Goal: Task Accomplishment & Management: Use online tool/utility

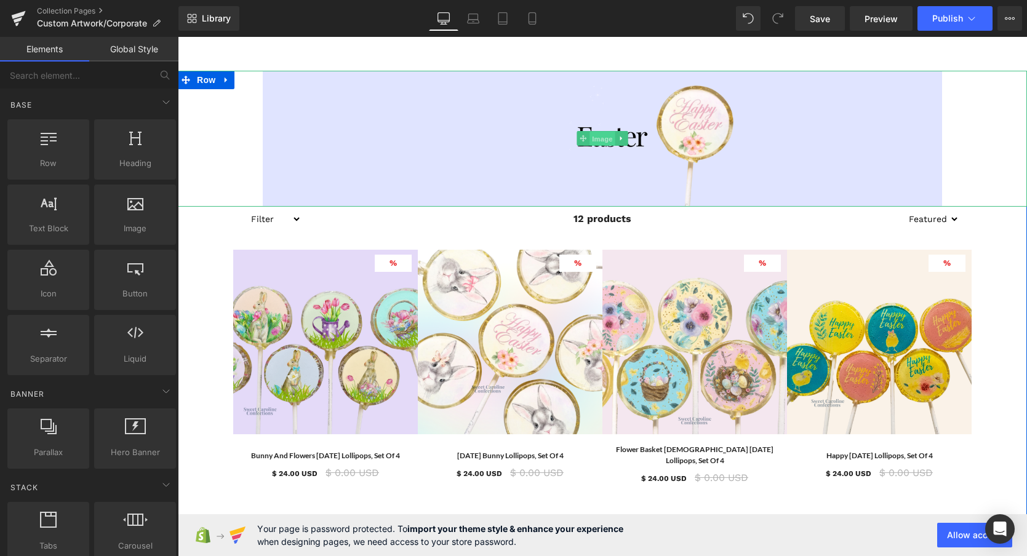
click at [602, 138] on span "Image" at bounding box center [602, 139] width 26 height 15
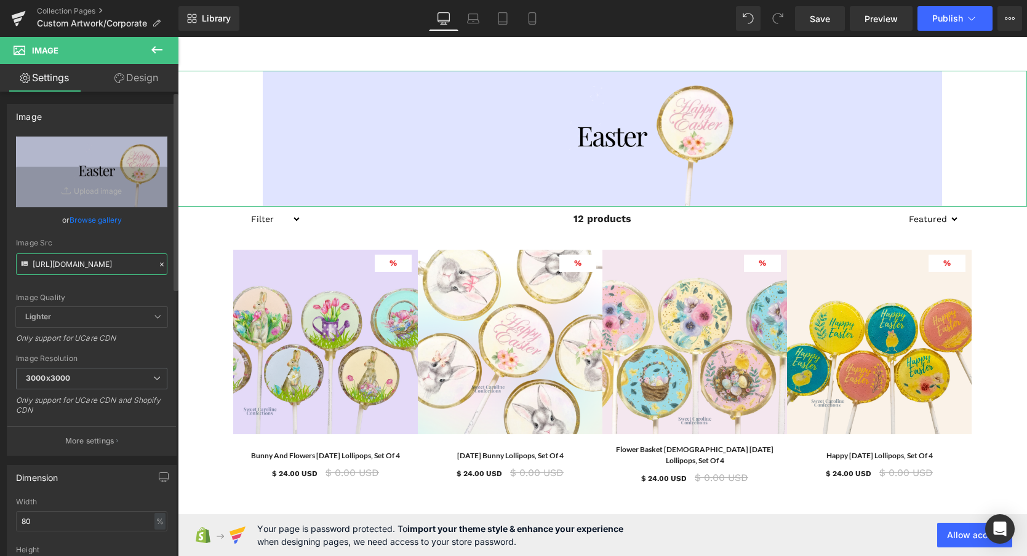
click at [64, 269] on input "https://cdn.shopify.com/s/files/1/0001/8143/6447/files/43_3000x3000.png?v=17580…" at bounding box center [91, 264] width 151 height 22
click at [64, 261] on input "https://cdn.shopify.com/s/files/1/0001/8143/6447/files/43_3000x3000.png?v=17580…" at bounding box center [91, 264] width 151 height 22
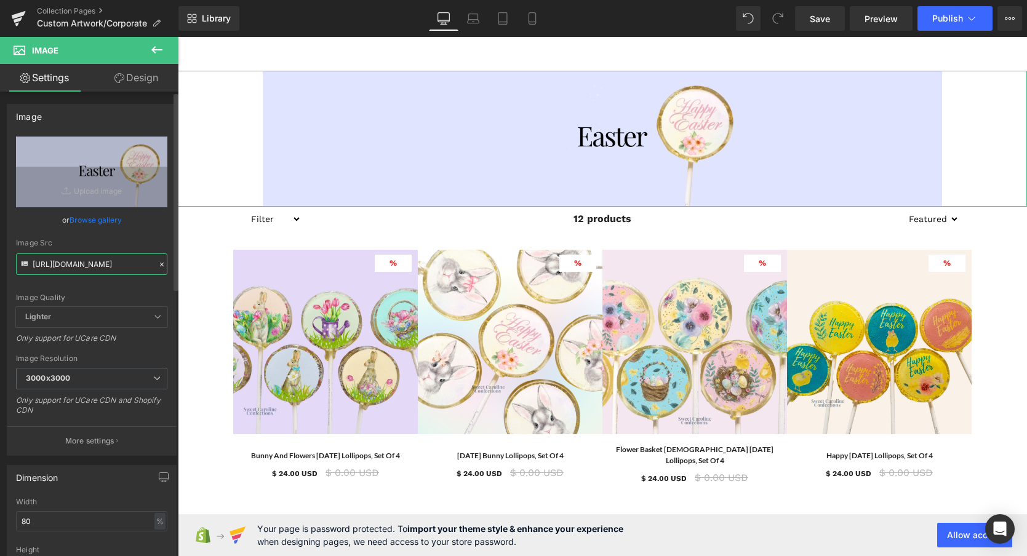
paste input "Copy_of_Copy_of_Copy_of_Copy_of_Copy_of_Copy_of_Copy_of_SCC_WS_CATALOG_202324_1…"
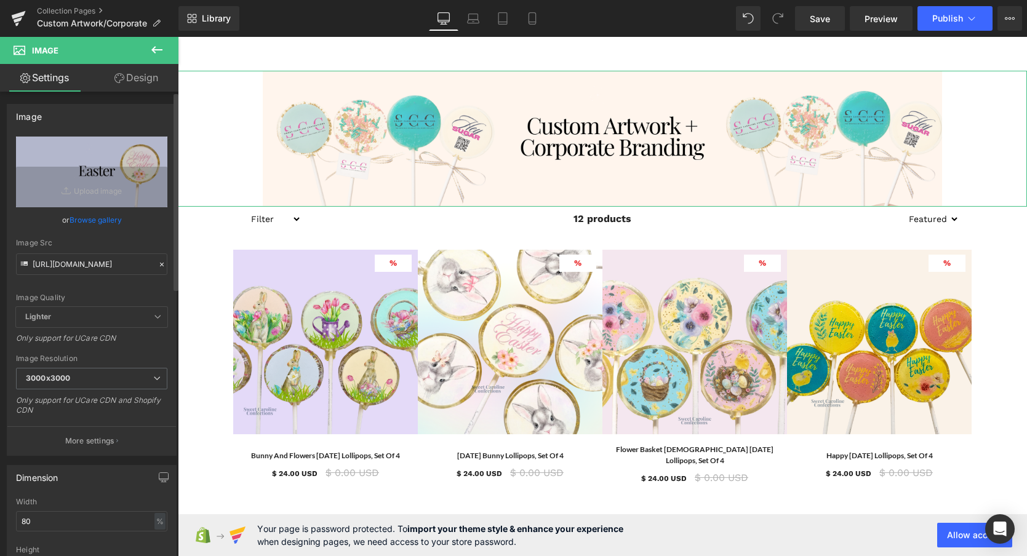
click at [105, 293] on div "Image Quality" at bounding box center [91, 297] width 151 height 9
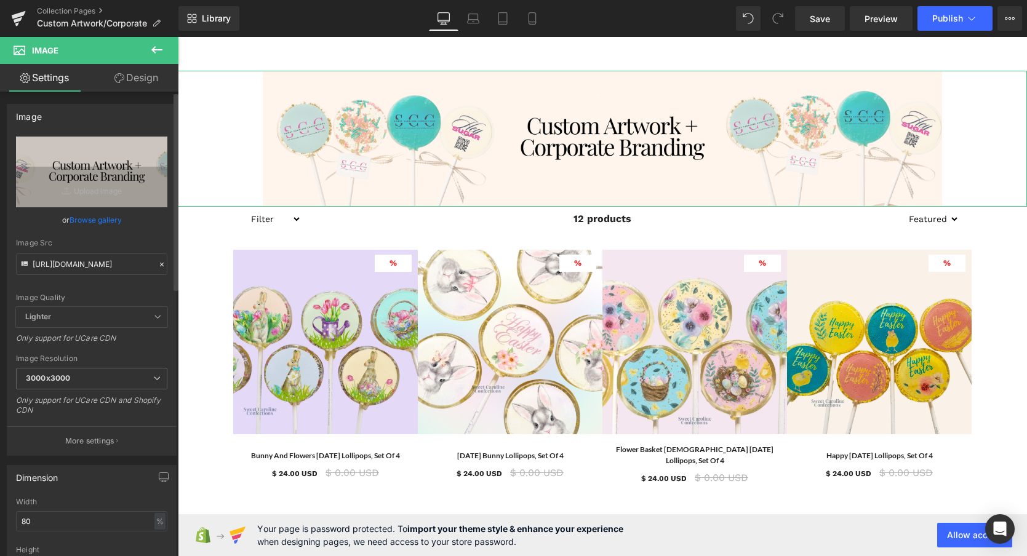
type input "https://cdn.shopify.com/s/files/1/0001/8143/6447/files/Copy_of_Copy_of_Copy_of_…"
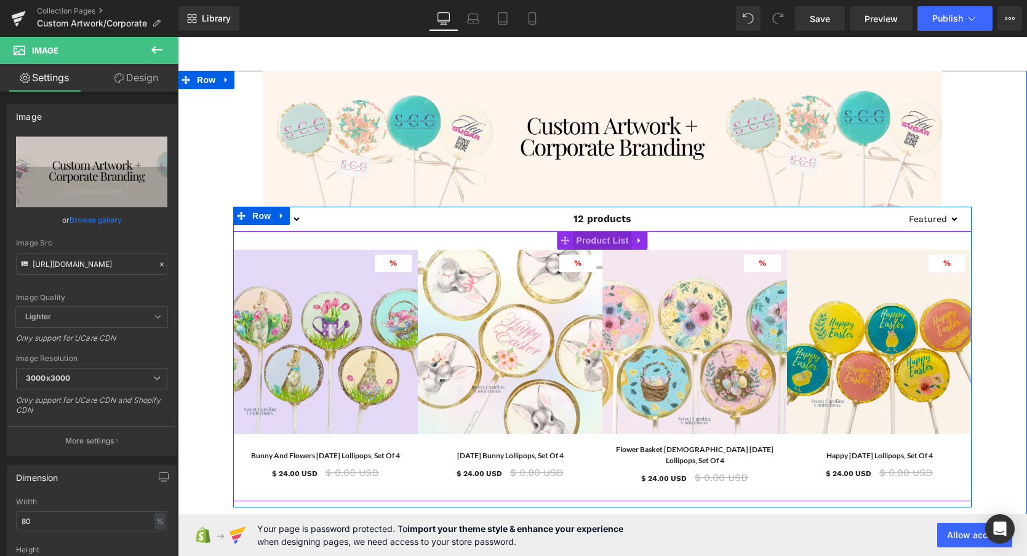
click at [595, 242] on span "Product List" at bounding box center [602, 240] width 58 height 18
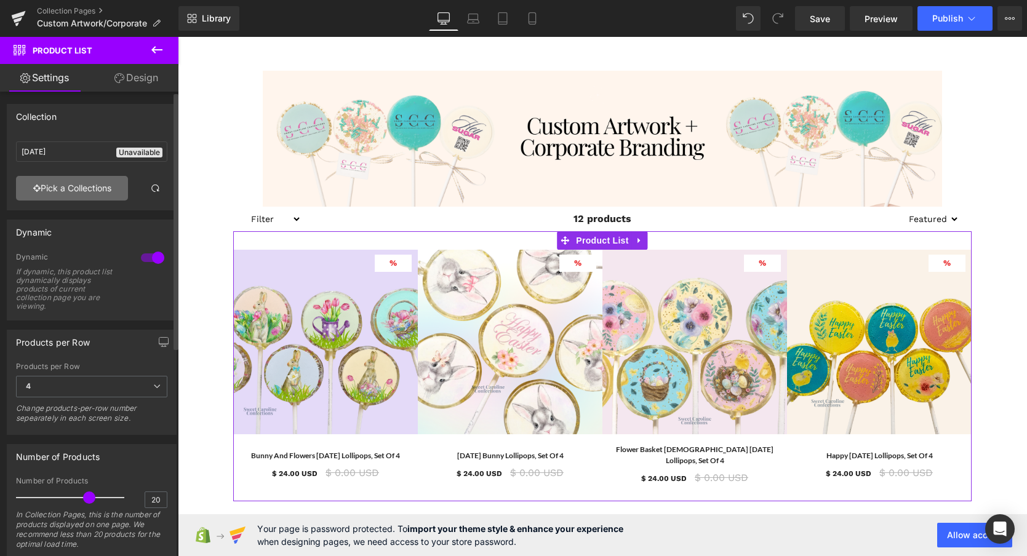
click at [71, 189] on link "Pick a Collections" at bounding box center [72, 188] width 112 height 25
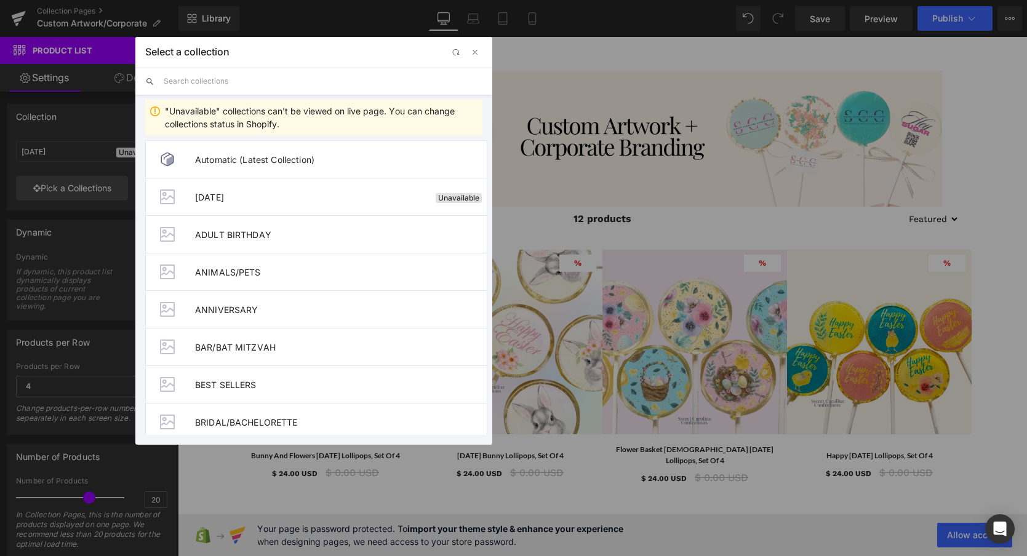
click at [225, 81] on input "text" at bounding box center [323, 81] width 319 height 27
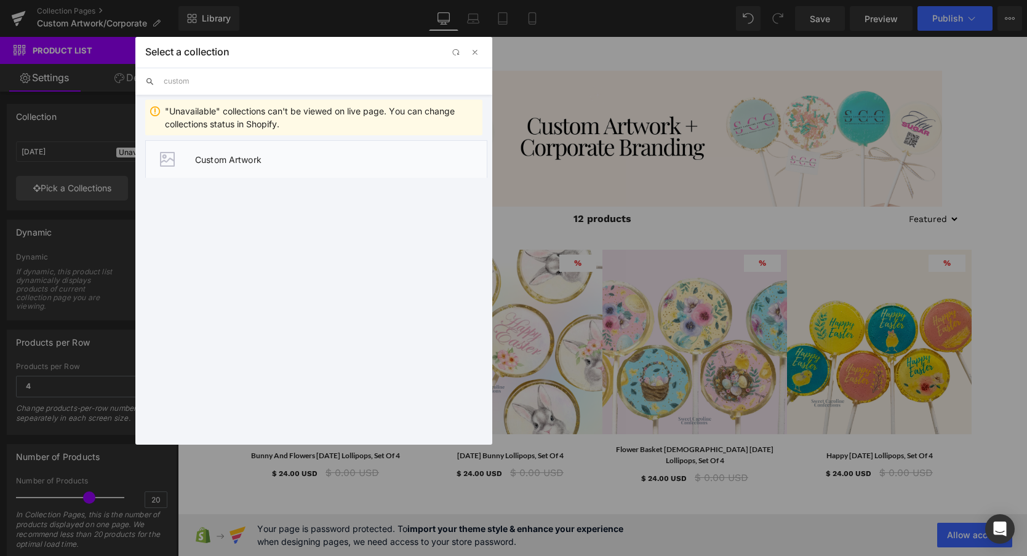
type input "custom"
click at [252, 163] on span "Custom Artwork" at bounding box center [341, 159] width 292 height 10
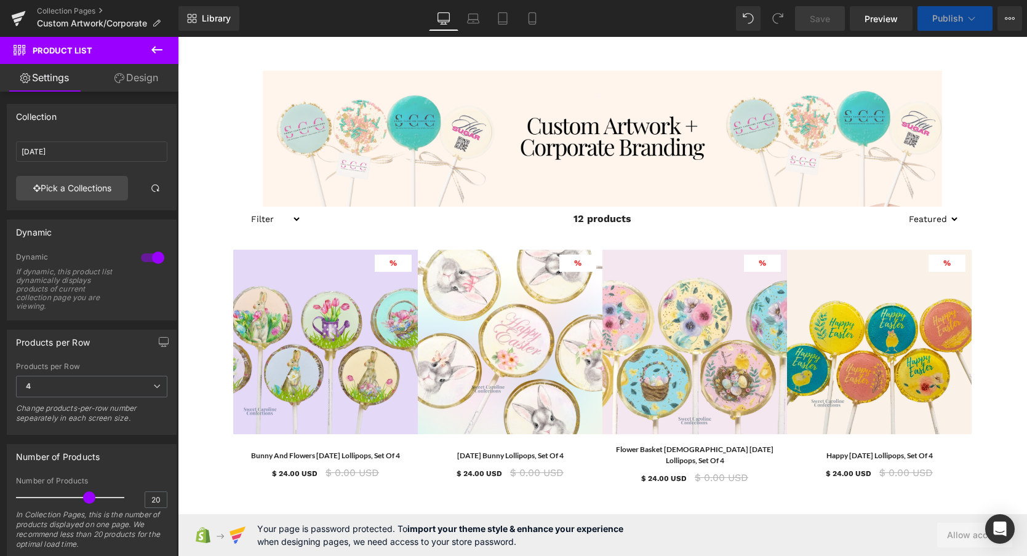
type input "Custom Artwork"
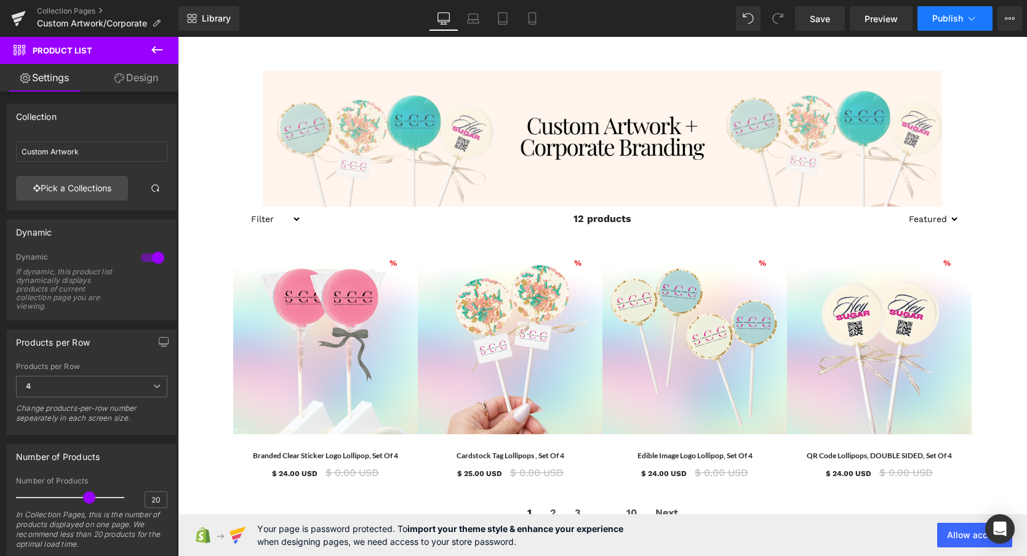
click at [952, 18] on span "Publish" at bounding box center [947, 19] width 31 height 10
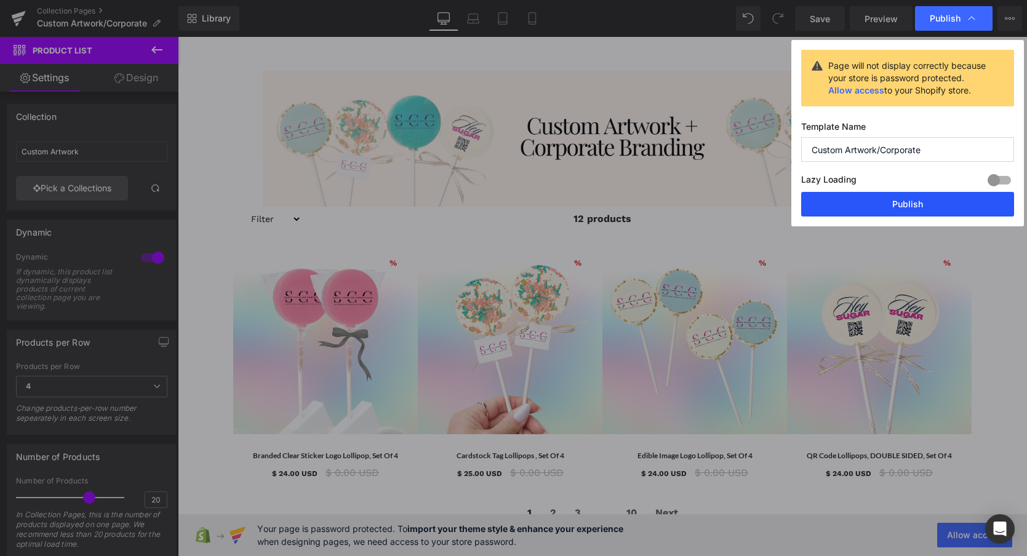
click at [909, 207] on button "Publish" at bounding box center [907, 204] width 213 height 25
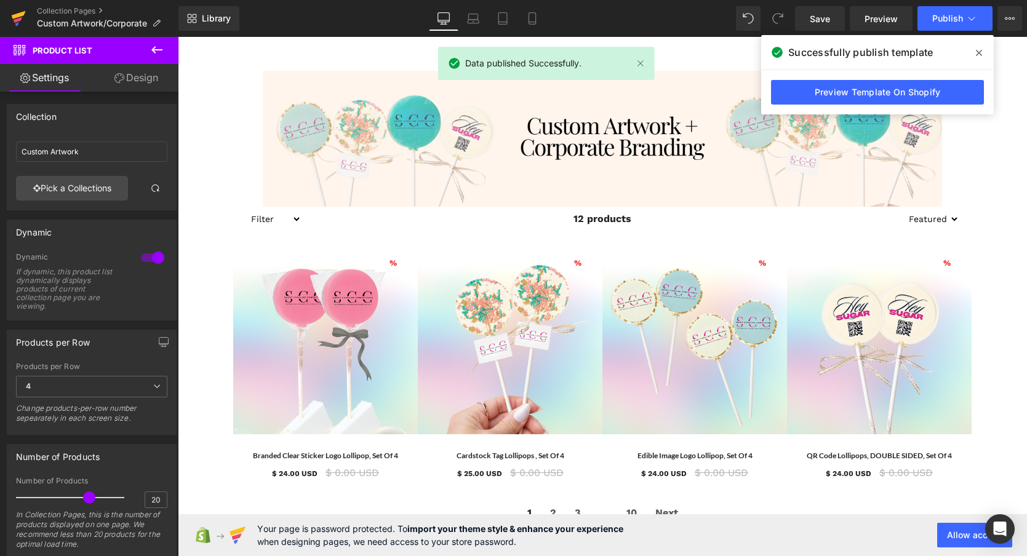
click at [13, 18] on icon at bounding box center [19, 15] width 14 height 8
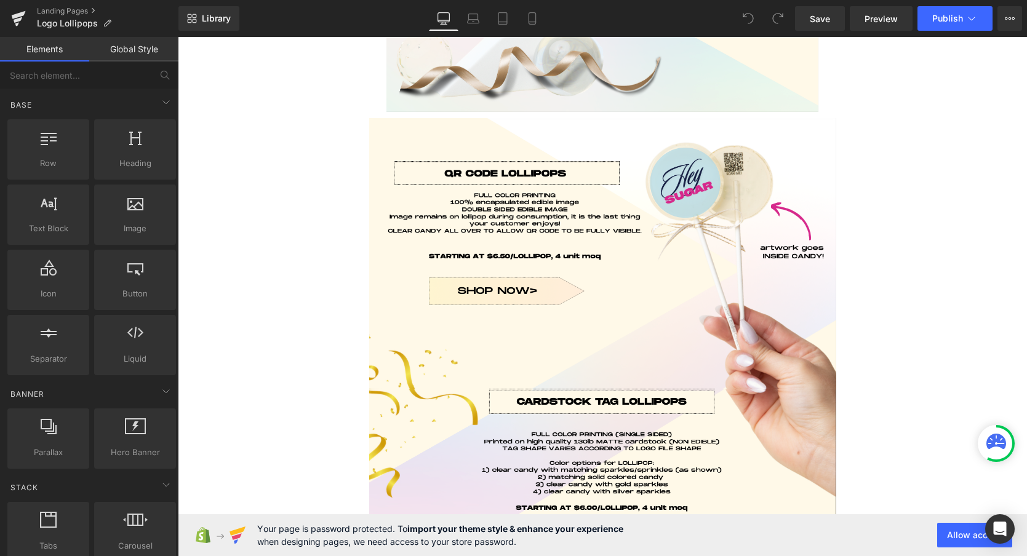
scroll to position [1156, 0]
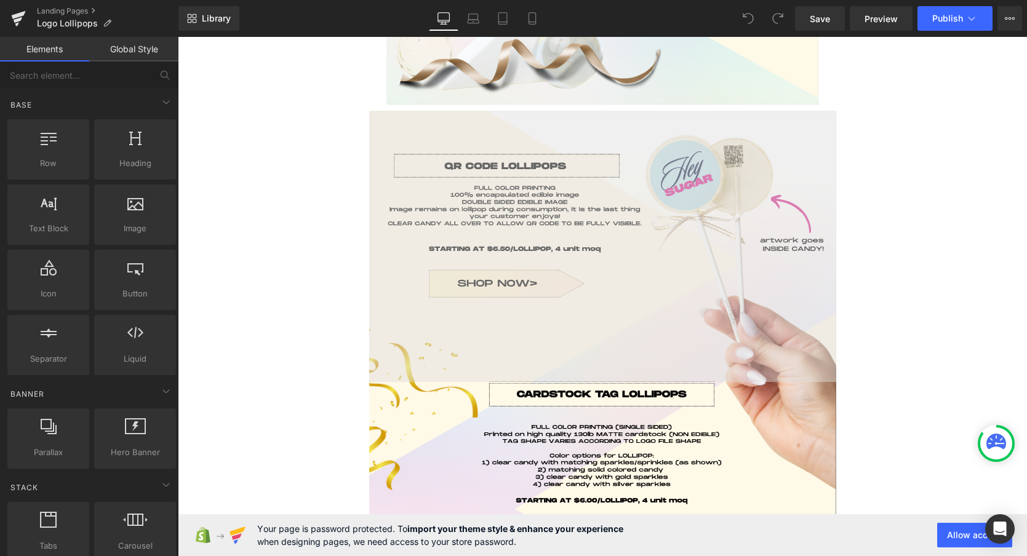
click at [634, 235] on img at bounding box center [602, 246] width 467 height 271
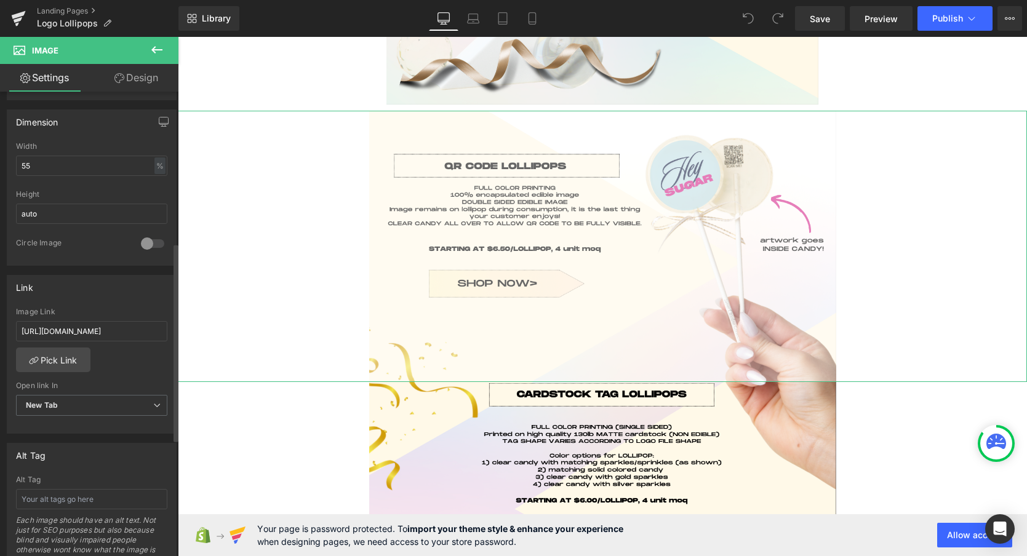
scroll to position [372, 0]
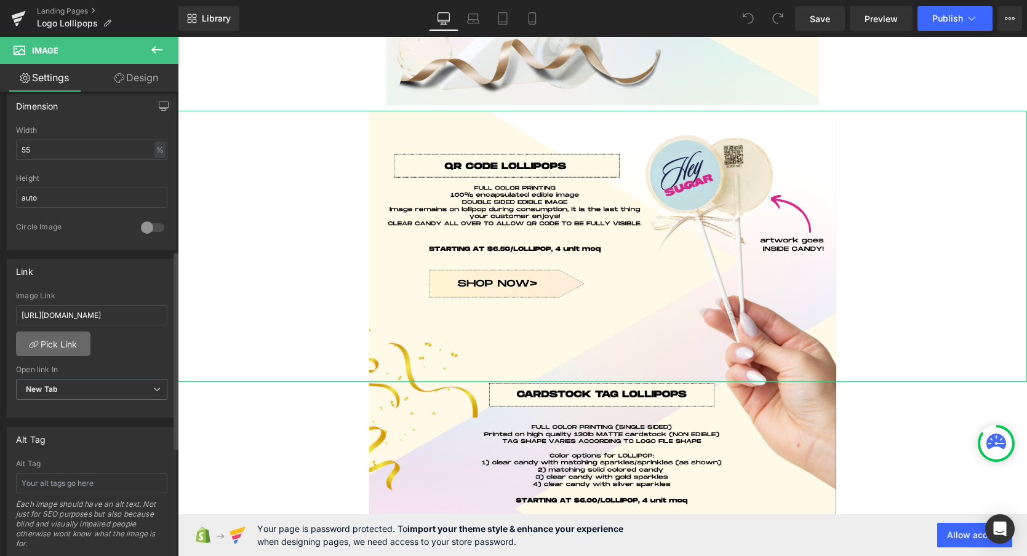
click at [60, 343] on link "Pick Link" at bounding box center [53, 344] width 74 height 25
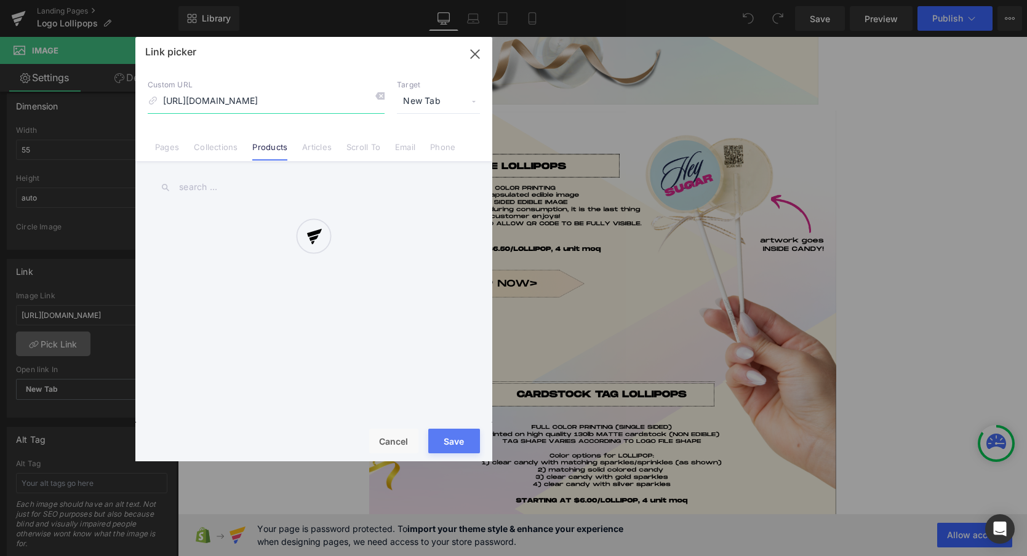
scroll to position [0, 322]
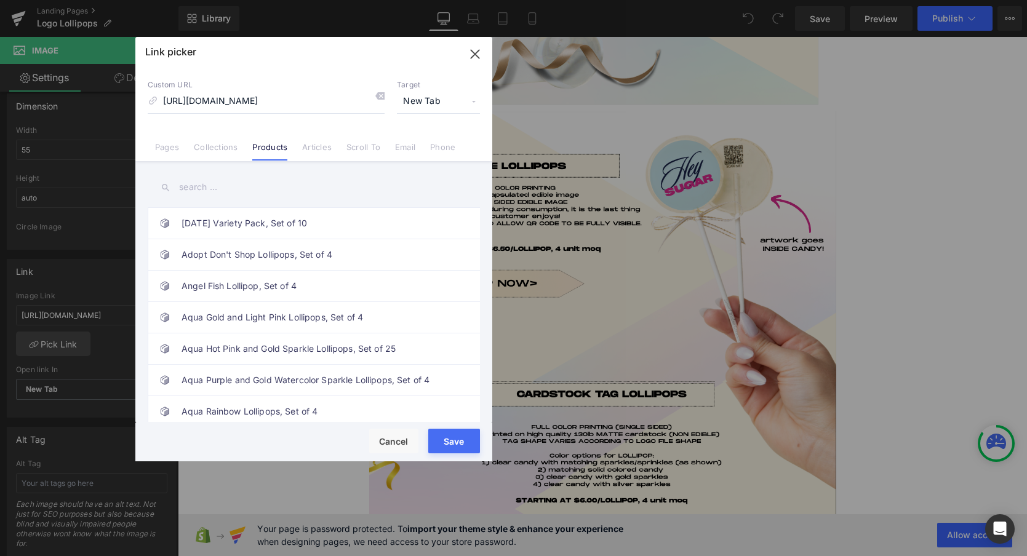
click at [207, 189] on input "text" at bounding box center [314, 187] width 332 height 28
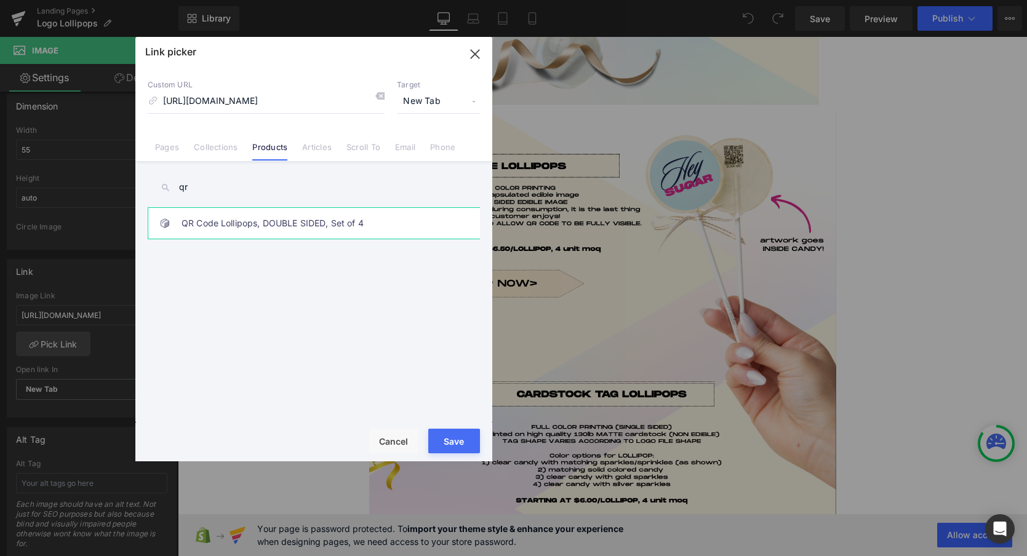
type input "qr"
click at [205, 231] on link "QR Code Lollipops, DOUBLE SIDED, Set of 4" at bounding box center [316, 223] width 271 height 31
type input "/products/edible-image-logo-lollipop-set-of-4-copy"
click at [456, 442] on button "Save" at bounding box center [454, 441] width 52 height 25
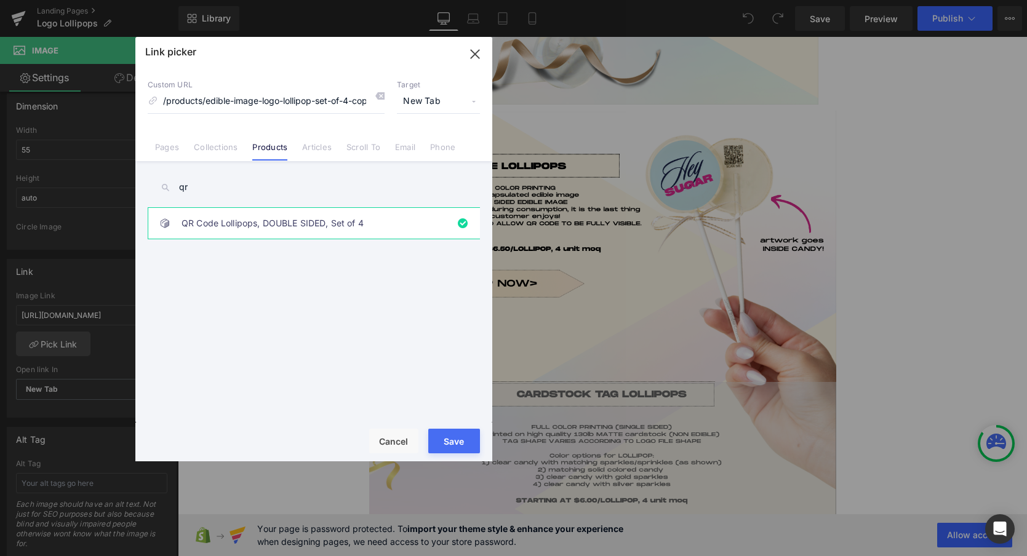
type input "/products/edible-image-logo-lollipop-set-of-4-copy"
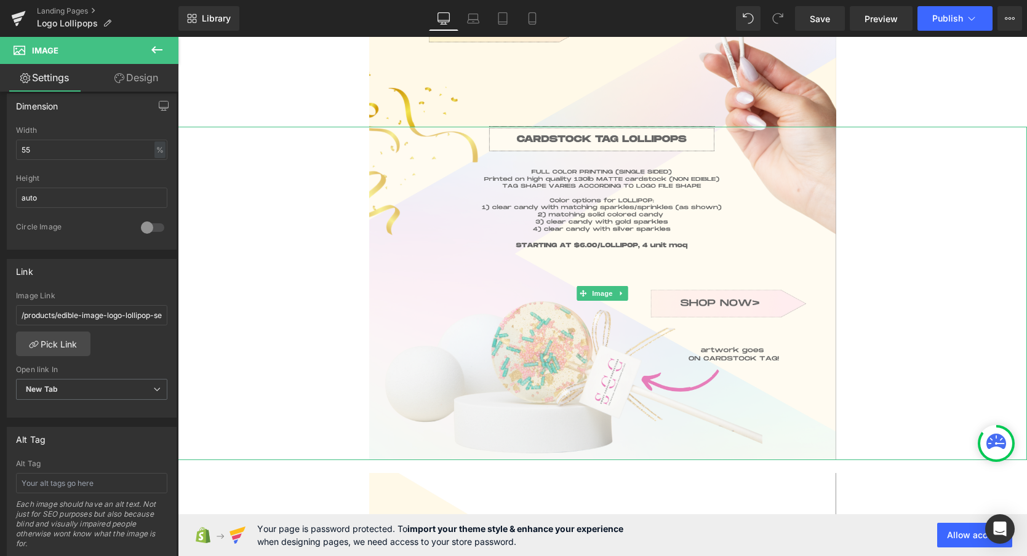
scroll to position [1419, 0]
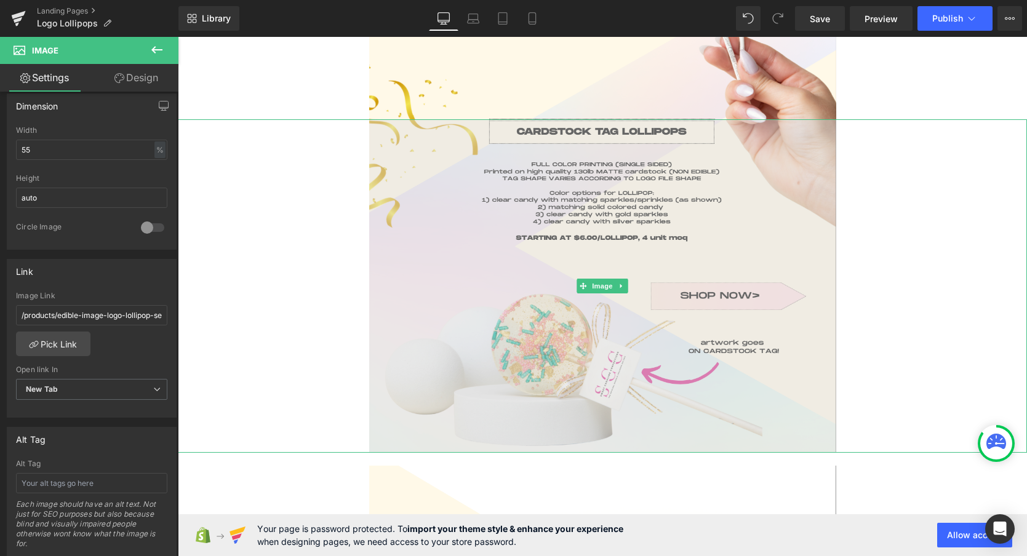
click at [530, 340] on img at bounding box center [602, 285] width 467 height 333
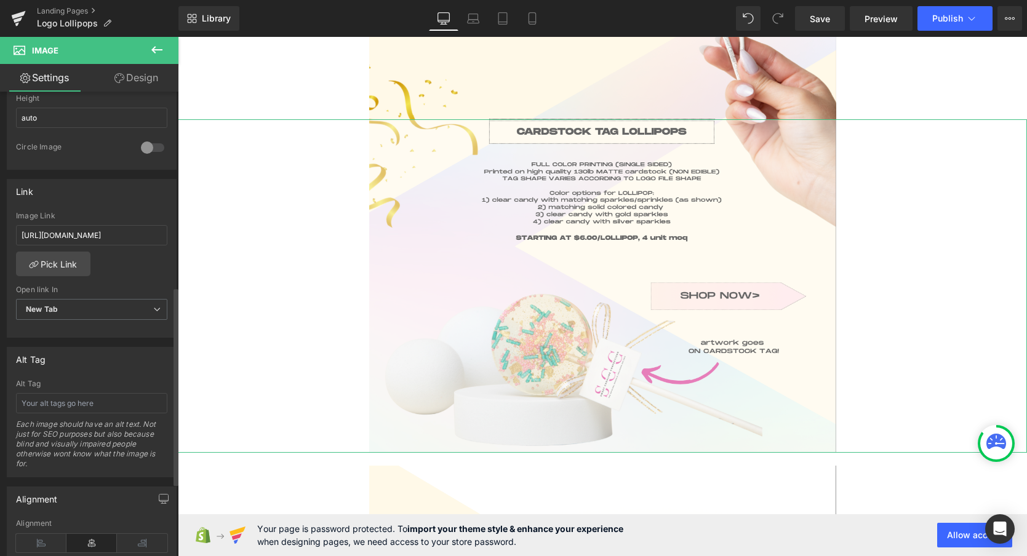
scroll to position [447, 0]
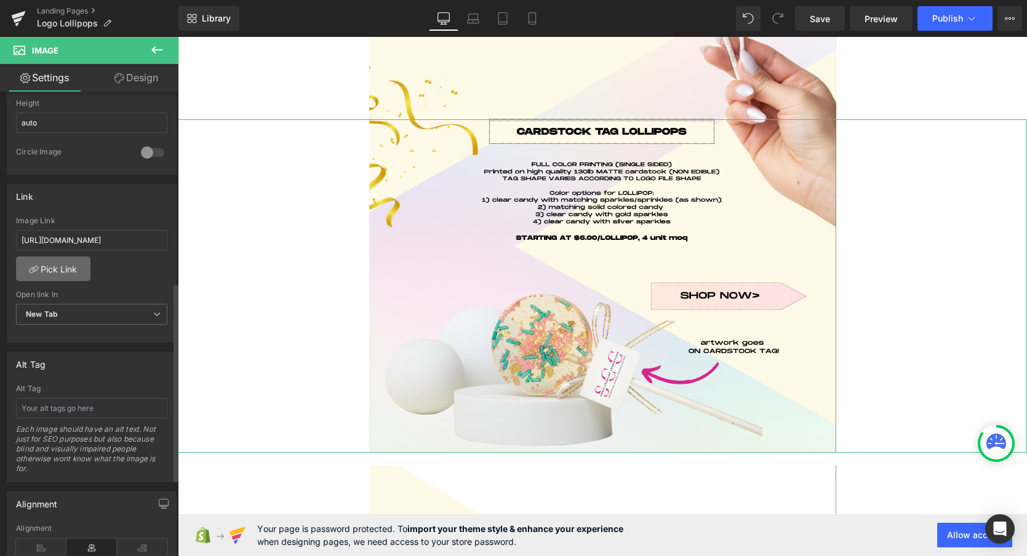
click at [54, 274] on link "Pick Link" at bounding box center [53, 269] width 74 height 25
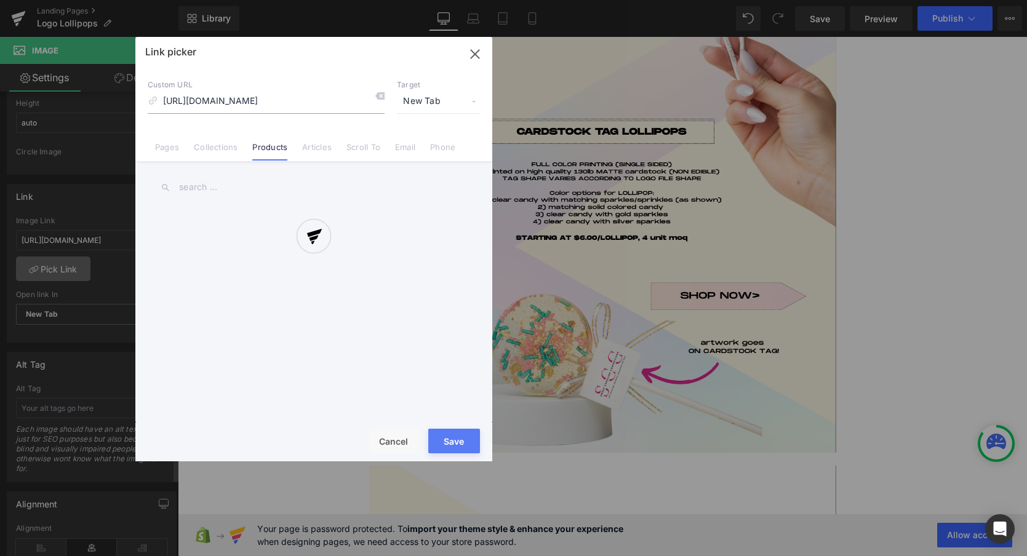
scroll to position [0, 663]
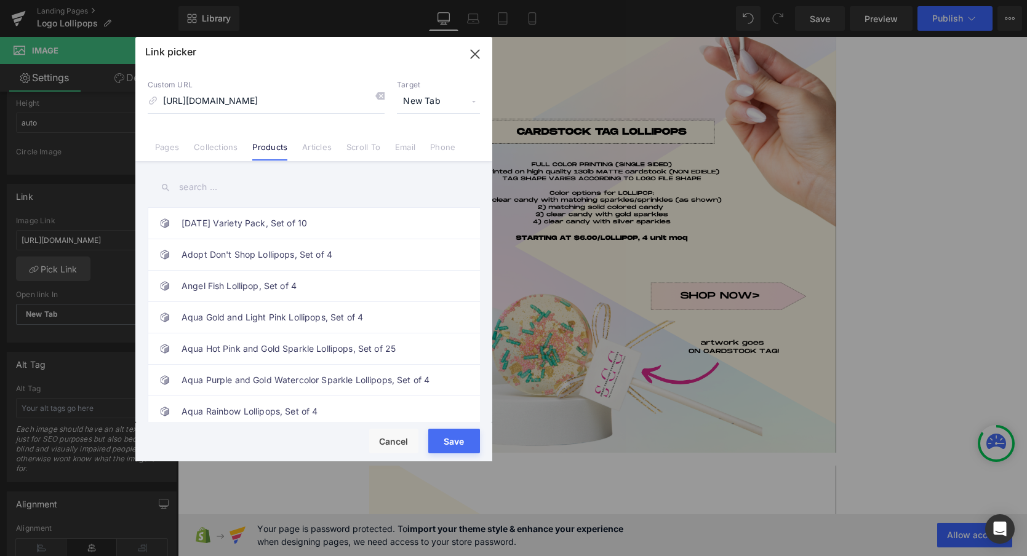
click at [188, 194] on input "text" at bounding box center [314, 187] width 332 height 28
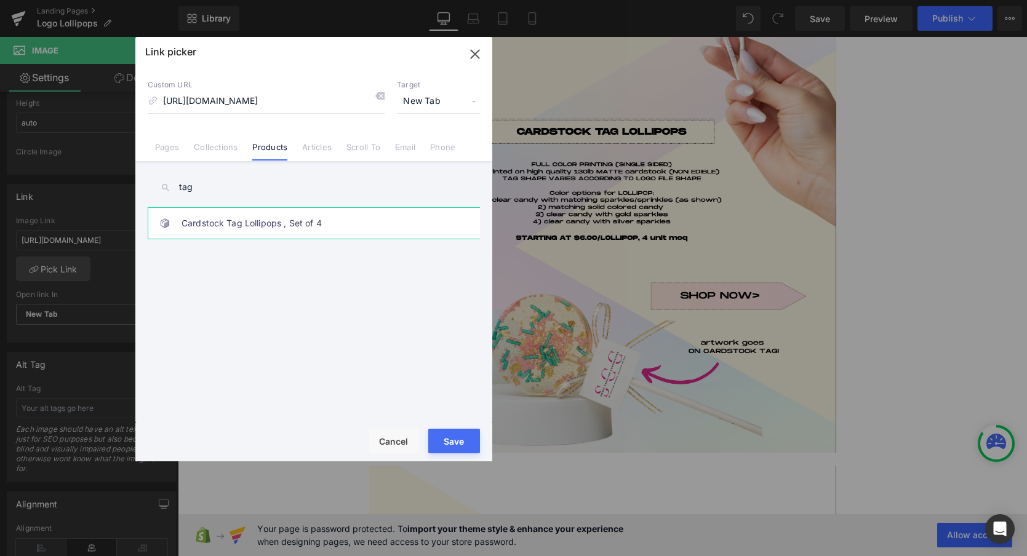
type input "tag"
click at [210, 225] on link "Cardstock Tag Lollipops , Set of 4" at bounding box center [316, 223] width 271 height 31
type input "/products/rose-gold-sparkle-lollipops-set-of-4-copy"
click at [448, 442] on button "Save" at bounding box center [454, 441] width 52 height 25
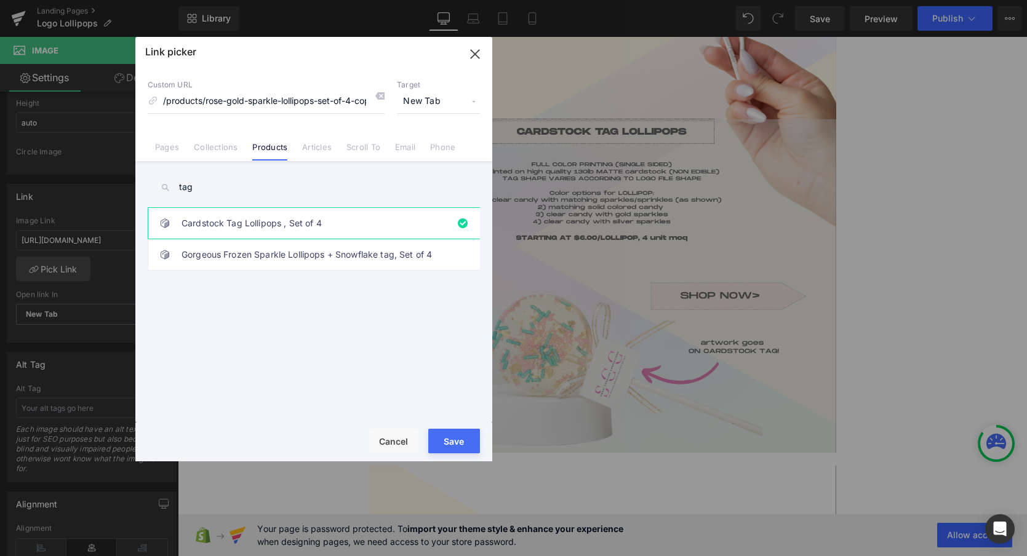
type input "/products/rose-gold-sparkle-lollipops-set-of-4-copy"
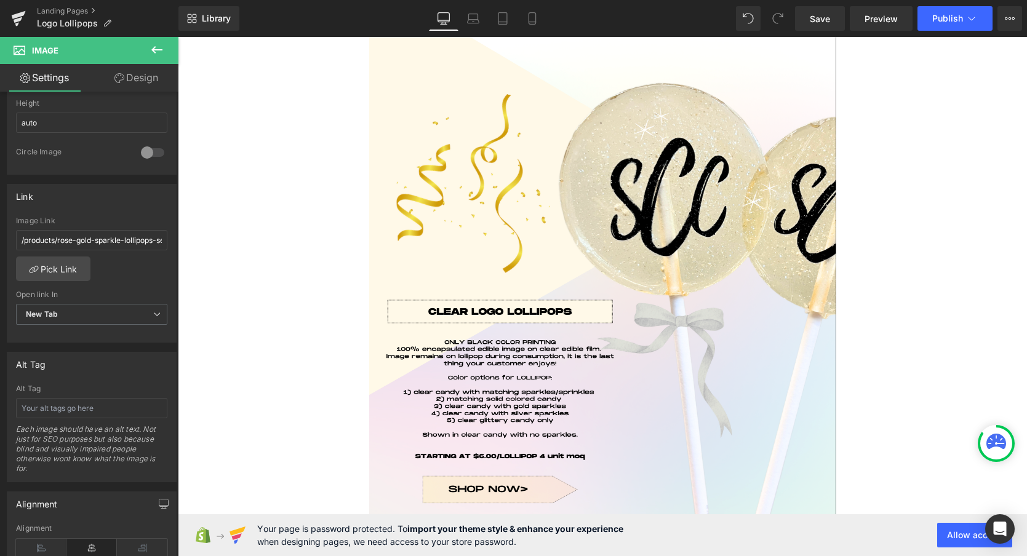
scroll to position [1893, 0]
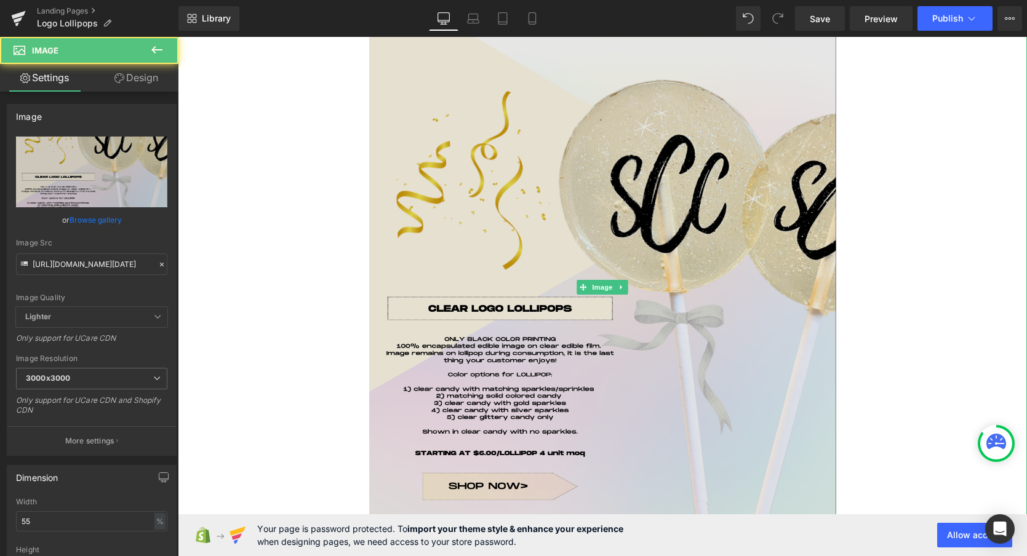
click at [746, 290] on img at bounding box center [602, 286] width 467 height 617
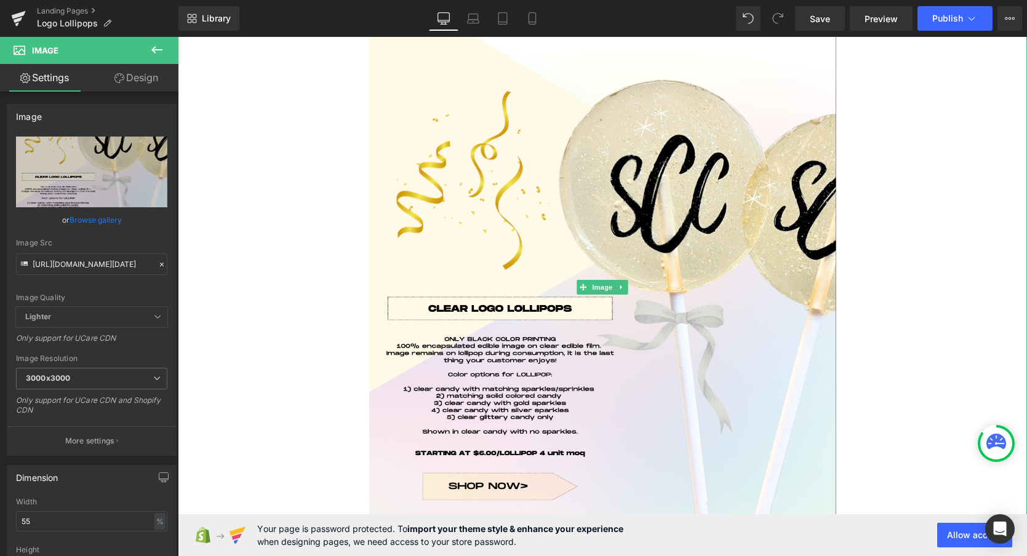
click at [621, 286] on icon at bounding box center [621, 287] width 2 height 4
click at [628, 287] on icon at bounding box center [627, 287] width 7 height 7
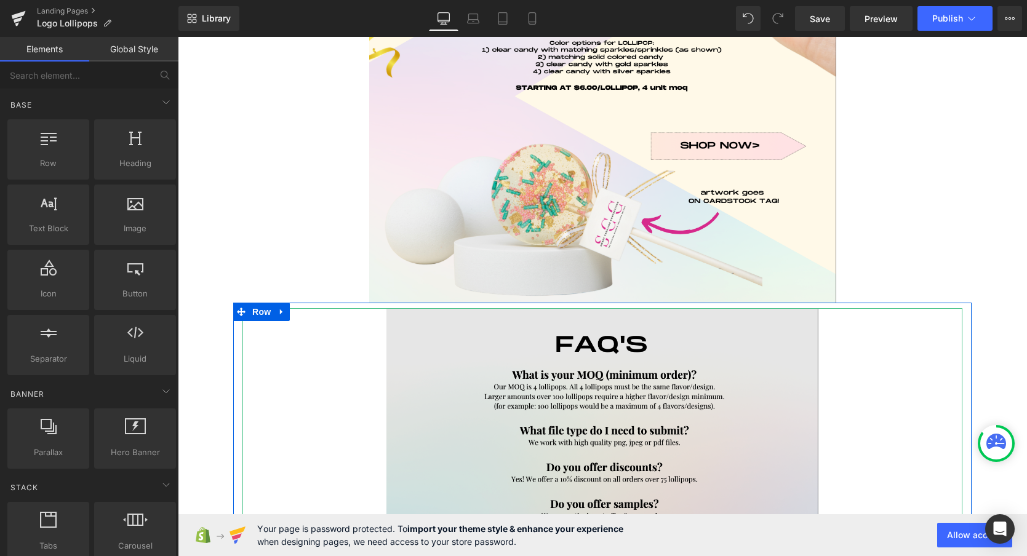
scroll to position [1566, 0]
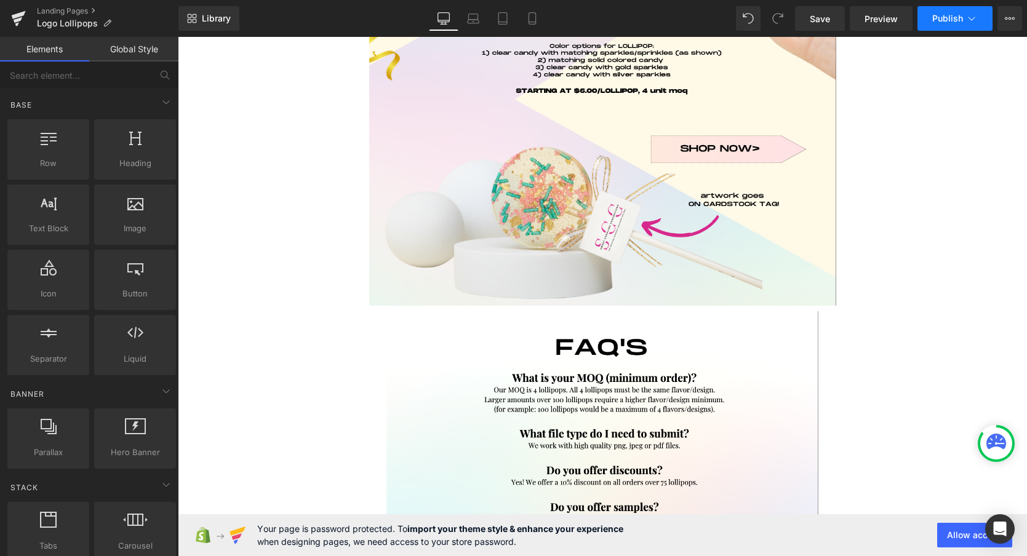
click at [943, 15] on span "Publish" at bounding box center [947, 19] width 31 height 10
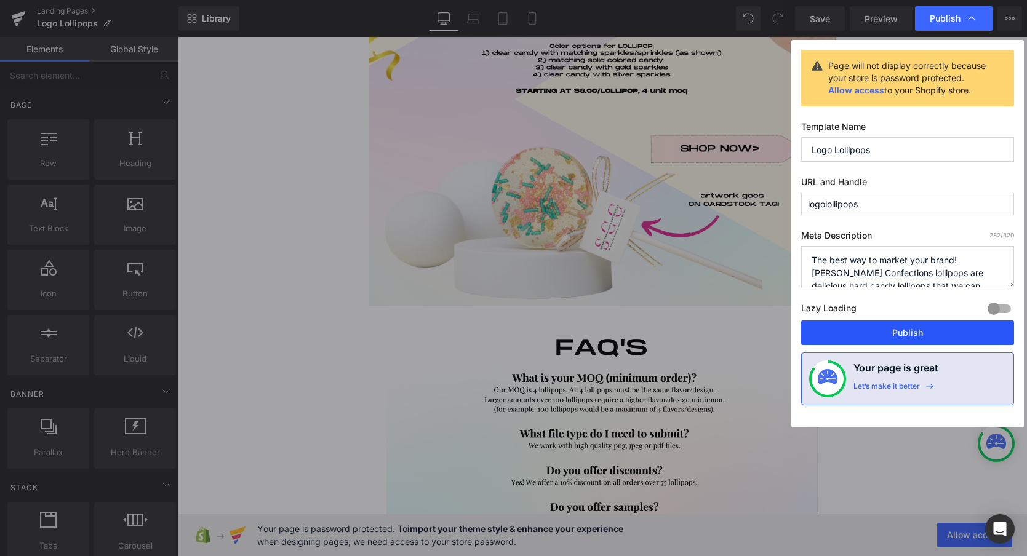
click at [875, 334] on button "Publish" at bounding box center [907, 333] width 213 height 25
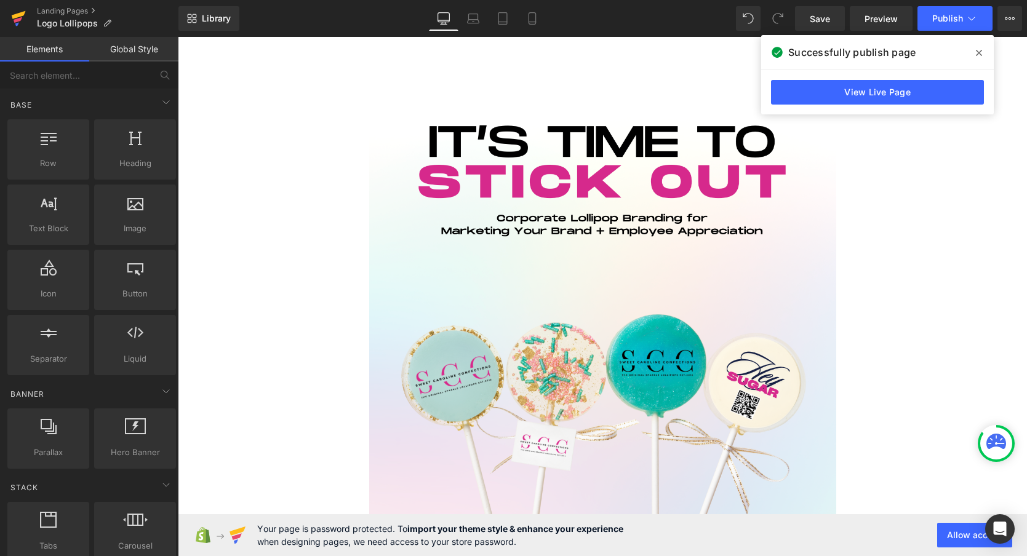
click at [20, 14] on icon at bounding box center [19, 15] width 14 height 8
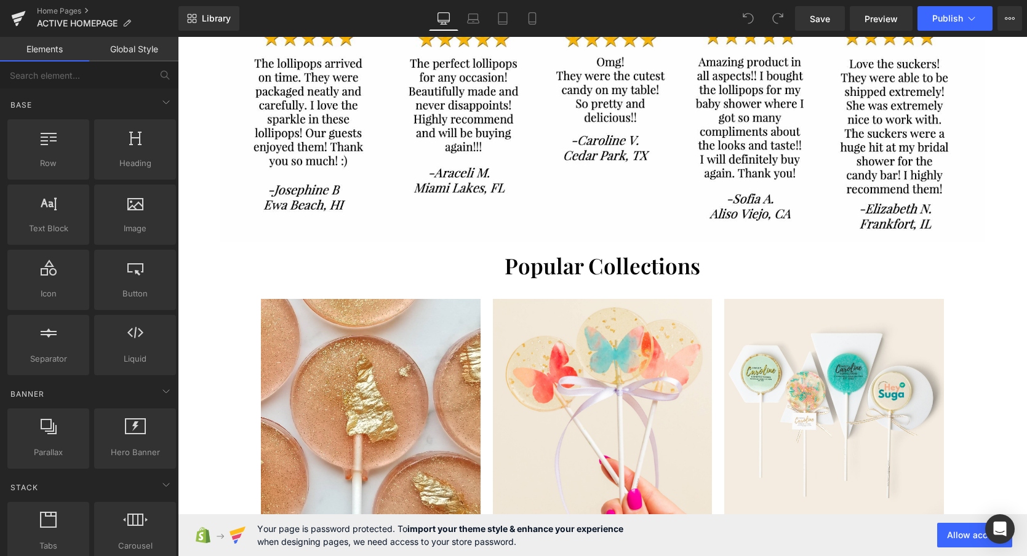
scroll to position [830, 0]
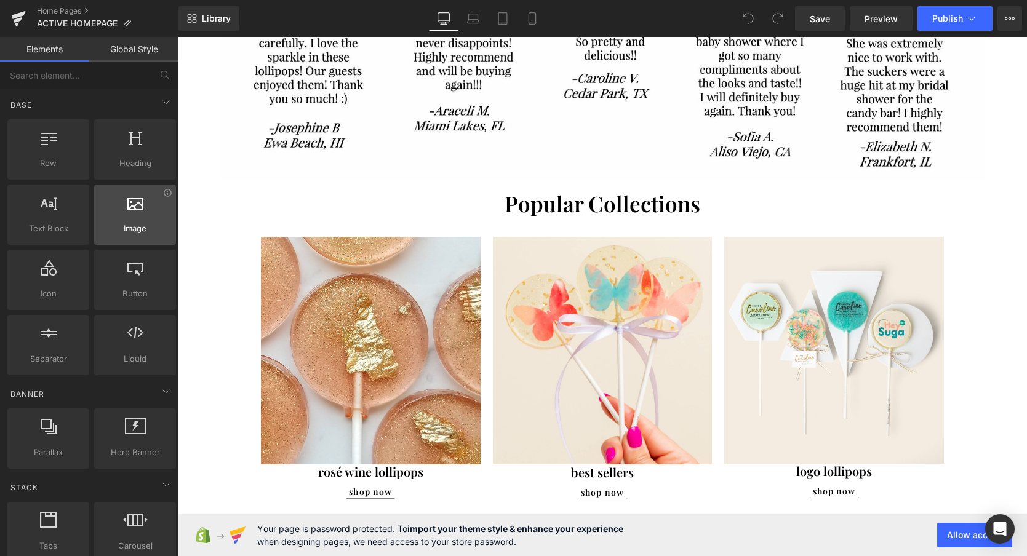
click at [136, 231] on span "Image" at bounding box center [135, 228] width 74 height 13
click at [138, 223] on span "Image" at bounding box center [135, 228] width 74 height 13
click at [138, 217] on div at bounding box center [135, 208] width 74 height 28
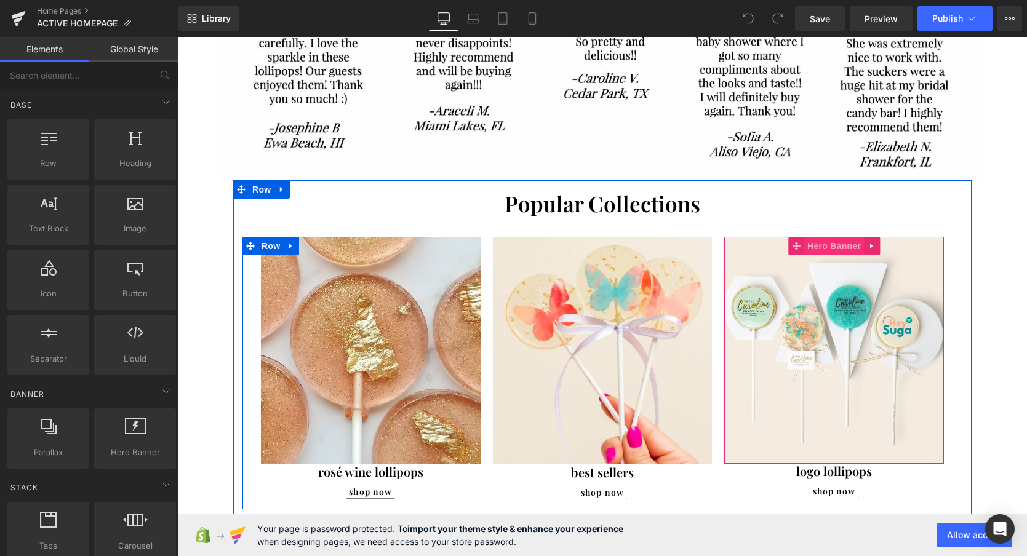
click at [845, 245] on span "Hero Banner" at bounding box center [834, 246] width 60 height 18
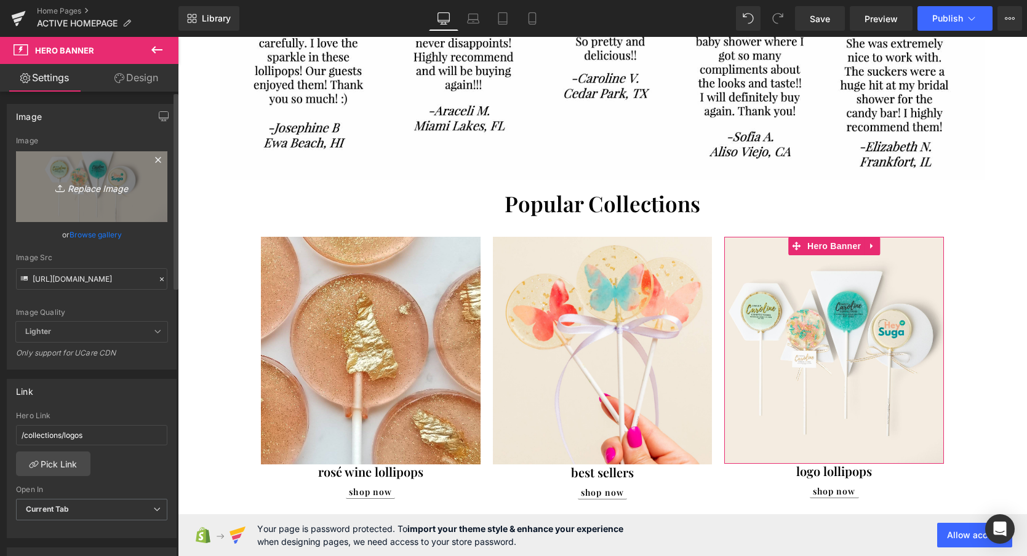
click at [85, 190] on icon "Replace Image" at bounding box center [91, 186] width 98 height 15
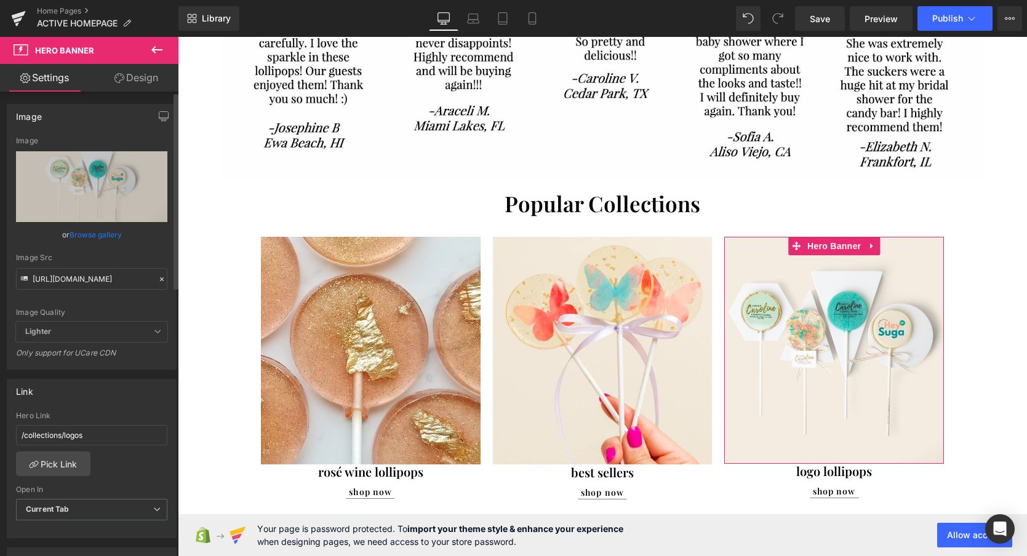
click at [81, 235] on link "Browse gallery" at bounding box center [96, 235] width 52 height 22
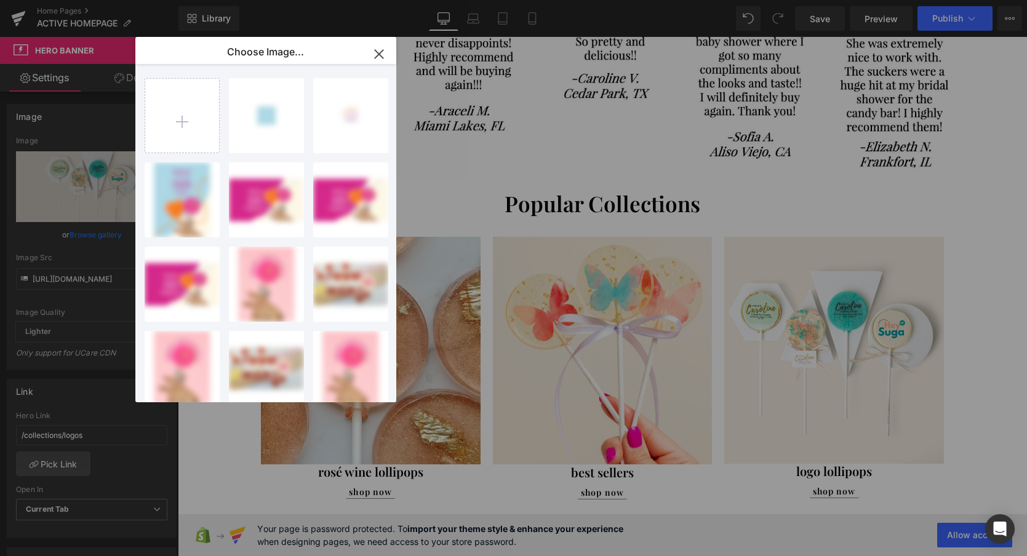
click at [380, 52] on icon "button" at bounding box center [379, 54] width 8 height 8
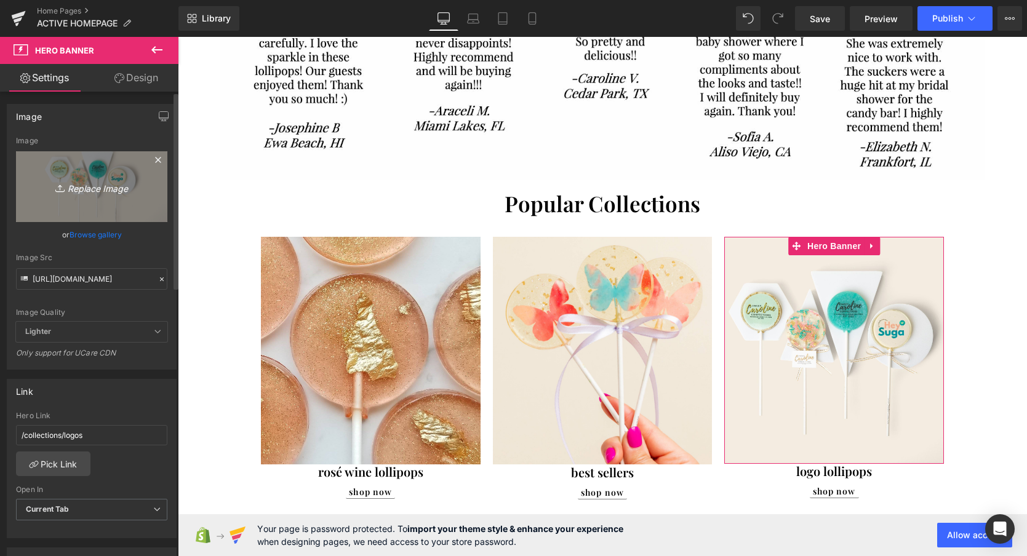
click at [81, 189] on icon "Replace Image" at bounding box center [91, 186] width 98 height 15
type input "C:\fakepath\logo lollipops.png"
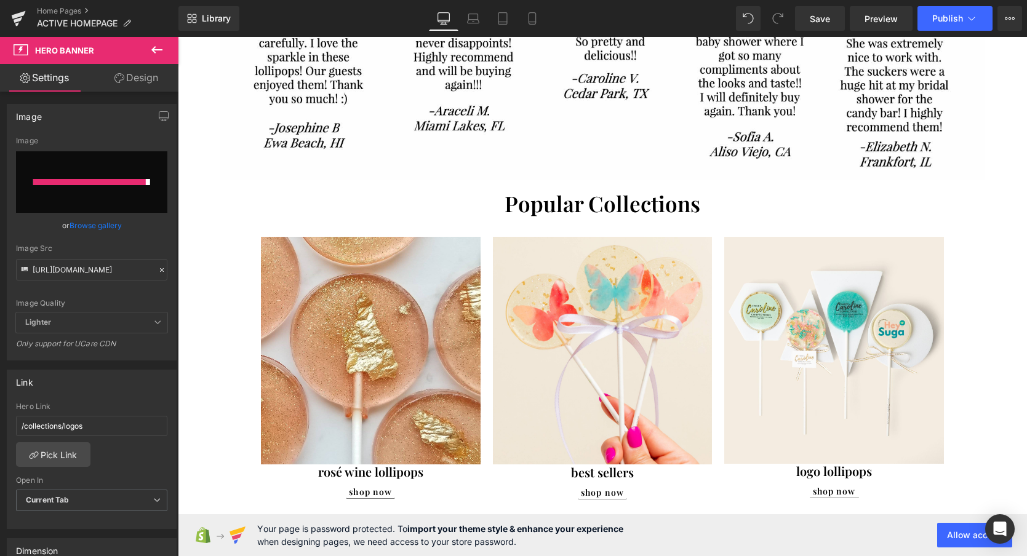
type input "https://ucarecdn.com/7d077214-1bac-4354-af89-471b69bf75ca/-/format/auto/-/previ…"
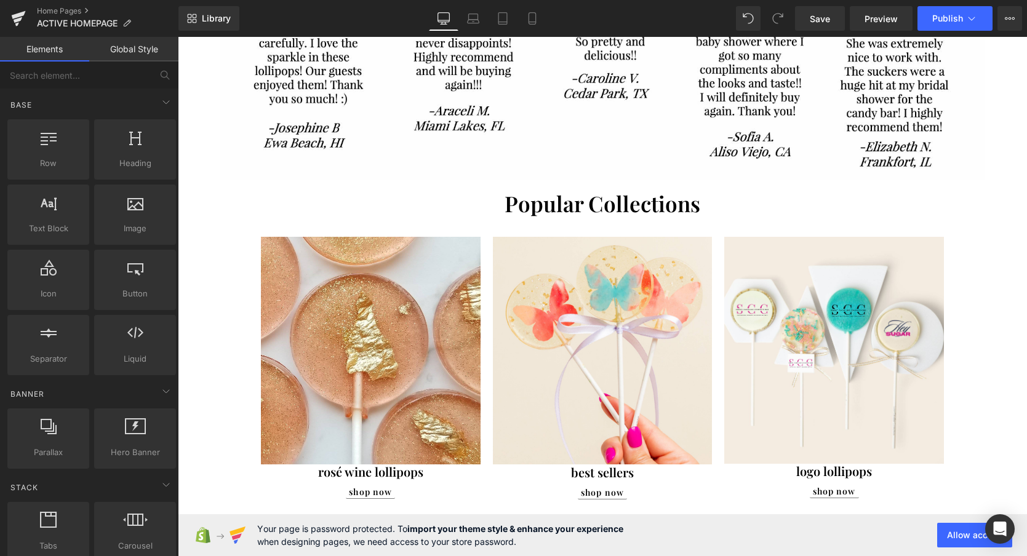
click at [222, 275] on div "Image Image Image Image ‹ › Carousel Row Image Row Separator" at bounding box center [602, 133] width 849 height 1784
click at [217, 301] on div "Image Image Image Image ‹ › Carousel Row Image Row Separator" at bounding box center [602, 133] width 849 height 1784
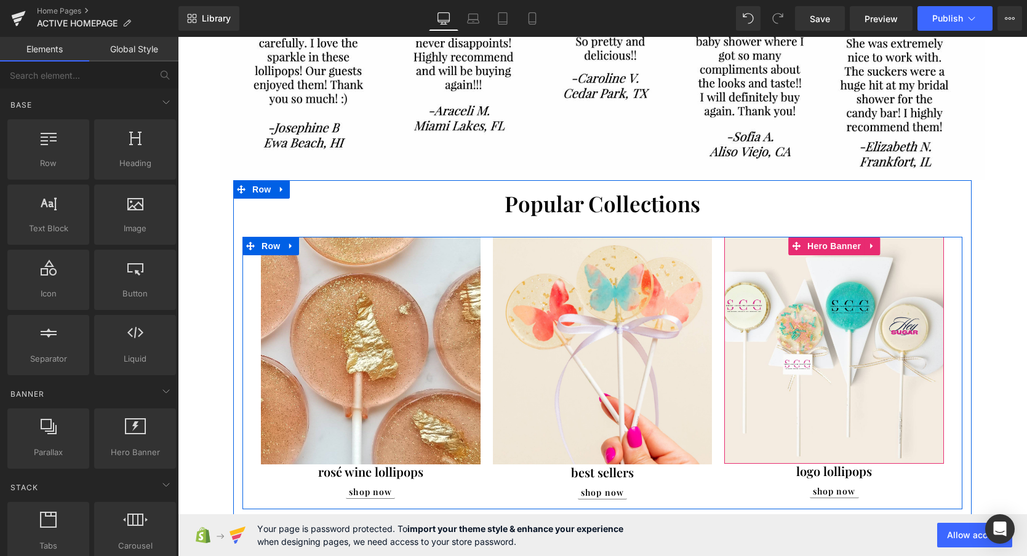
click at [818, 357] on span "Separator" at bounding box center [834, 350] width 220 height 31
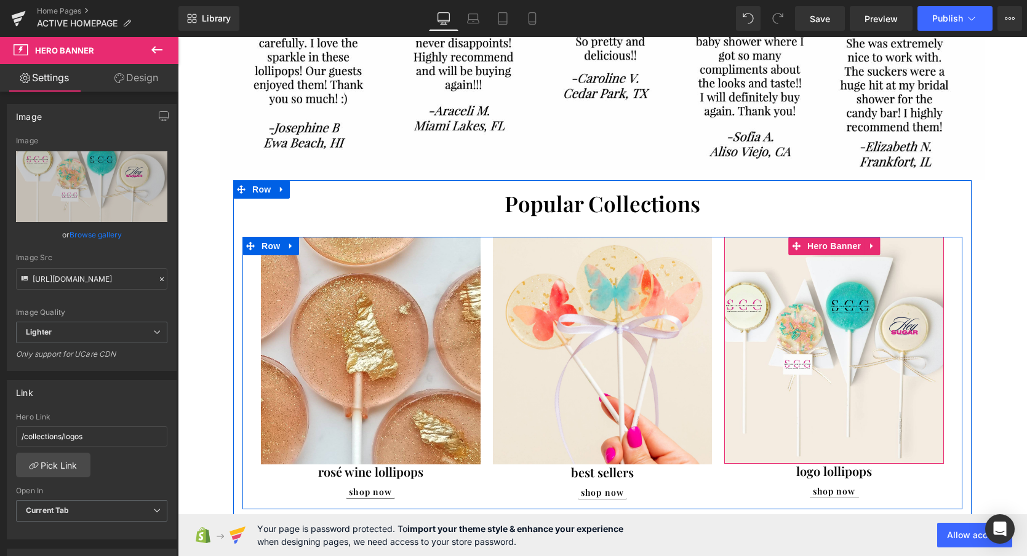
click at [850, 354] on span "Separator" at bounding box center [834, 350] width 220 height 31
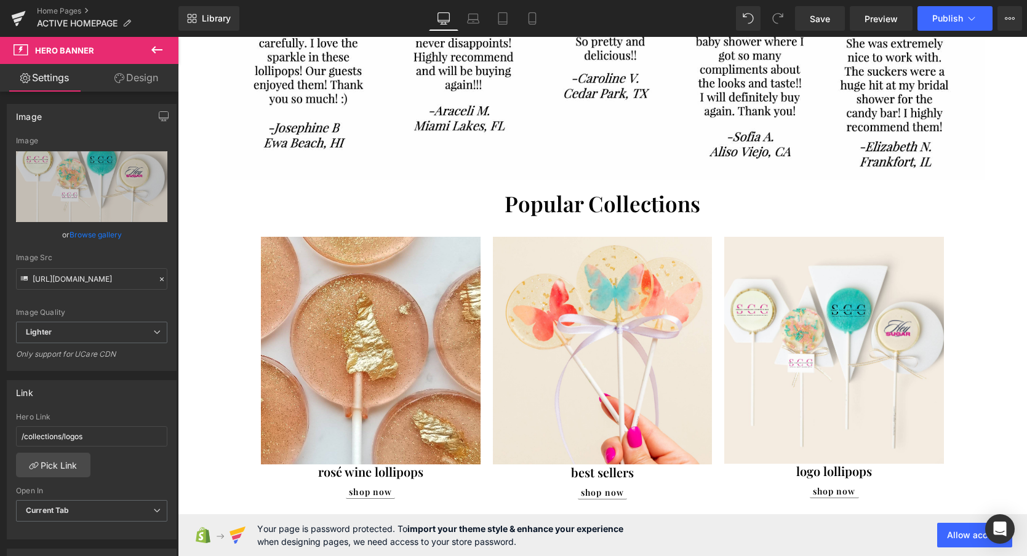
click at [994, 349] on div "Image Image Image Image ‹ › Carousel Row Image Row Separator" at bounding box center [602, 133] width 849 height 1784
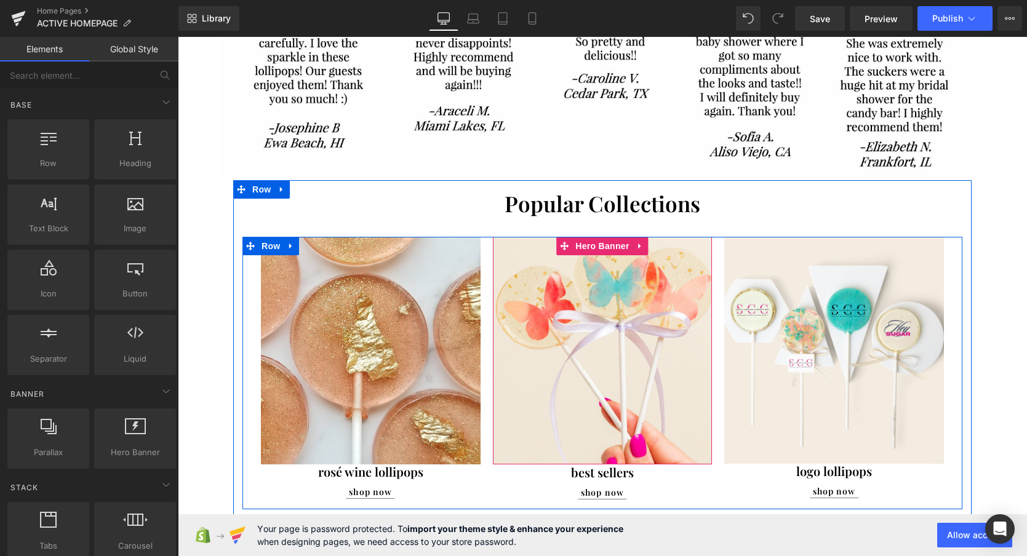
click at [570, 357] on span "Separator" at bounding box center [603, 350] width 220 height 31
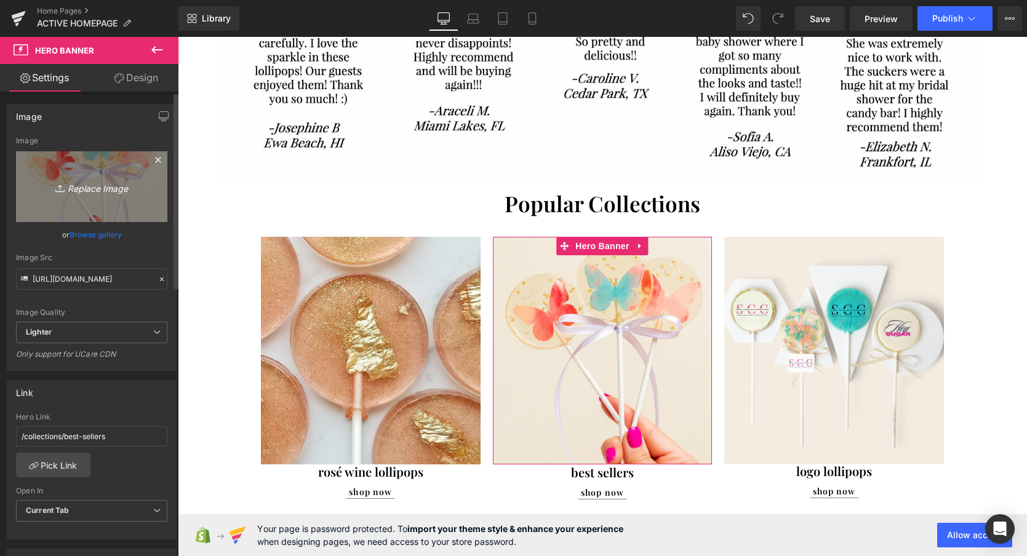
click at [93, 184] on icon "Replace Image" at bounding box center [91, 186] width 98 height 15
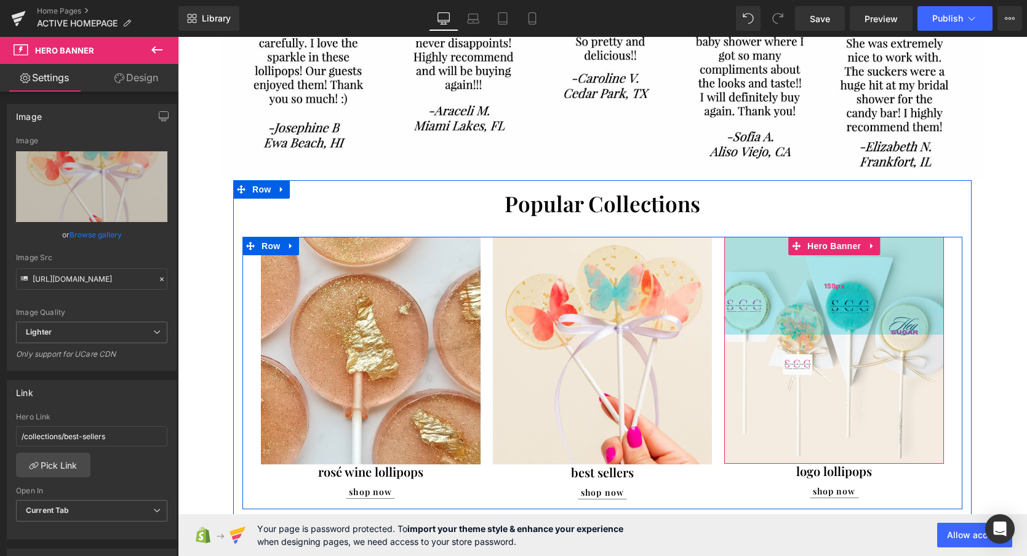
click at [840, 310] on div "159px" at bounding box center [834, 286] width 220 height 98
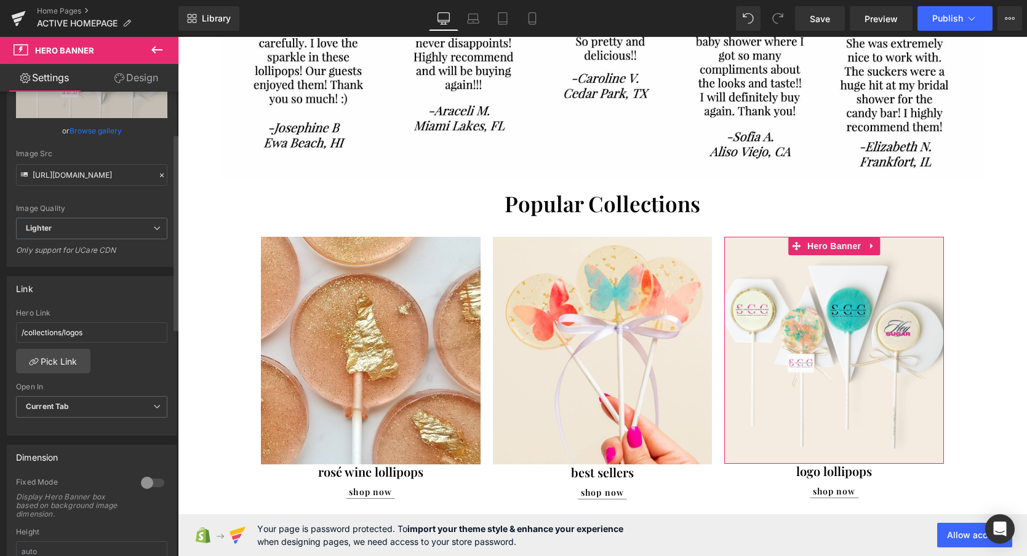
scroll to position [96, 0]
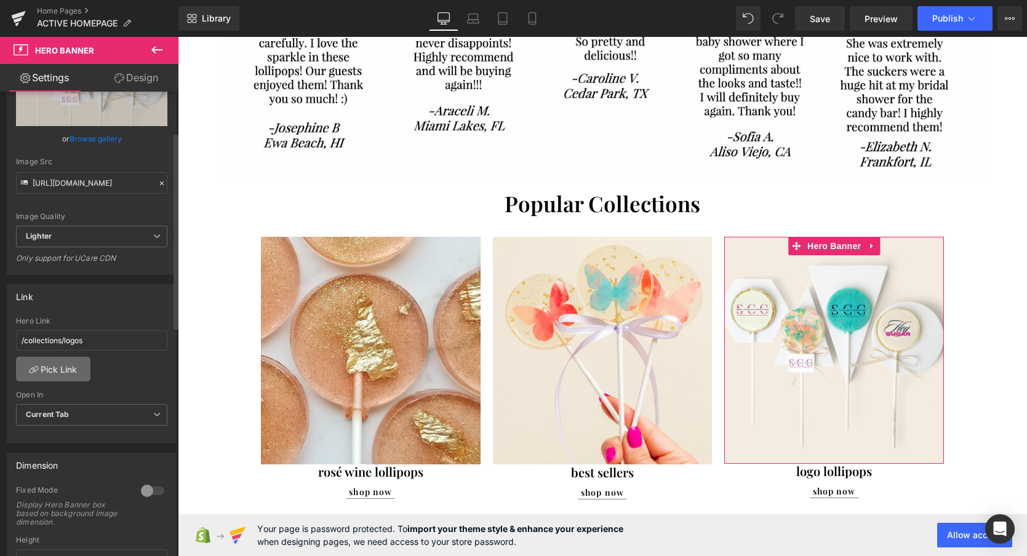
click at [60, 377] on link "Pick Link" at bounding box center [53, 369] width 74 height 25
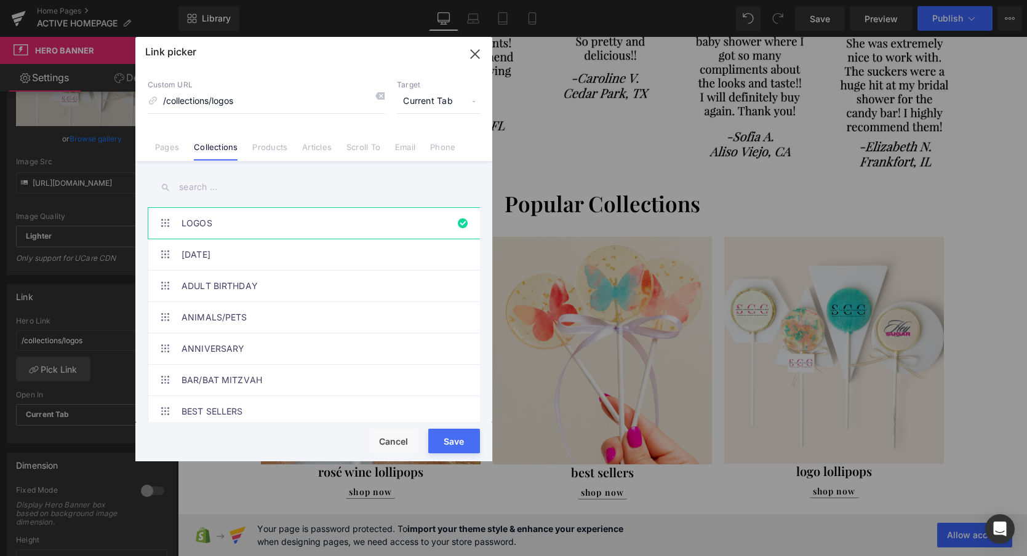
click at [206, 191] on input "text" at bounding box center [314, 187] width 332 height 28
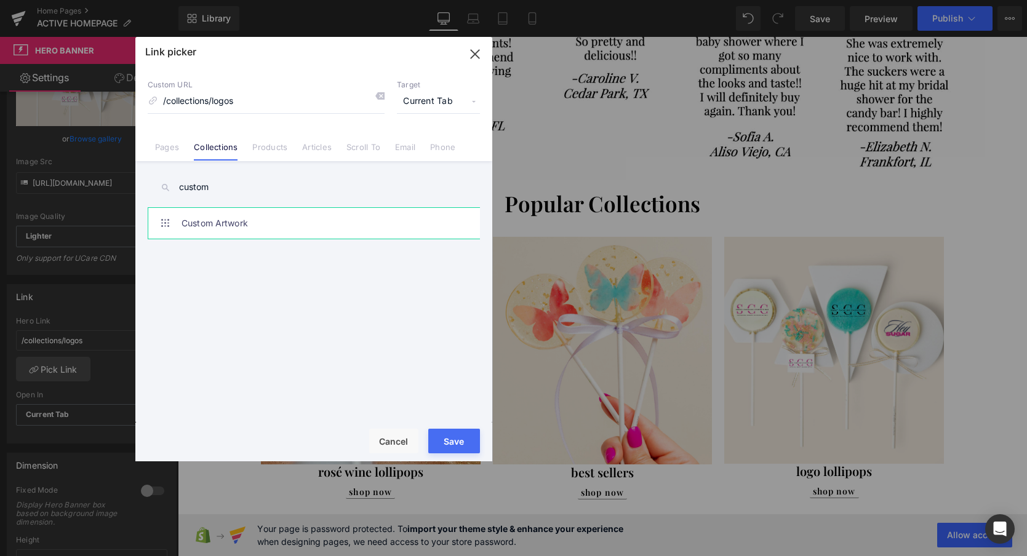
type input "custom"
click at [208, 224] on link "Custom Artwork" at bounding box center [316, 223] width 271 height 31
type input "/collections/corporate-lollipops"
click at [461, 440] on button "Save" at bounding box center [454, 441] width 52 height 25
type input "/collections/corporate-lollipops"
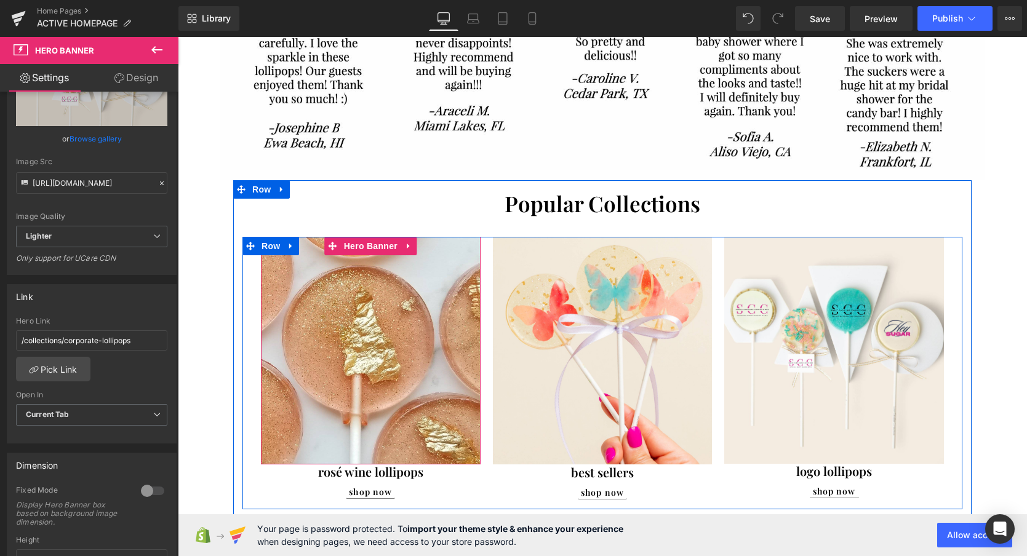
click at [367, 311] on div at bounding box center [371, 351] width 220 height 228
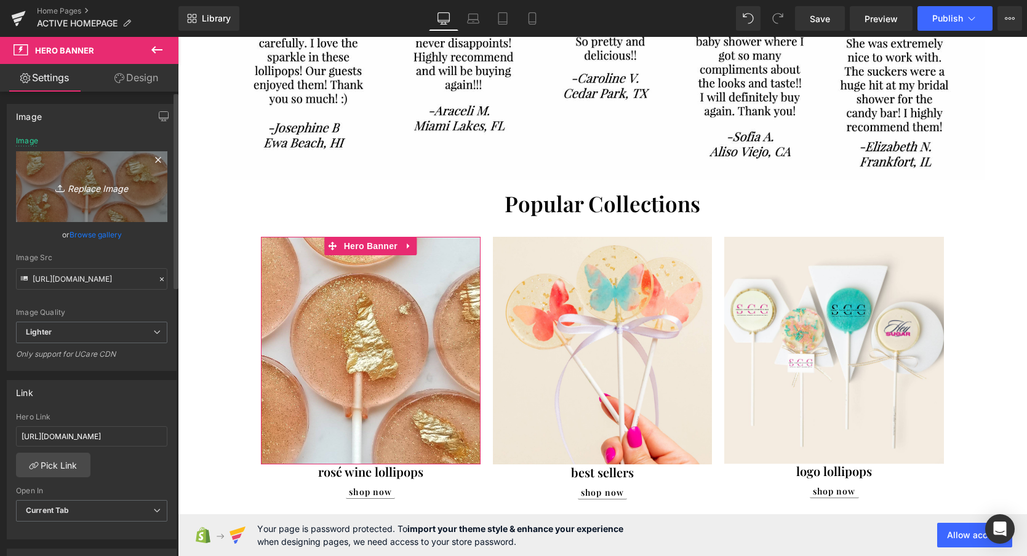
click at [80, 186] on icon "Replace Image" at bounding box center [91, 186] width 98 height 15
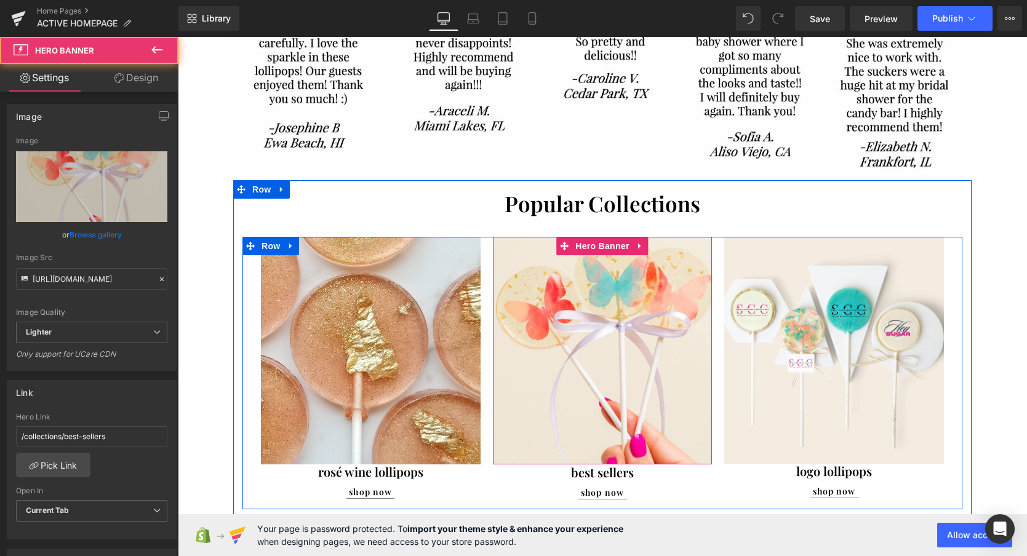
click at [596, 331] on div at bounding box center [603, 351] width 220 height 228
click at [620, 334] on div at bounding box center [603, 351] width 220 height 228
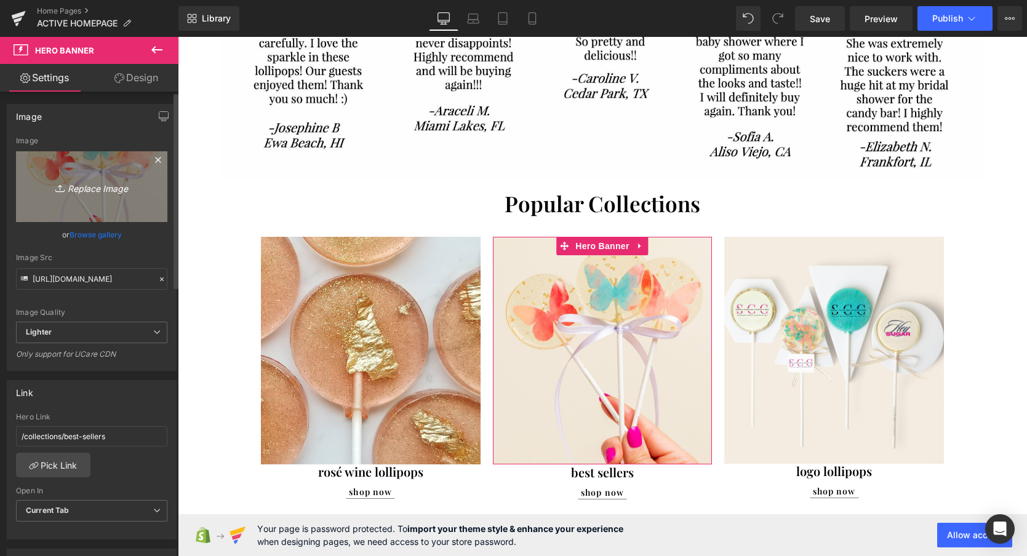
click at [87, 197] on link "Replace Image" at bounding box center [91, 186] width 151 height 71
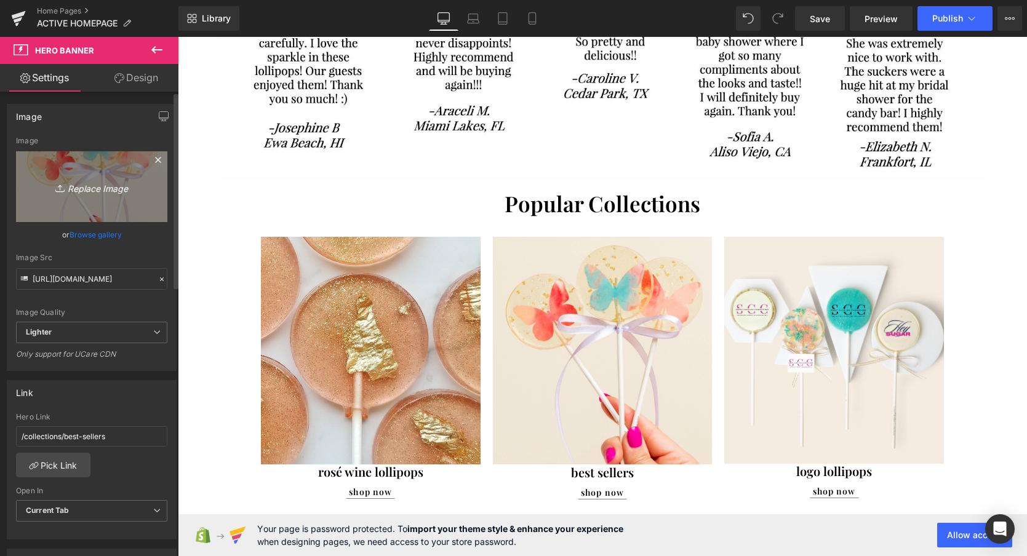
type input "C:\fakepath\MOBILE MENU ICONS (1).gif"
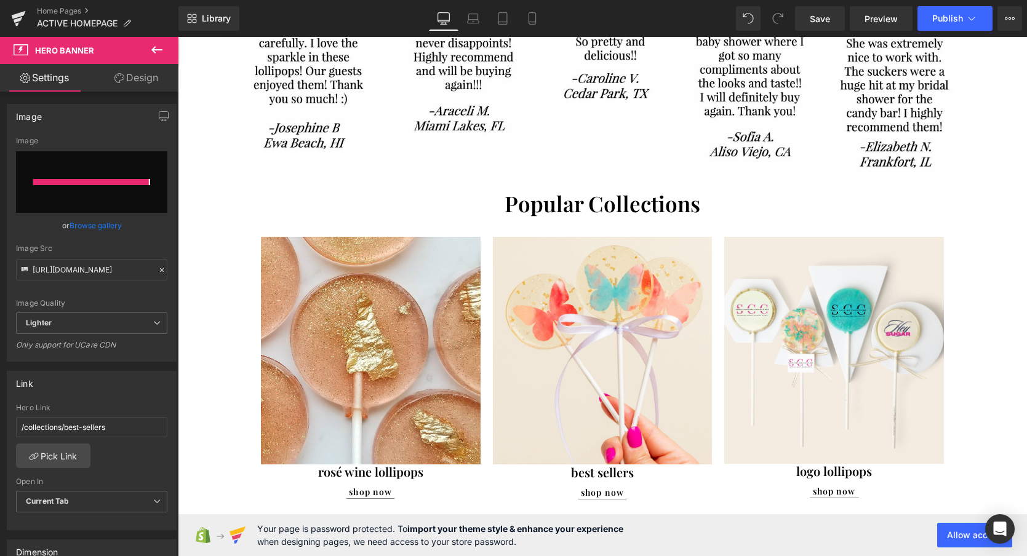
type input "https://ucarecdn.com/91e253a7-b0ac-4cae-86ab-16768bc0fa3c/MOBILE%20MENU%20ICONS…"
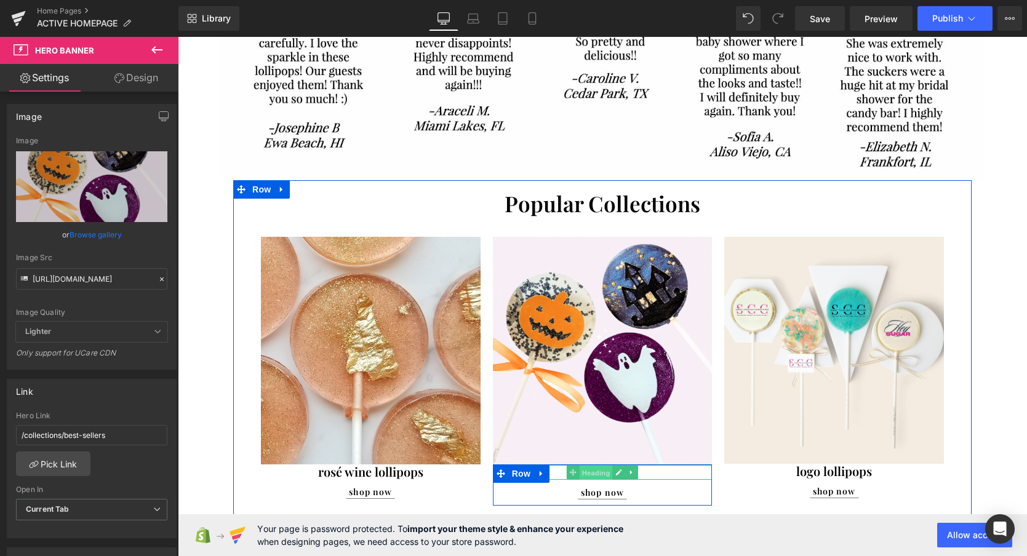
click at [599, 472] on span "Heading" at bounding box center [596, 472] width 33 height 15
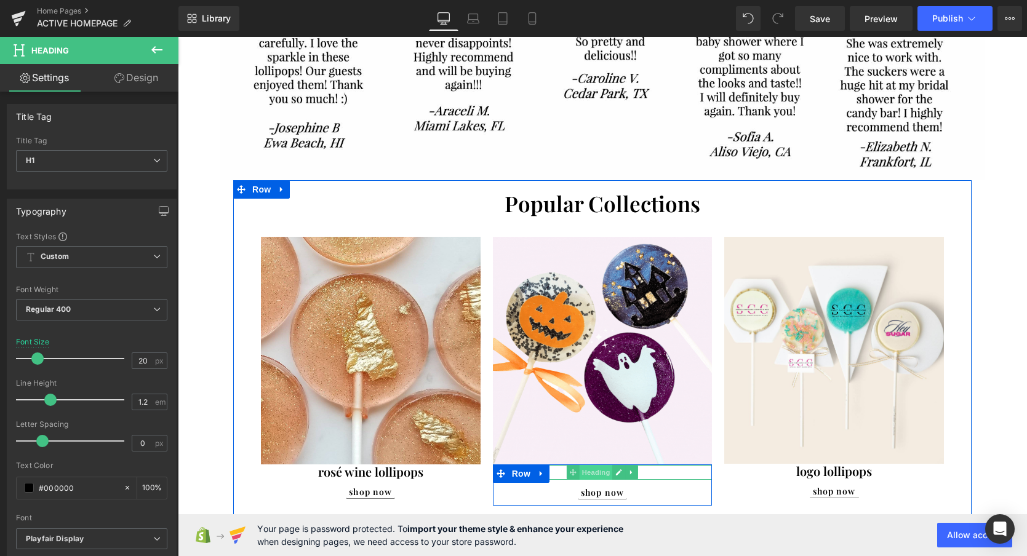
click at [598, 474] on span "Heading" at bounding box center [596, 472] width 33 height 15
click at [648, 473] on h1 "best sellers" at bounding box center [603, 472] width 220 height 15
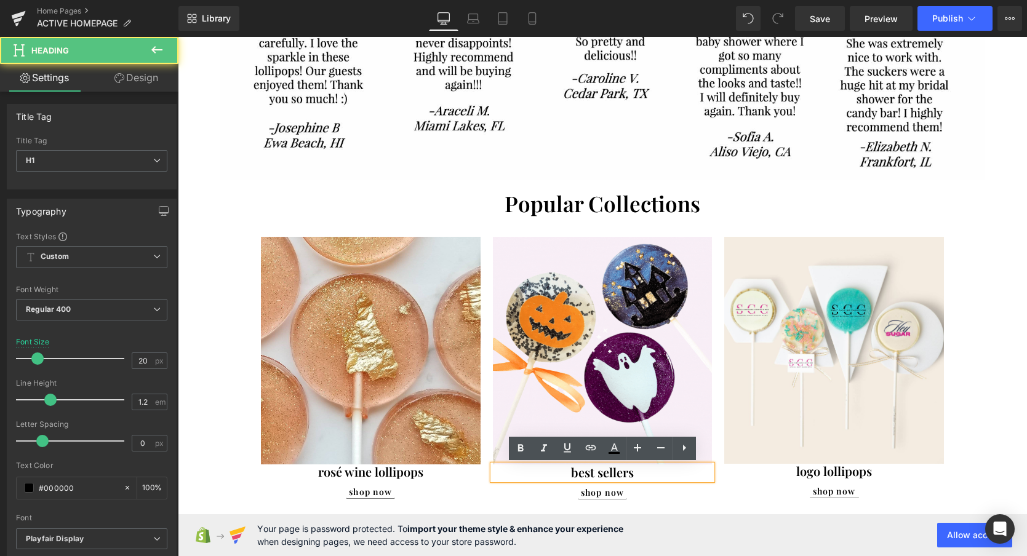
click at [648, 473] on h1 "best sellers" at bounding box center [603, 472] width 220 height 15
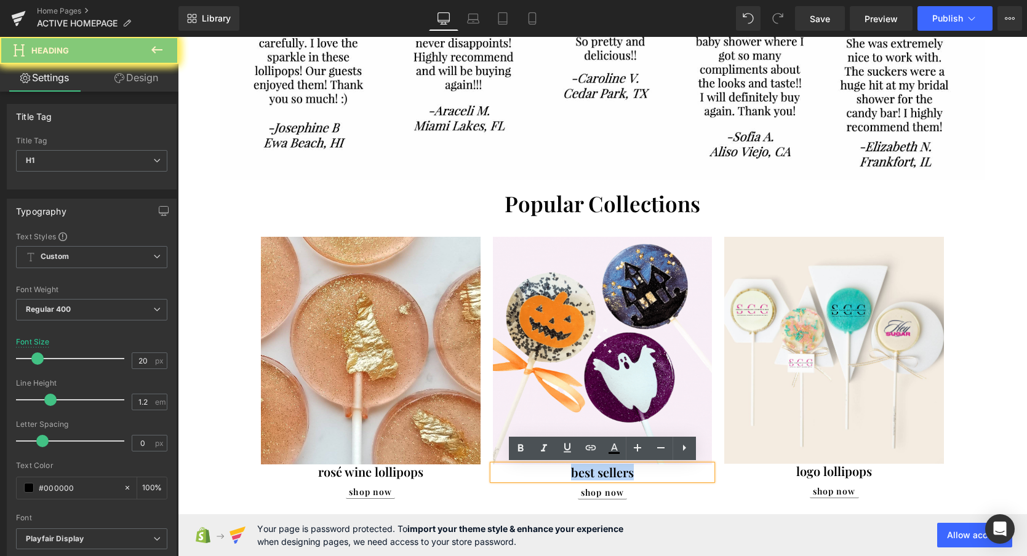
click at [648, 473] on h1 "best sellers" at bounding box center [603, 472] width 220 height 15
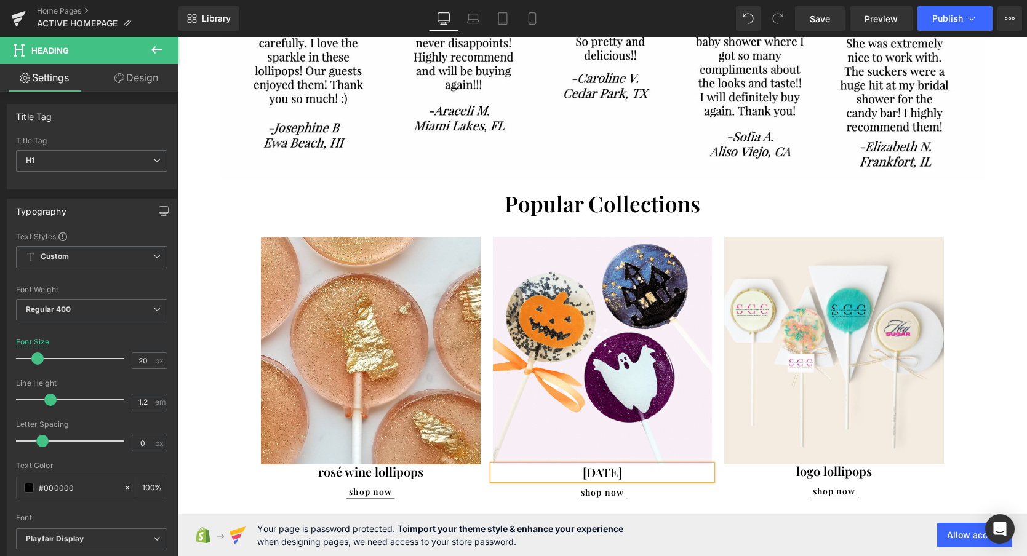
click at [994, 342] on div "Image Image Image Image ‹ › Carousel Row Image Row Separator" at bounding box center [602, 133] width 849 height 1784
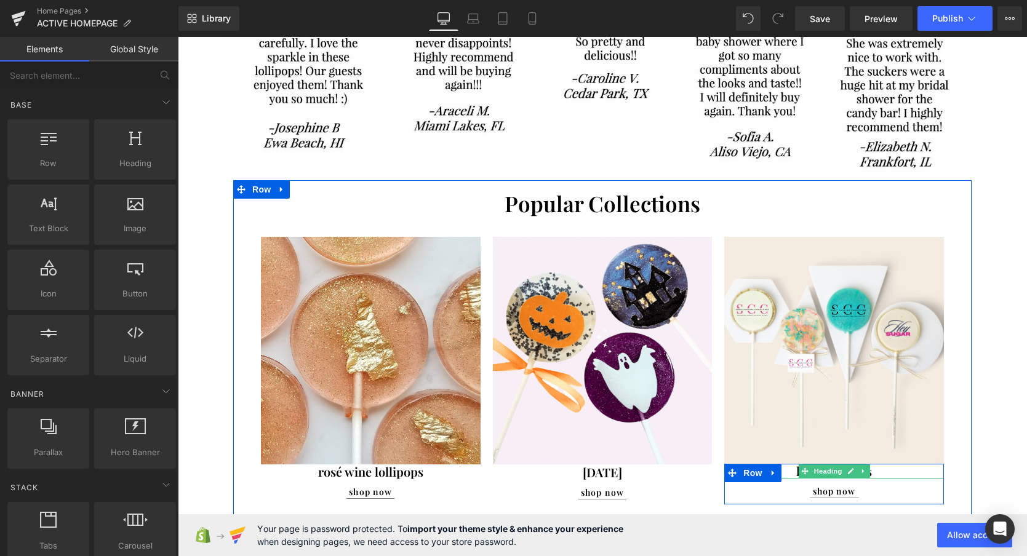
click at [886, 468] on h1 "logo lollipops" at bounding box center [834, 471] width 220 height 15
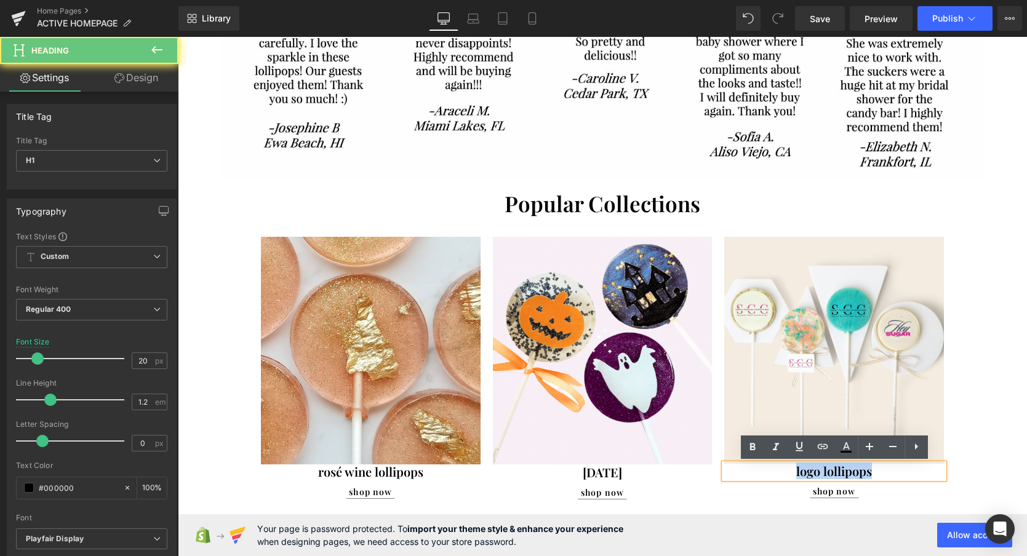
click at [886, 468] on h1 "logo lollipops" at bounding box center [834, 471] width 220 height 15
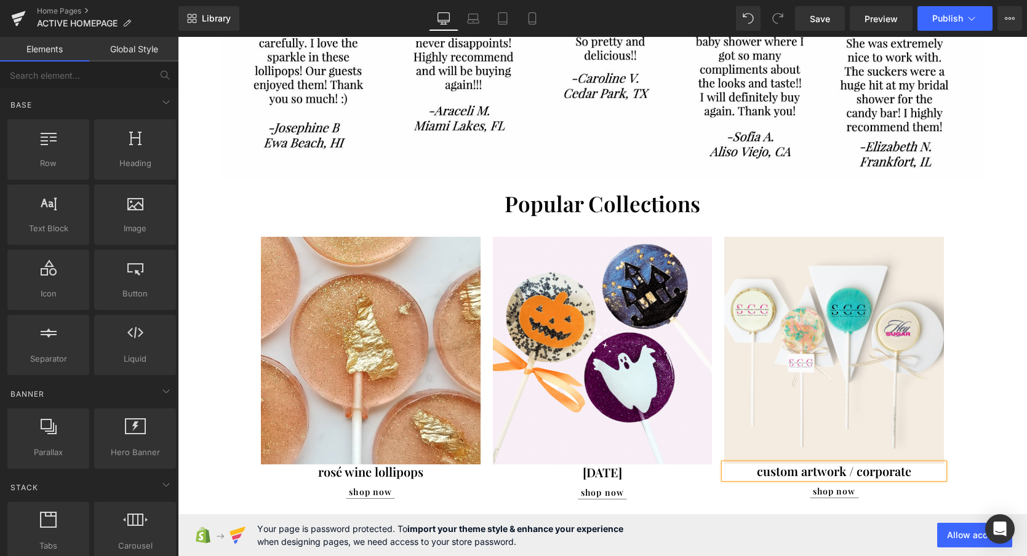
click at [978, 431] on div "Image Image Image Image ‹ › Carousel Row Image Row Separator" at bounding box center [602, 133] width 849 height 1784
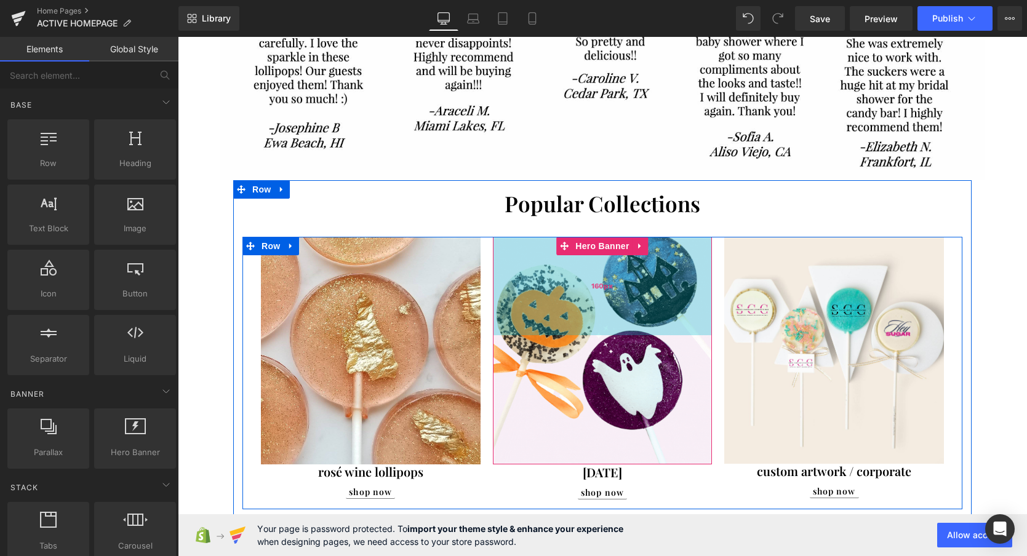
click at [600, 281] on span "160px" at bounding box center [602, 286] width 22 height 11
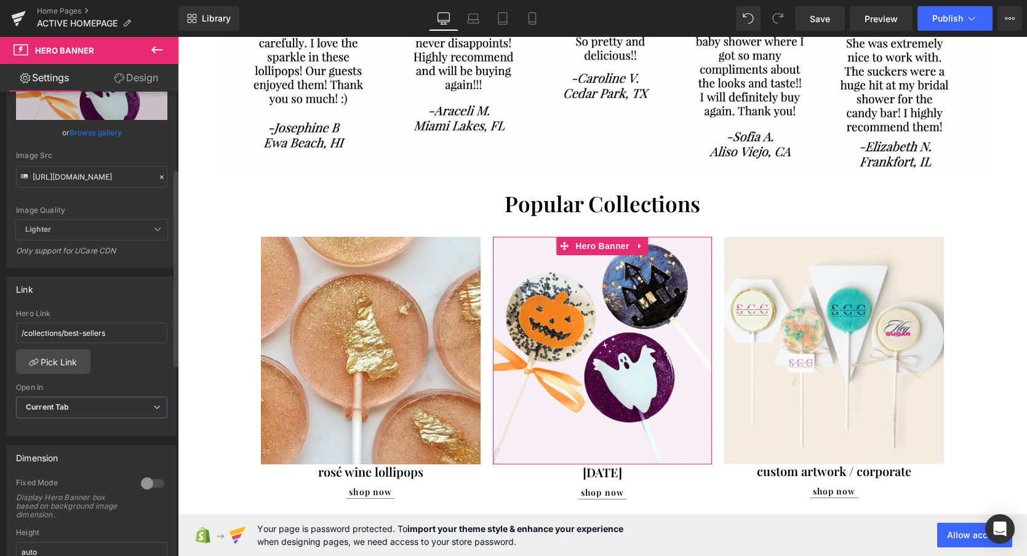
scroll to position [215, 0]
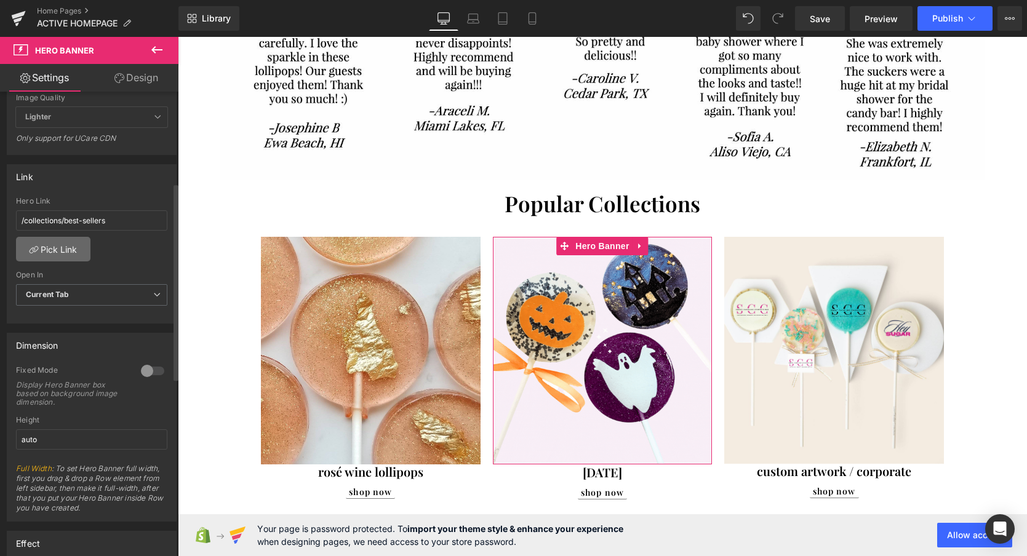
click at [60, 251] on link "Pick Link" at bounding box center [53, 249] width 74 height 25
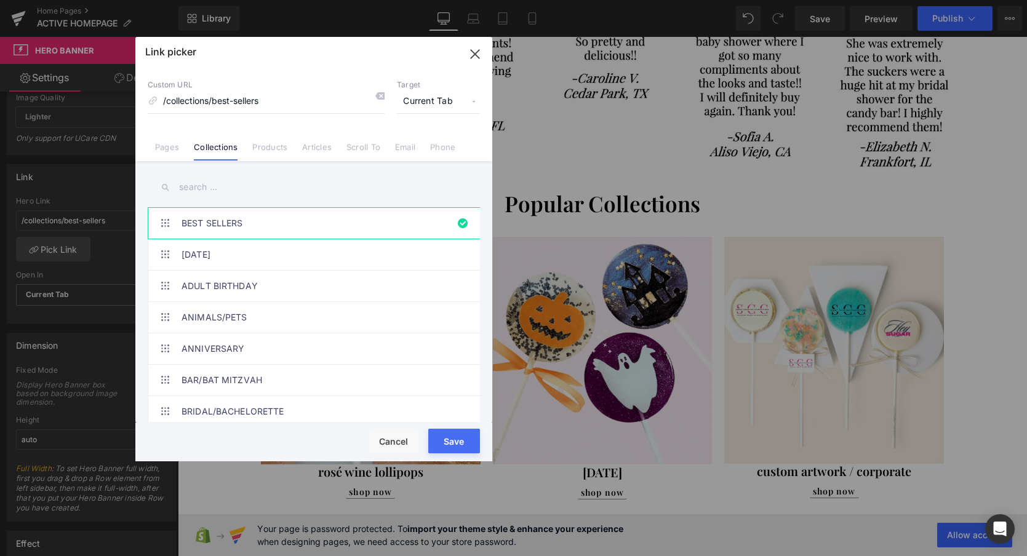
click at [205, 186] on input "text" at bounding box center [314, 187] width 332 height 28
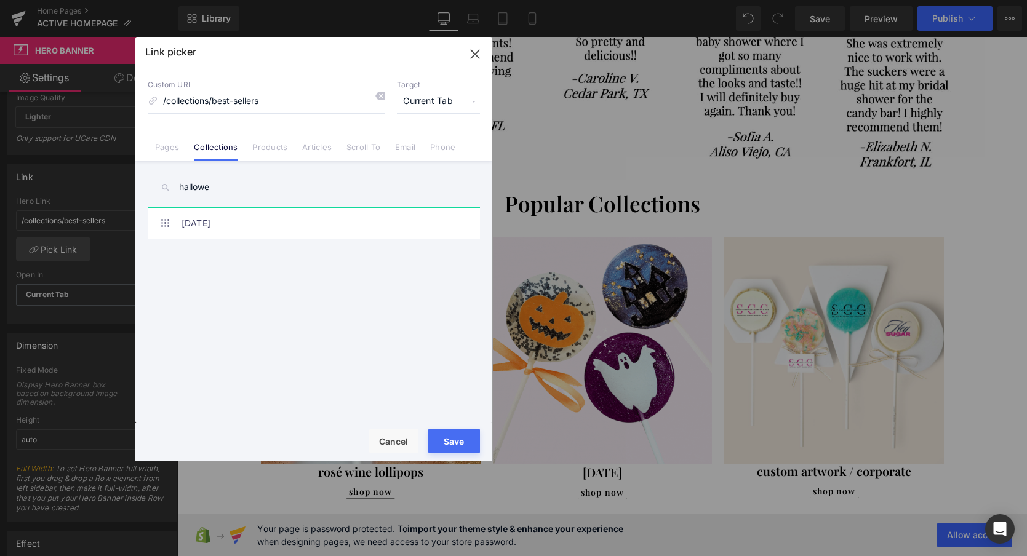
type input "hallowe"
click at [204, 222] on link "HALLOWEEN" at bounding box center [316, 223] width 271 height 31
type input "/collections/halloween"
click at [444, 441] on button "Save" at bounding box center [454, 441] width 52 height 25
type input "/collections/halloween"
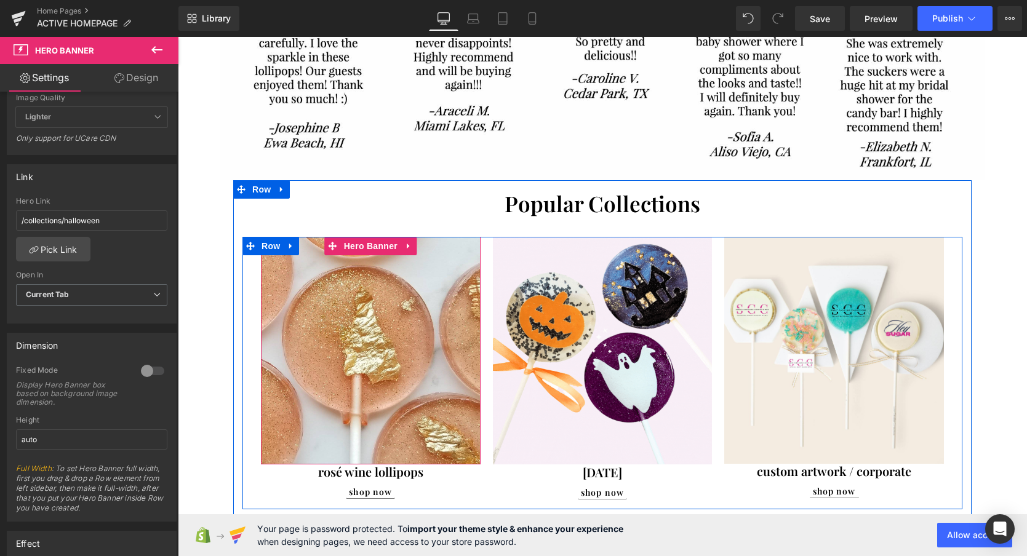
click at [364, 325] on div at bounding box center [371, 351] width 220 height 228
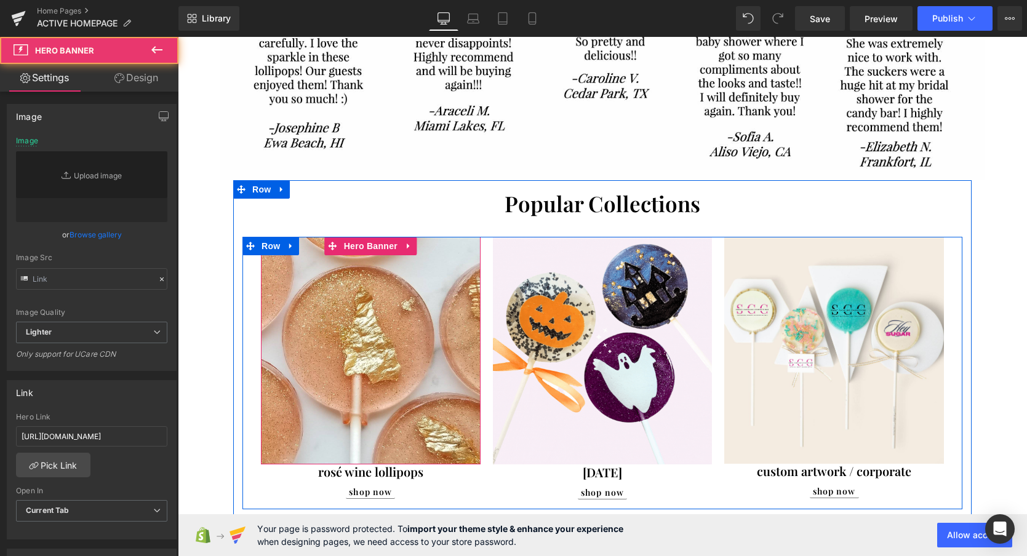
type input "https://ucarecdn.com/07fc48b3-d3b3-40d9-8840-e1fb14939d4b/-/format/auto/-/previ…"
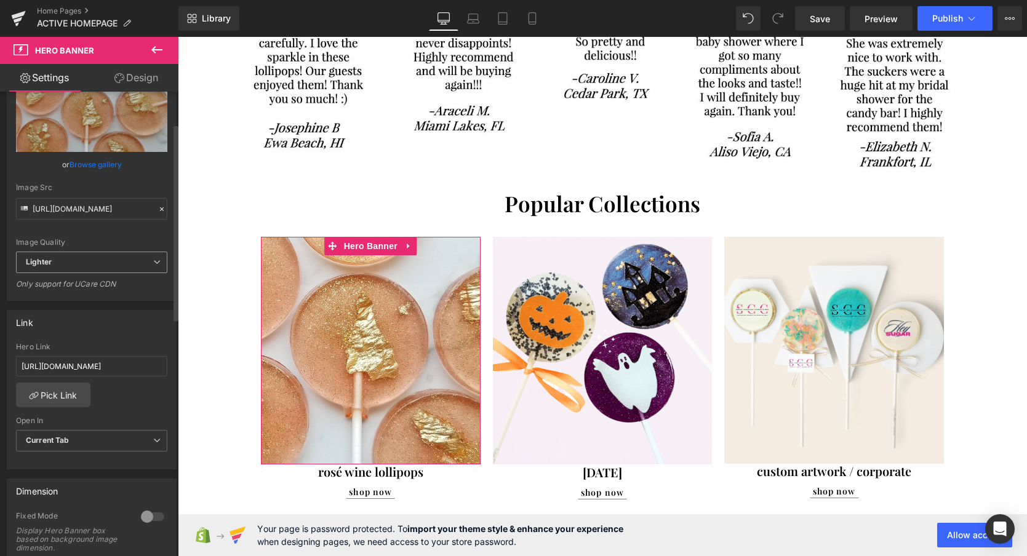
scroll to position [78, 0]
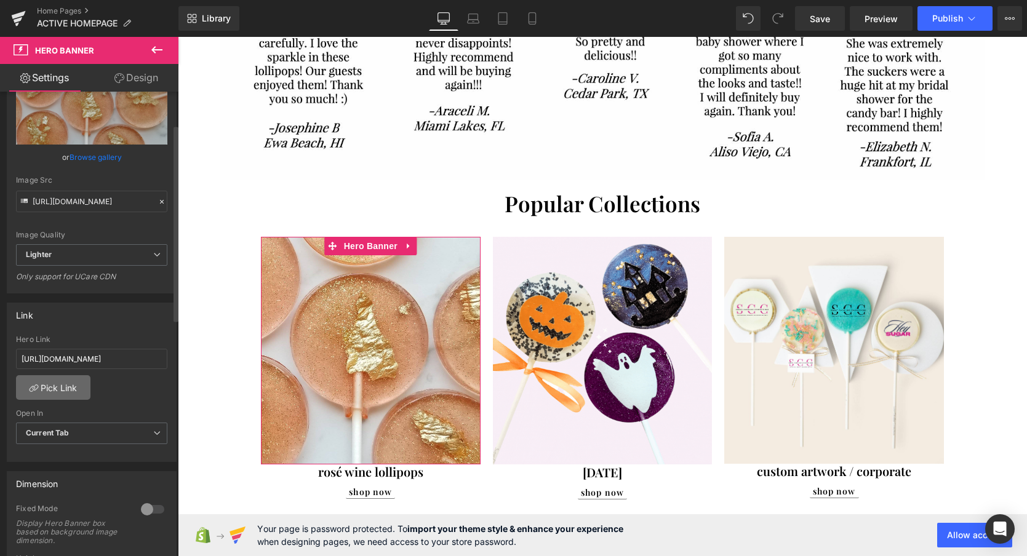
click at [71, 391] on link "Pick Link" at bounding box center [53, 387] width 74 height 25
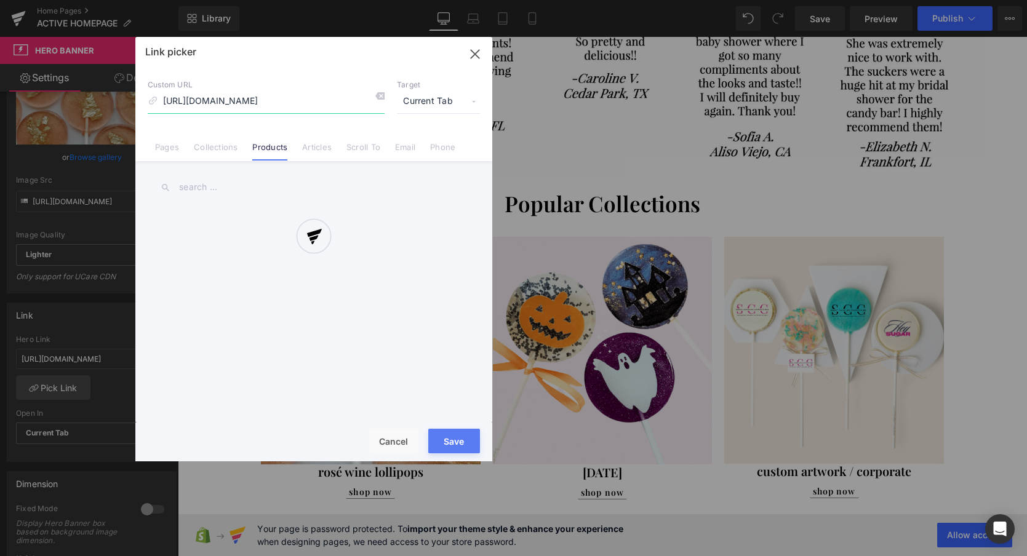
scroll to position [0, 52]
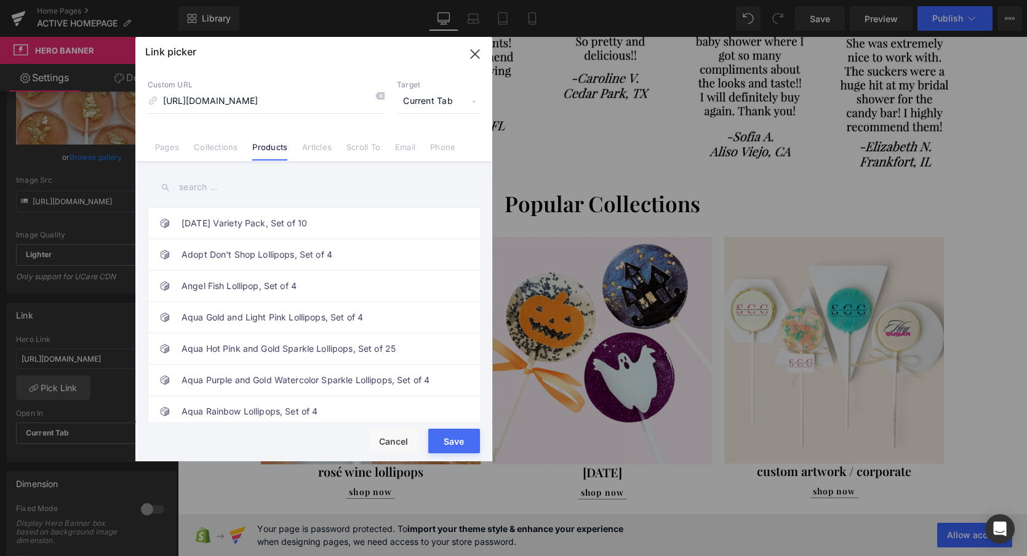
click at [194, 189] on input "text" at bounding box center [314, 187] width 332 height 28
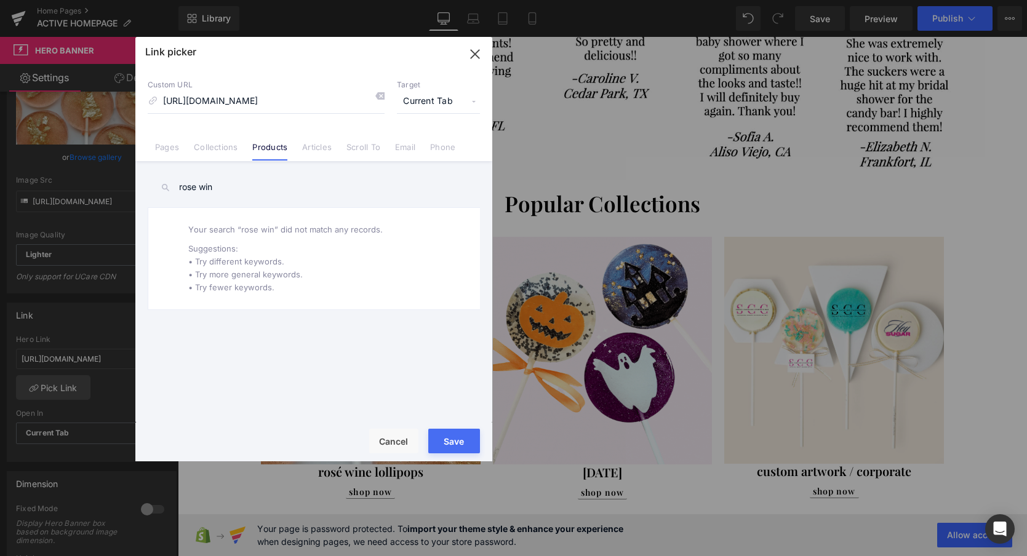
click at [188, 185] on input "rose win" at bounding box center [314, 187] width 332 height 28
click at [188, 188] on input "rose win" at bounding box center [314, 187] width 332 height 28
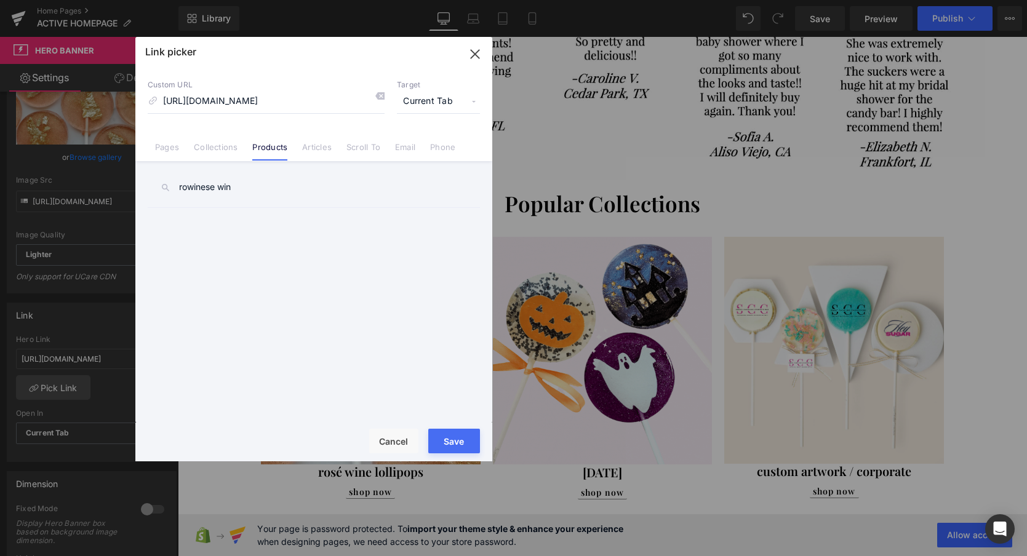
click at [188, 187] on input "rowinese win" at bounding box center [314, 187] width 332 height 28
type input "wine"
click at [290, 223] on link "Rosé Wine and Gold Sparkle Lollipops, Set of 4" at bounding box center [316, 223] width 271 height 31
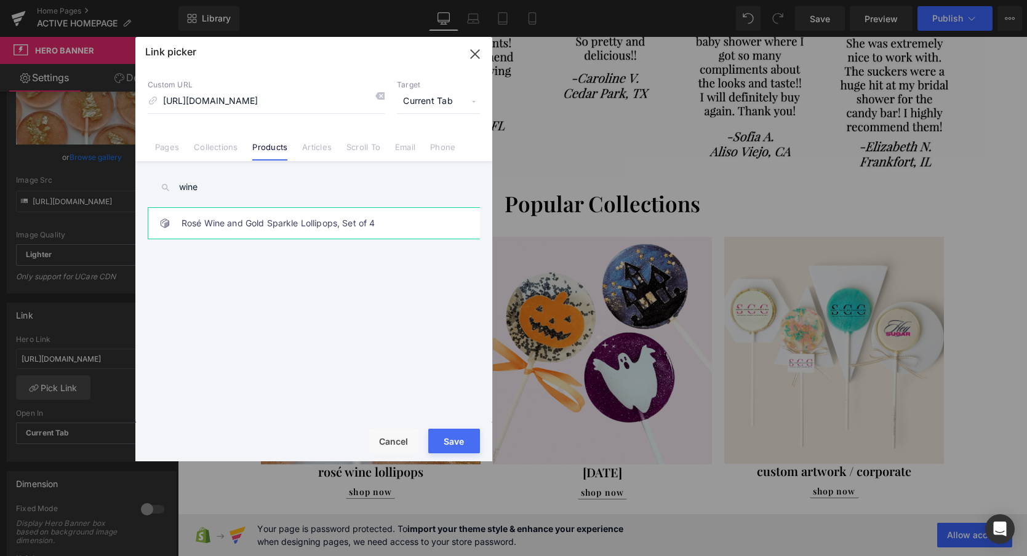
type input "/products/00305-rose-wine"
click at [455, 431] on button "Save" at bounding box center [454, 441] width 52 height 25
type input "/products/00305-rose-wine"
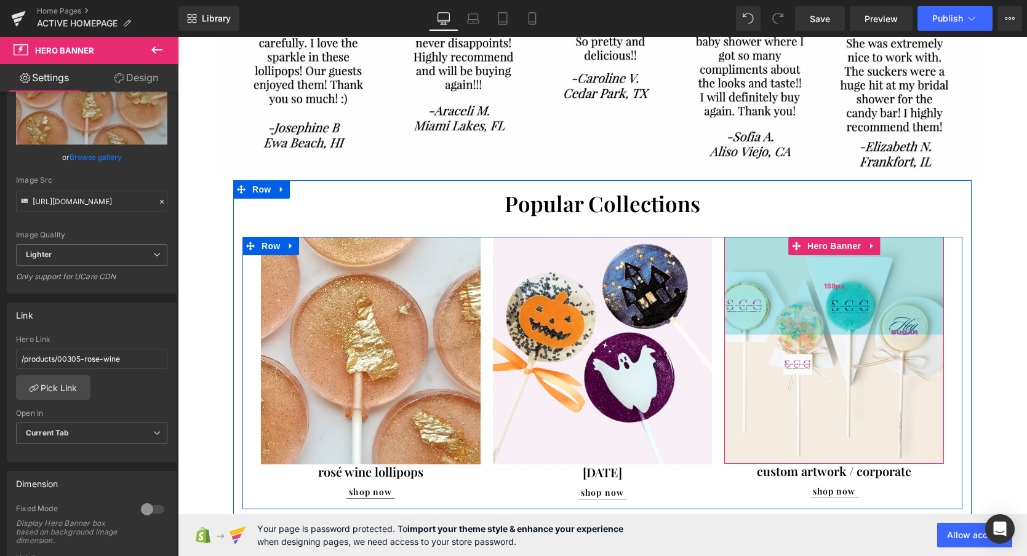
click at [837, 287] on span "159px" at bounding box center [834, 286] width 21 height 11
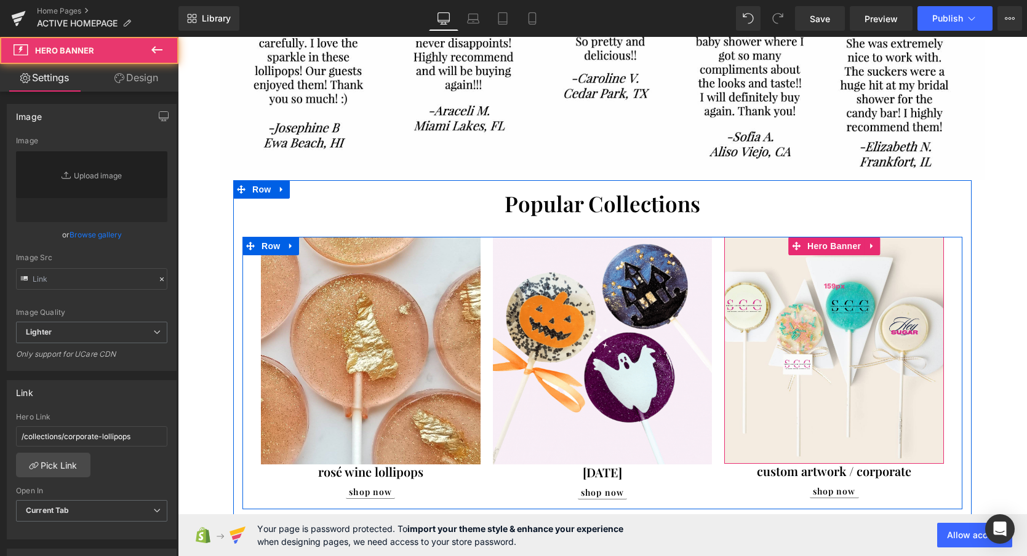
type input "https://ucarecdn.com/7d077214-1bac-4354-af89-471b69bf75ca/-/format/auto/-/previ…"
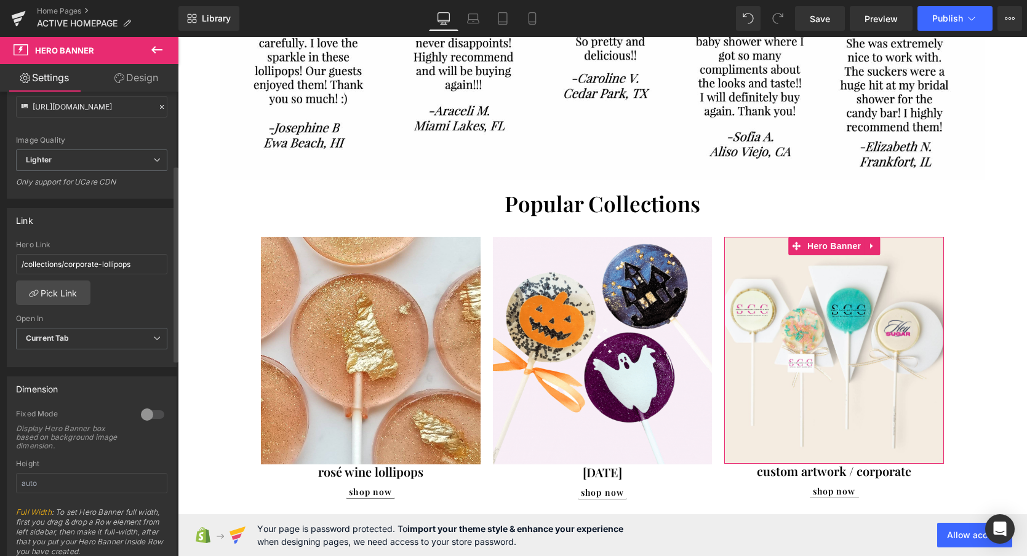
scroll to position [173, 0]
click at [48, 297] on link "Pick Link" at bounding box center [53, 291] width 74 height 25
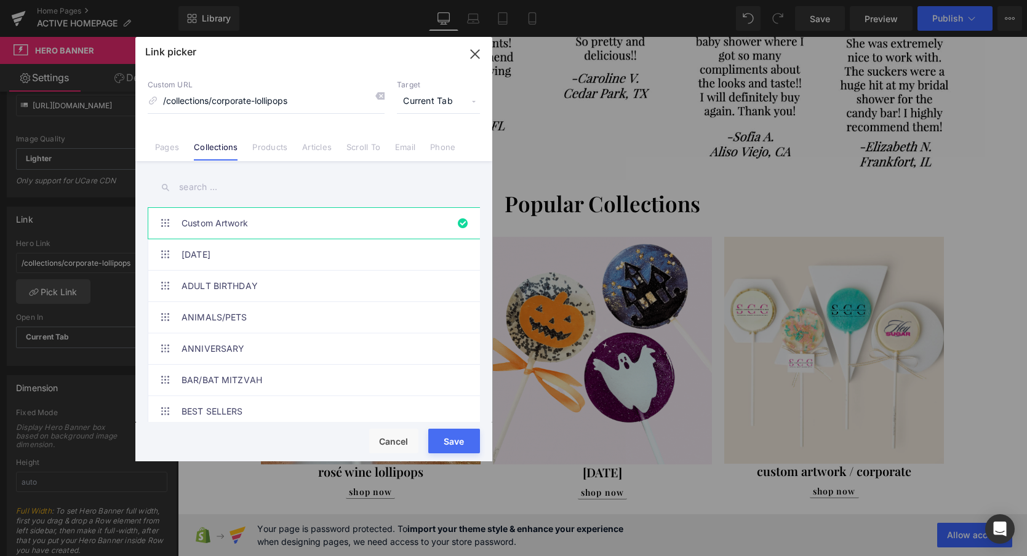
click at [217, 188] on input "text" at bounding box center [314, 187] width 332 height 28
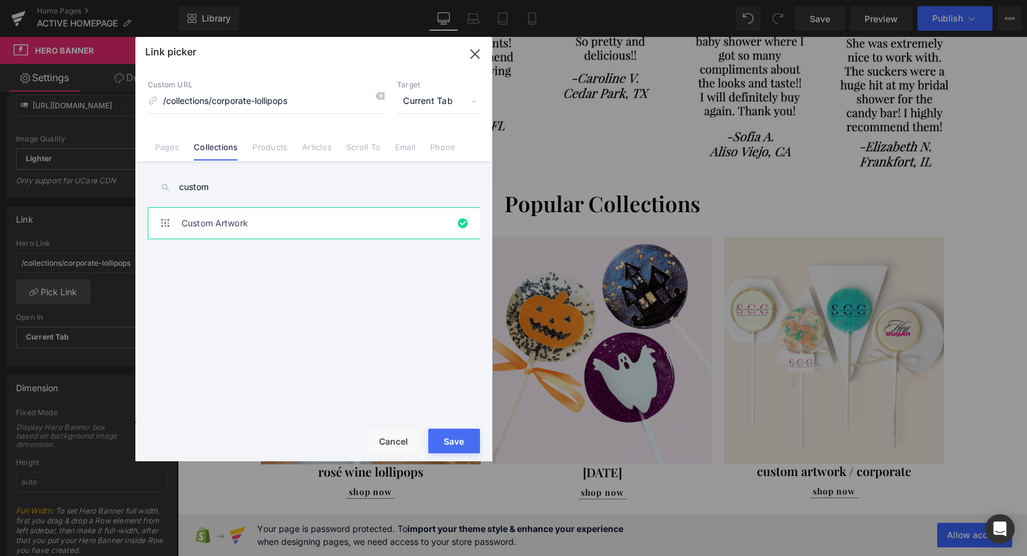
type input "custom"
click at [224, 226] on link "Custom Artwork" at bounding box center [316, 223] width 271 height 31
drag, startPoint x: 447, startPoint y: 437, endPoint x: 269, endPoint y: 401, distance: 181.6
click at [447, 437] on button "Save" at bounding box center [454, 441] width 52 height 25
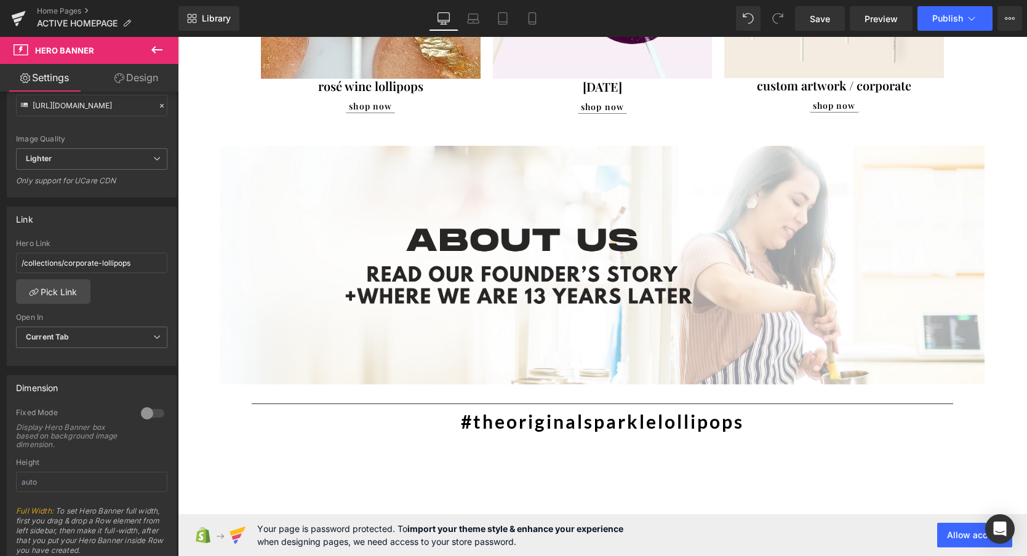
scroll to position [1217, 0]
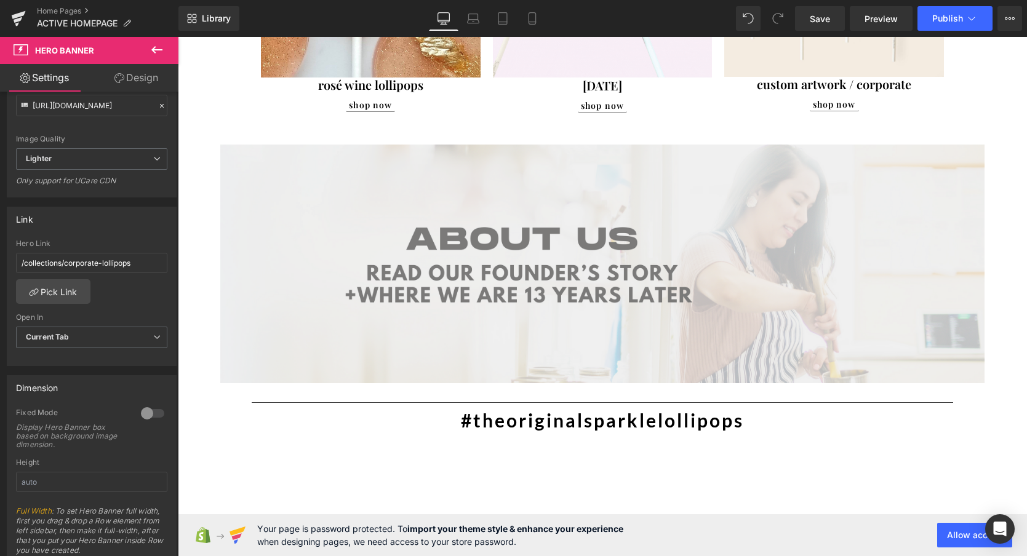
click at [539, 276] on img at bounding box center [602, 264] width 764 height 239
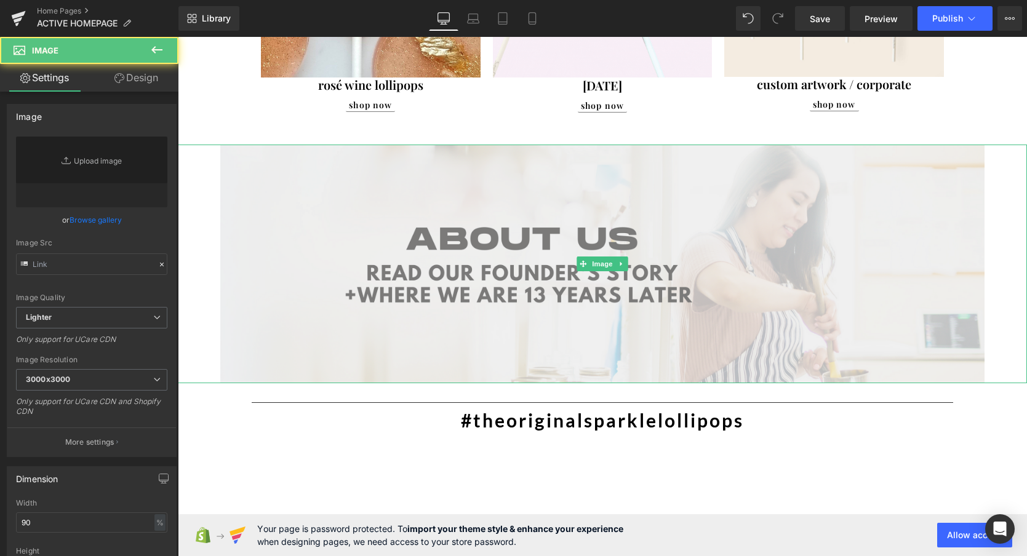
type input "https://cdn.shopify.com/s/files/1/0001/8143/6447/files/Copy_of_Copy_of_Copy_of_…"
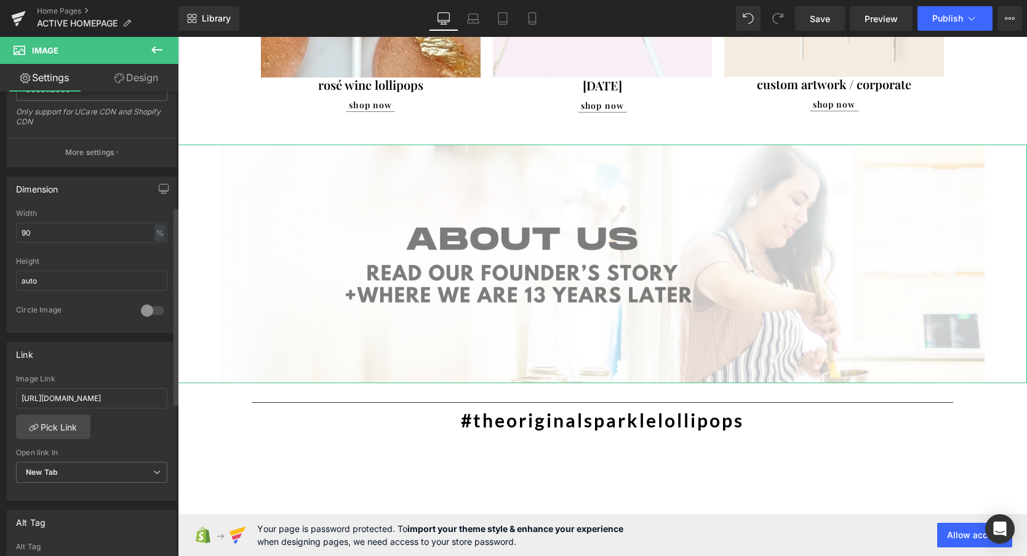
scroll to position [293, 0]
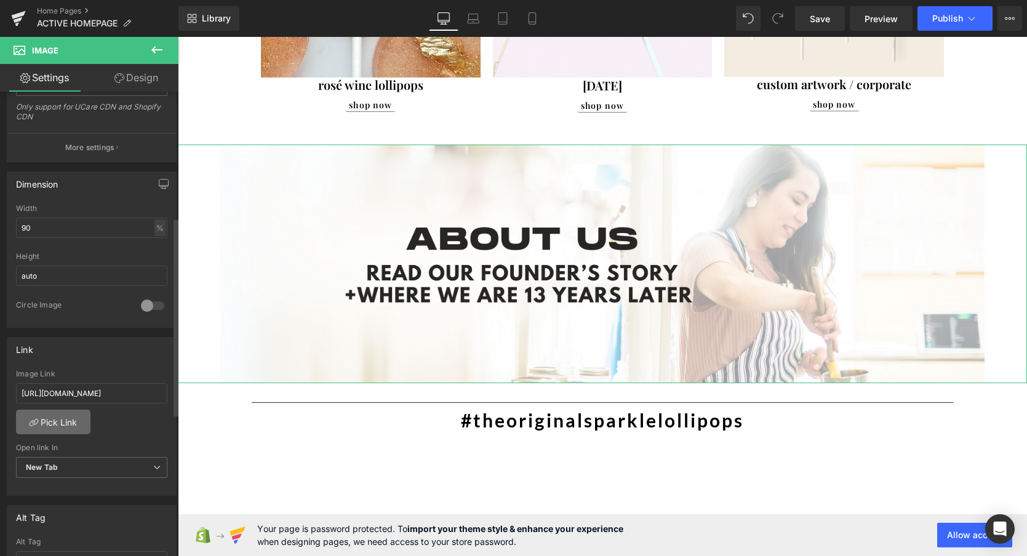
click at [56, 423] on link "Pick Link" at bounding box center [53, 422] width 74 height 25
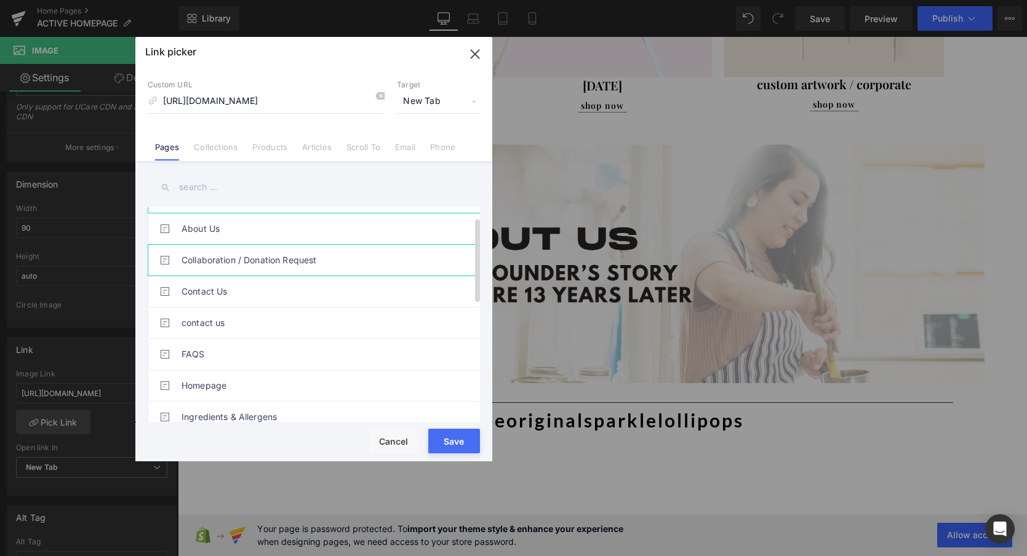
scroll to position [0, 0]
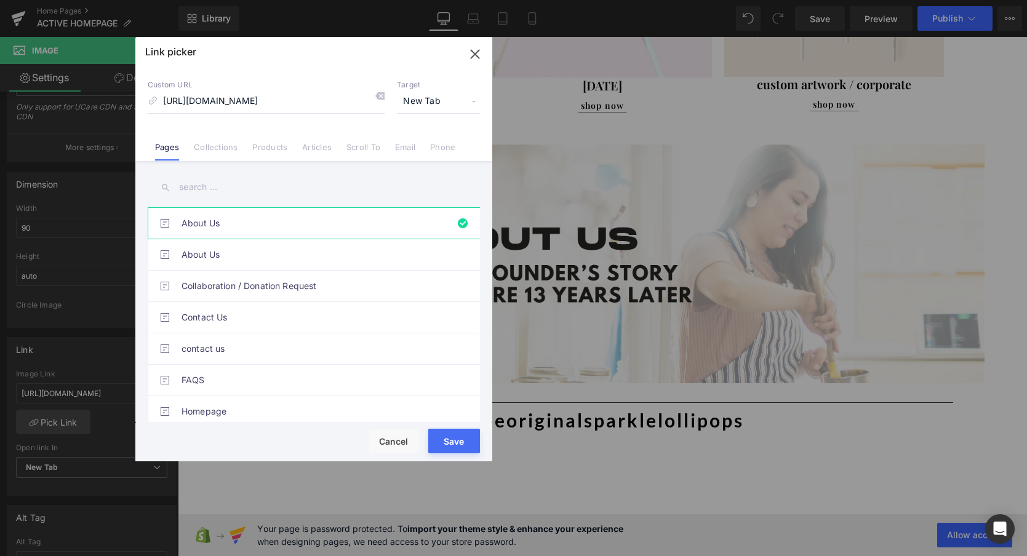
click at [449, 439] on button "Save" at bounding box center [454, 441] width 52 height 25
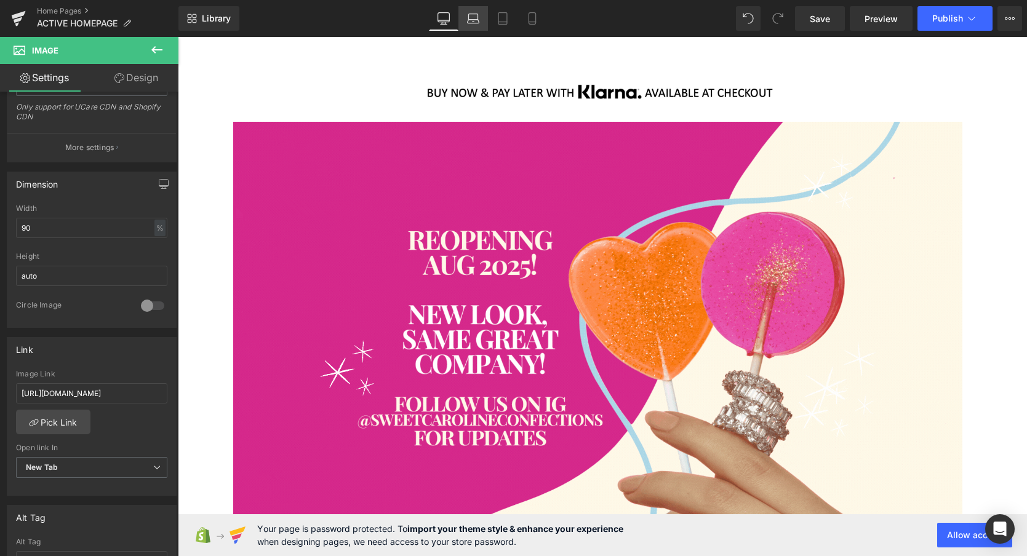
click at [477, 23] on icon at bounding box center [473, 22] width 12 height 4
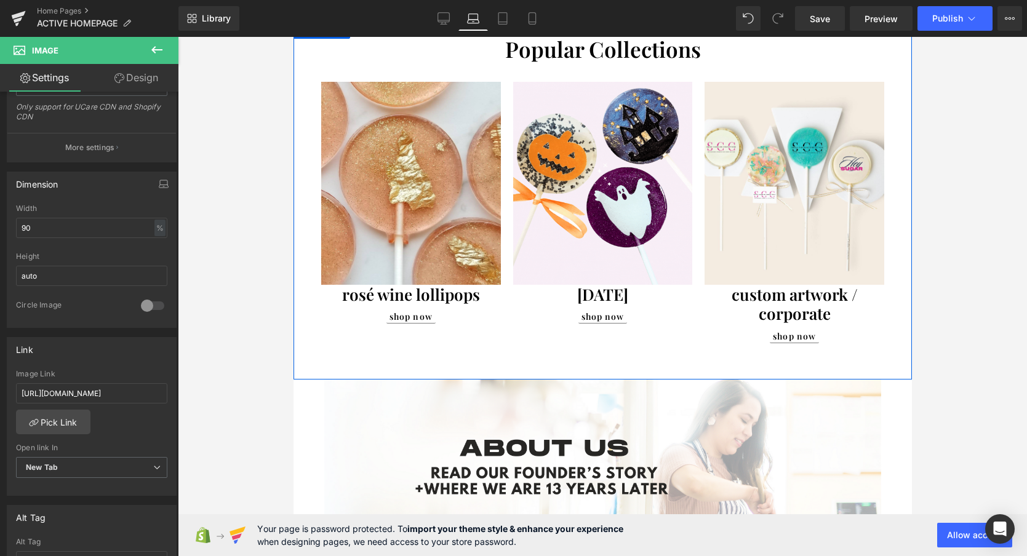
scroll to position [818, 0]
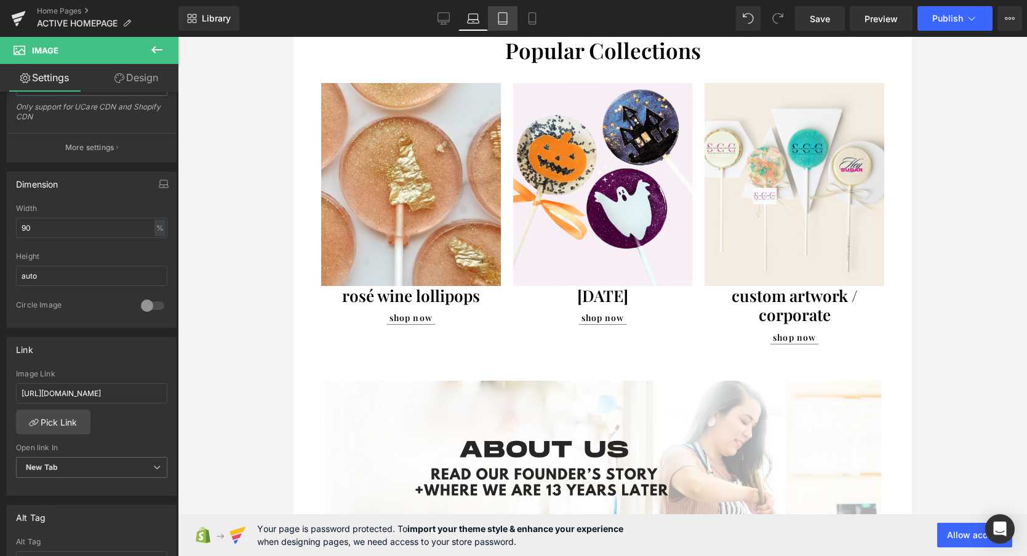
click at [495, 18] on link "Tablet" at bounding box center [503, 18] width 30 height 25
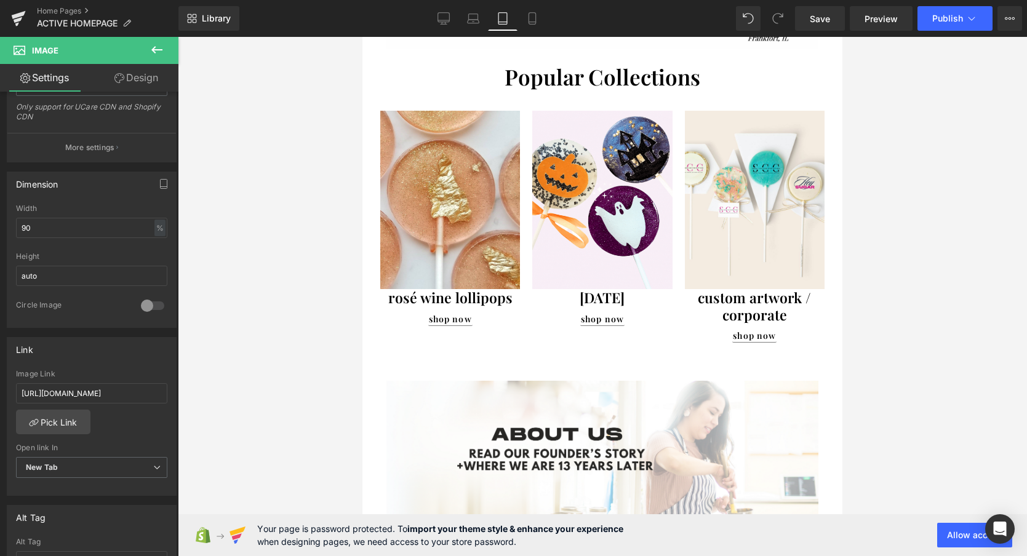
scroll to position [634, 0]
click at [538, 18] on link "Mobile" at bounding box center [532, 18] width 30 height 25
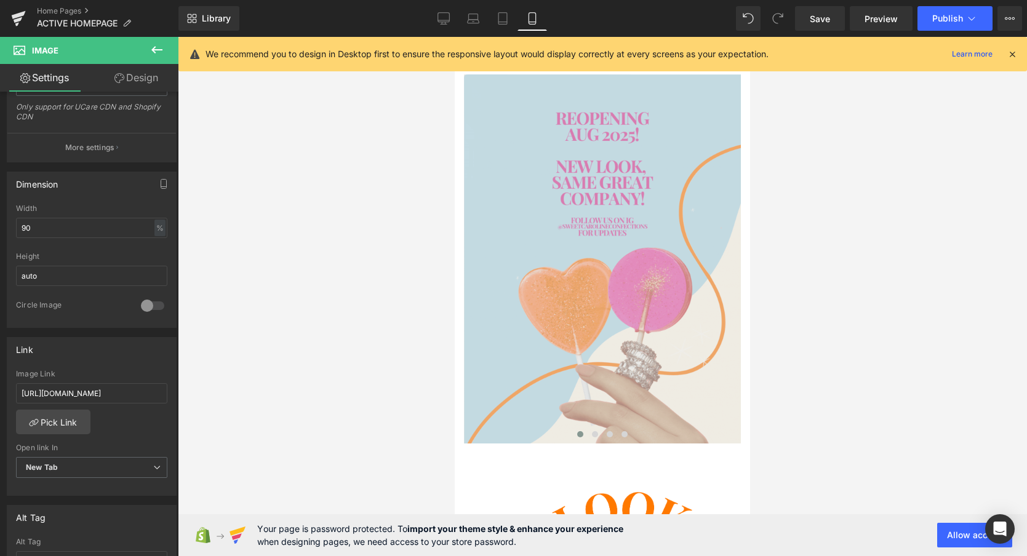
scroll to position [0, 0]
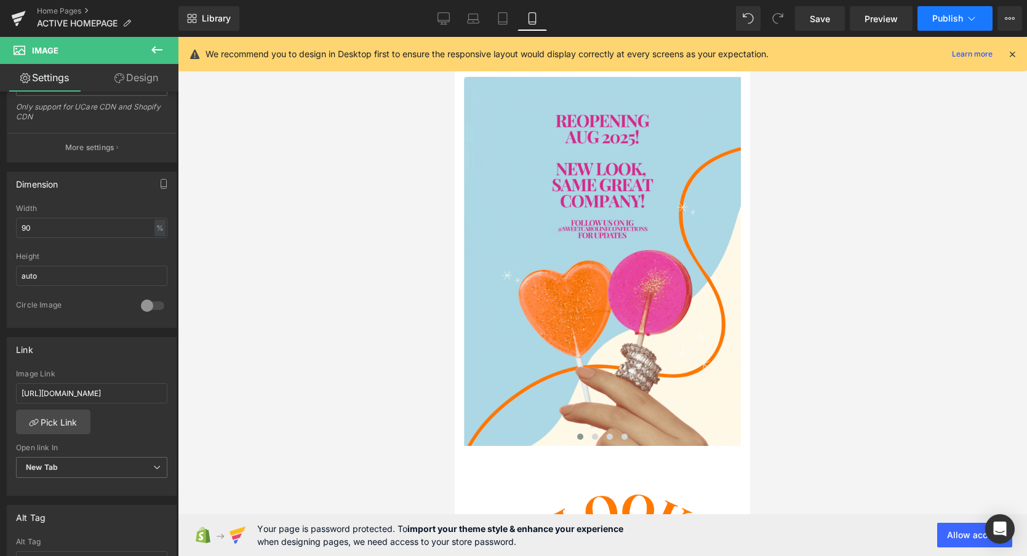
click at [941, 18] on span "Publish" at bounding box center [947, 19] width 31 height 10
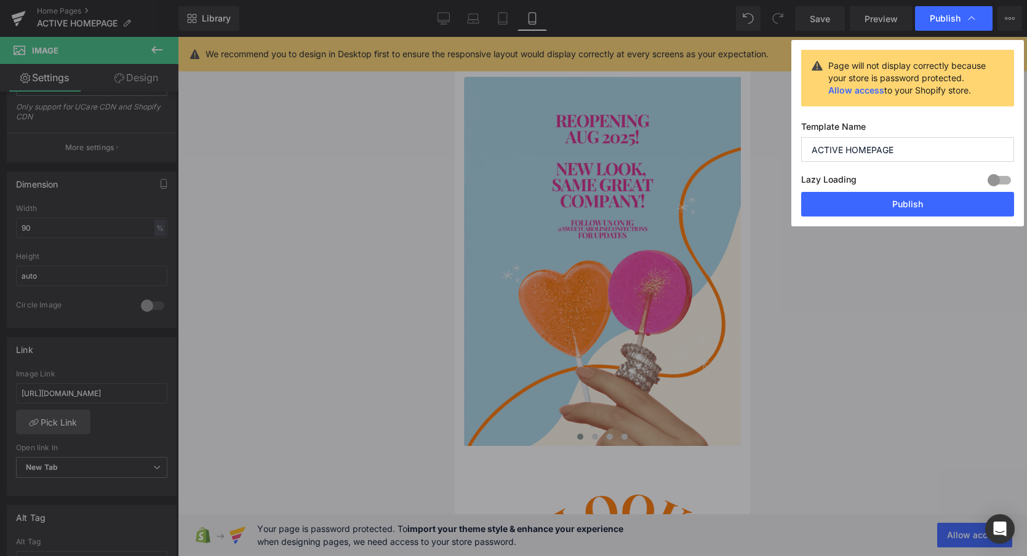
drag, startPoint x: 859, startPoint y: 210, endPoint x: 837, endPoint y: 193, distance: 27.6
click at [859, 209] on button "Publish" at bounding box center [907, 204] width 213 height 25
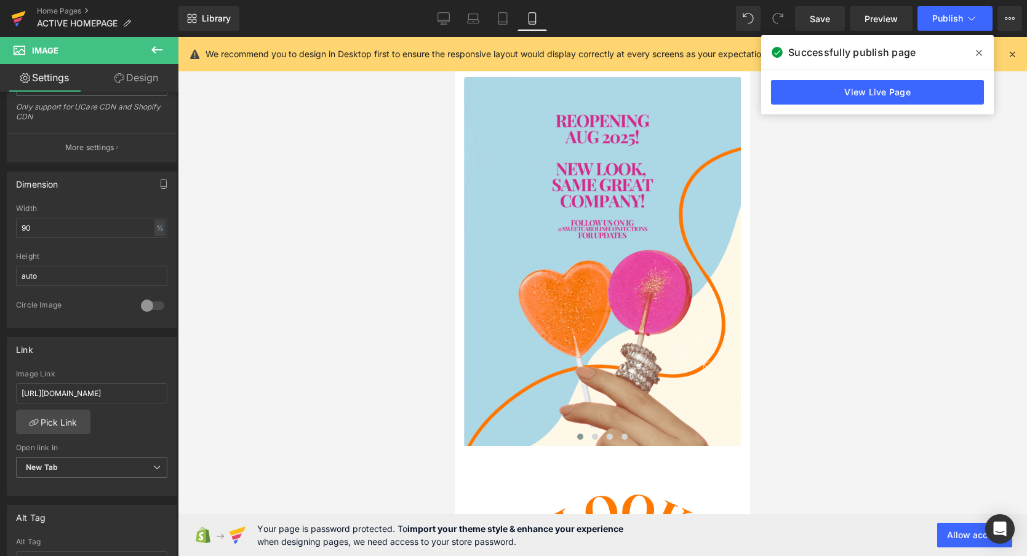
click at [14, 20] on icon at bounding box center [18, 20] width 9 height 6
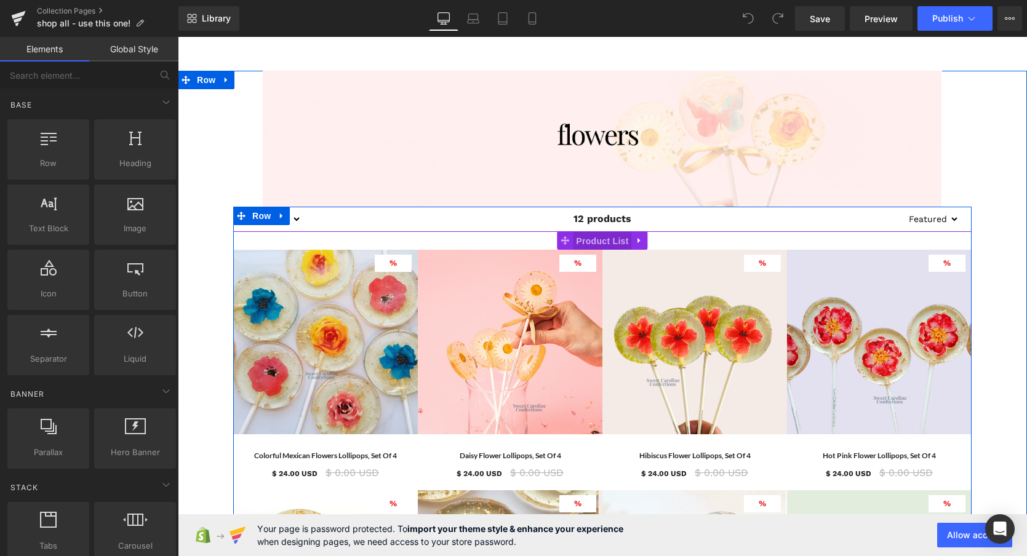
click at [604, 241] on span "Product List" at bounding box center [602, 241] width 58 height 18
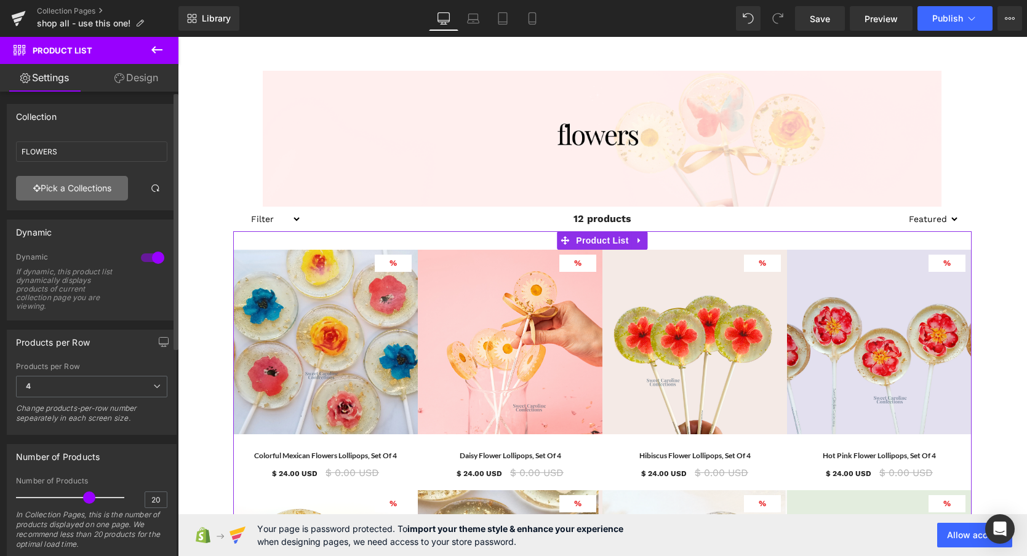
click at [73, 182] on link "Pick a Collections" at bounding box center [72, 188] width 112 height 25
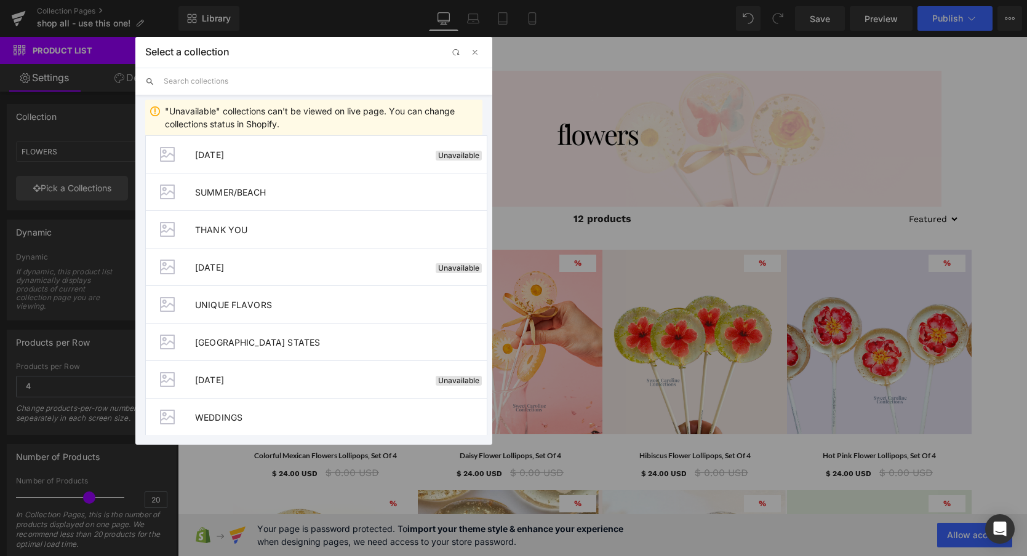
scroll to position [1360, 0]
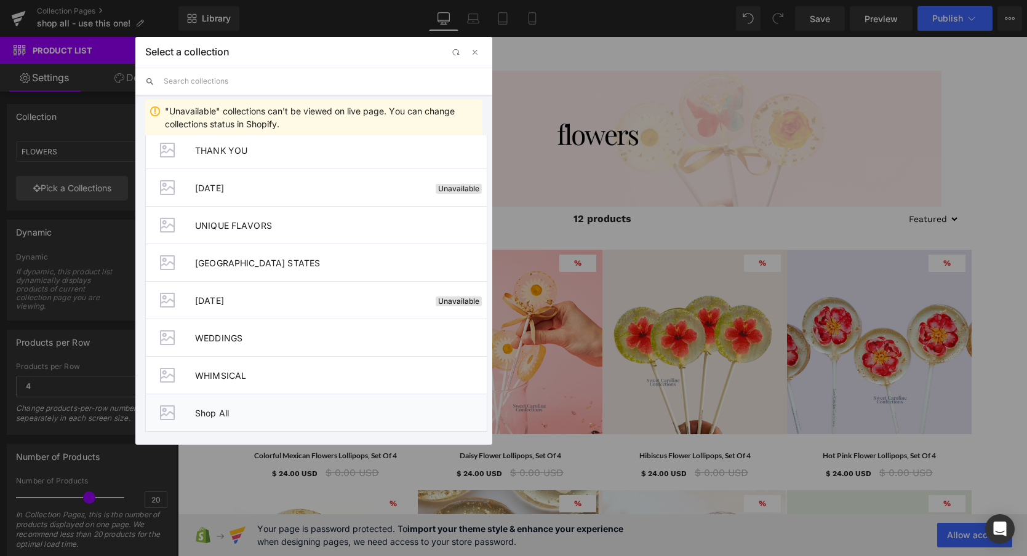
click at [212, 421] on li "Shop All" at bounding box center [316, 413] width 342 height 38
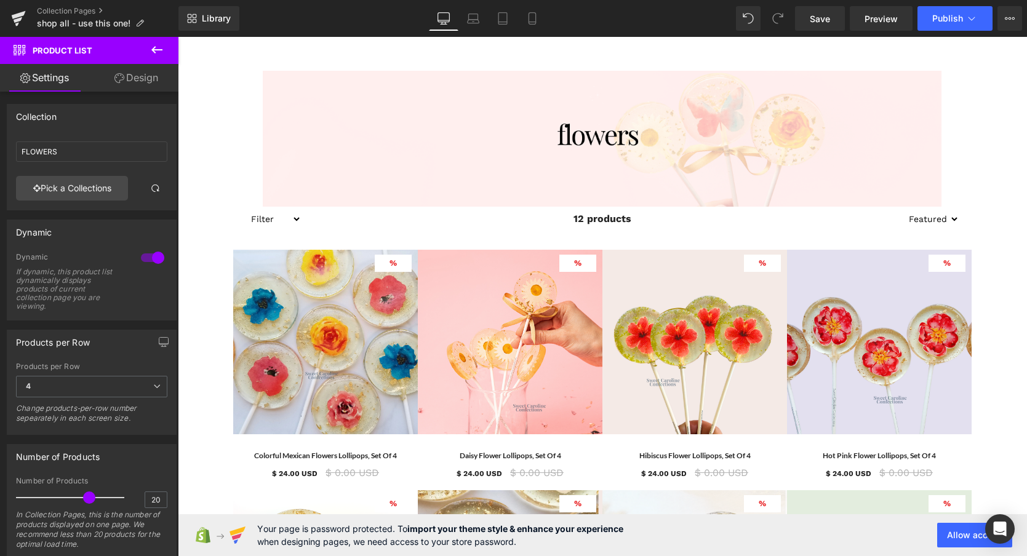
type input "Shop All"
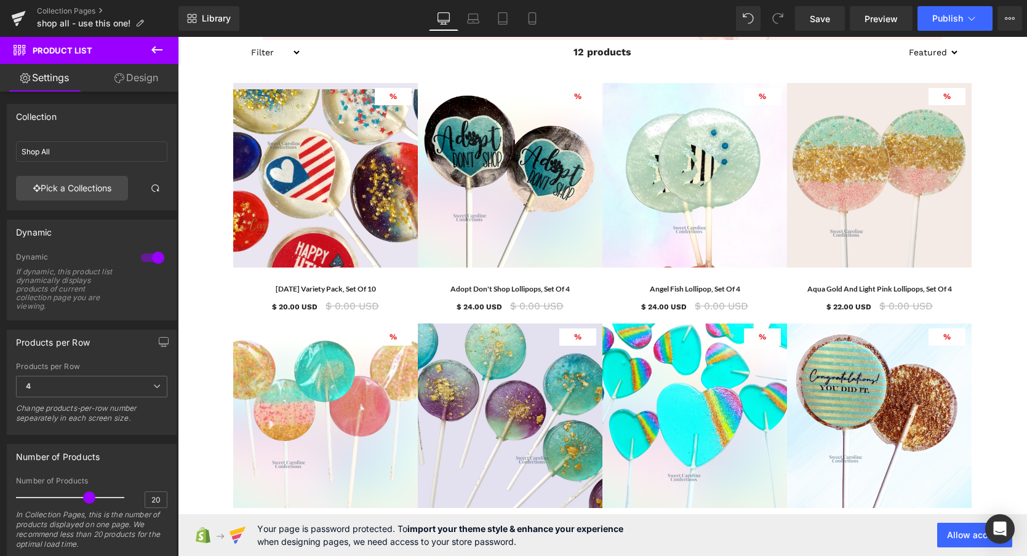
scroll to position [0, 0]
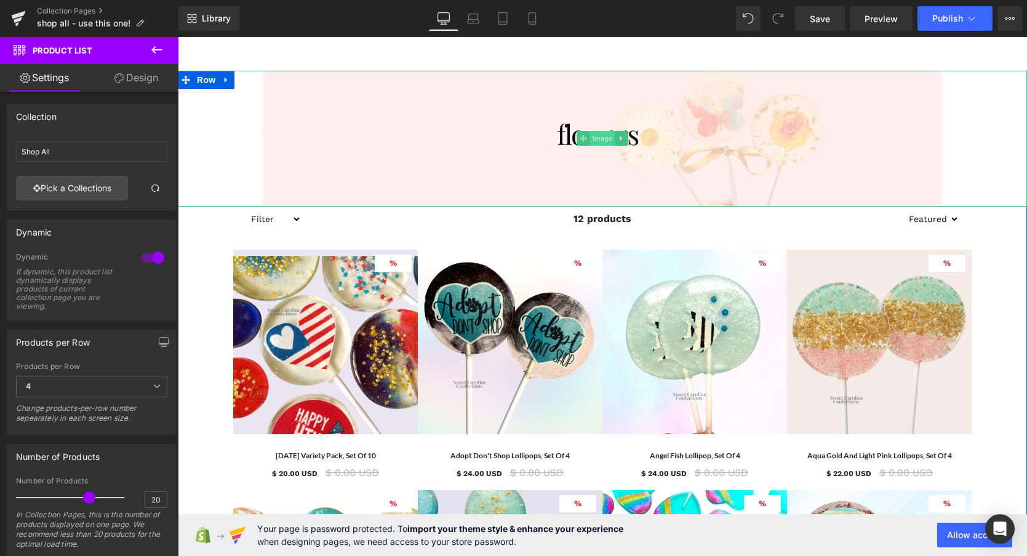
click at [598, 137] on span "Image" at bounding box center [602, 138] width 26 height 15
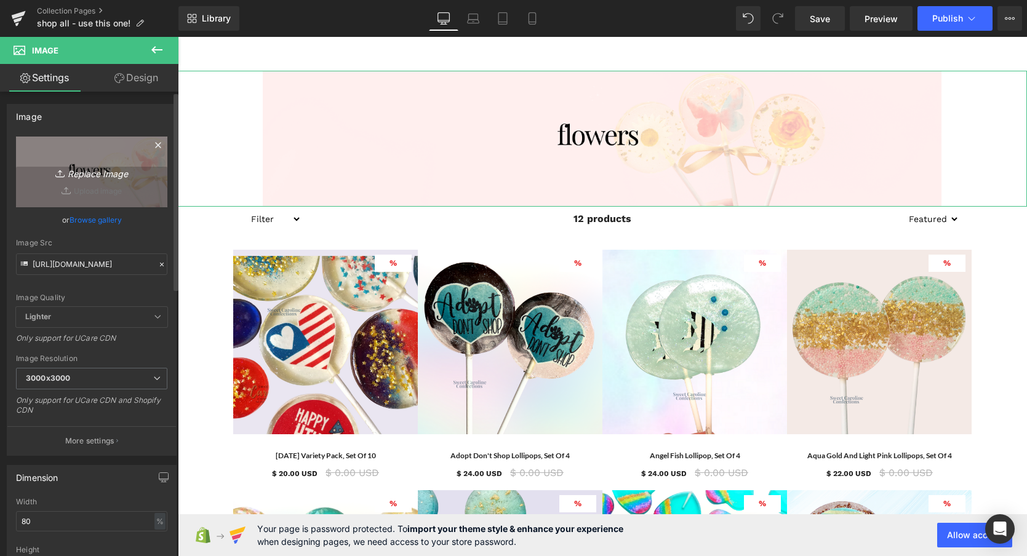
click at [93, 175] on icon "Replace Image" at bounding box center [91, 171] width 98 height 15
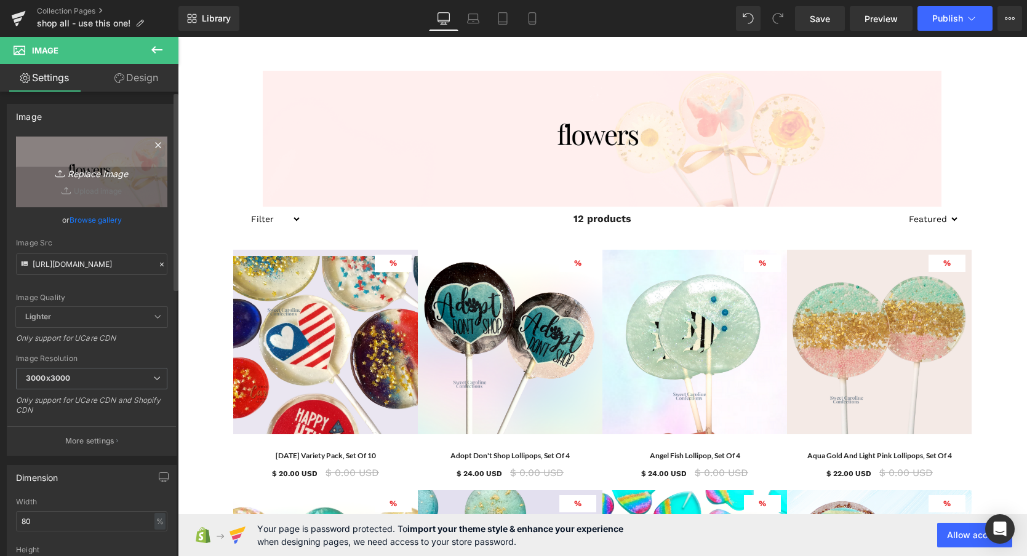
type input "C:\fakepath\2.png"
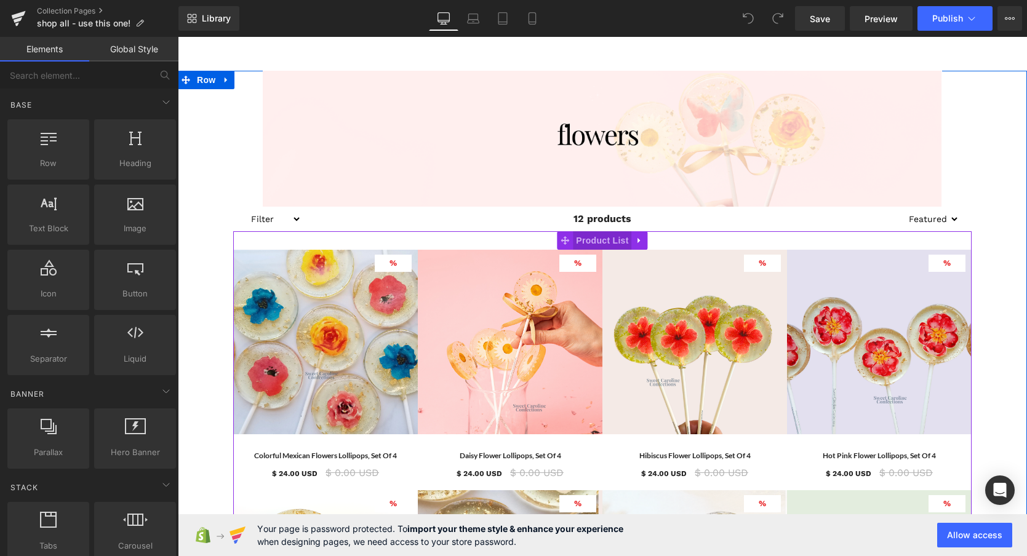
click at [594, 238] on span "Product List" at bounding box center [602, 240] width 58 height 18
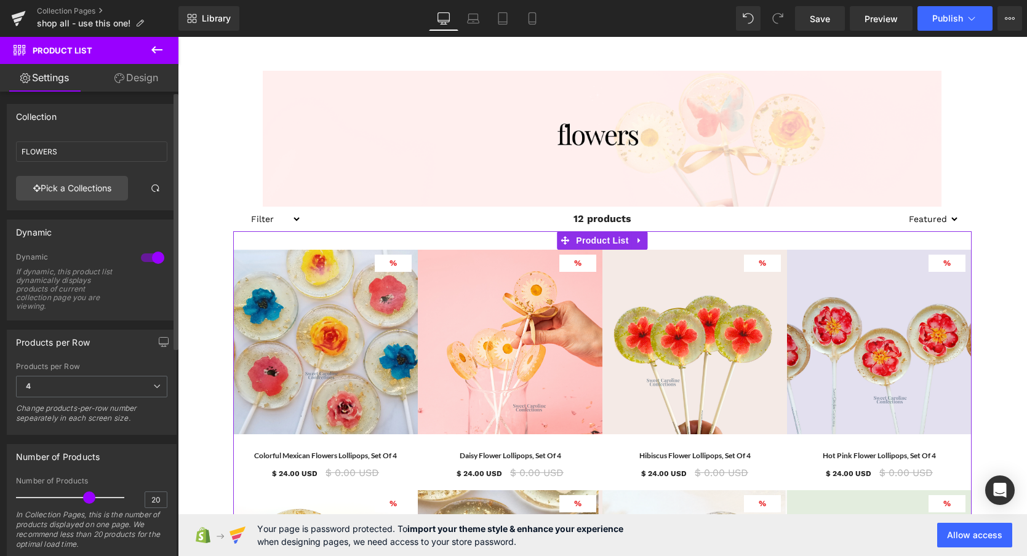
click at [70, 202] on div "FLOWERS FLOWERS Pick a Collections" at bounding box center [91, 173] width 169 height 73
click at [68, 186] on link "Pick a Collections" at bounding box center [72, 188] width 112 height 25
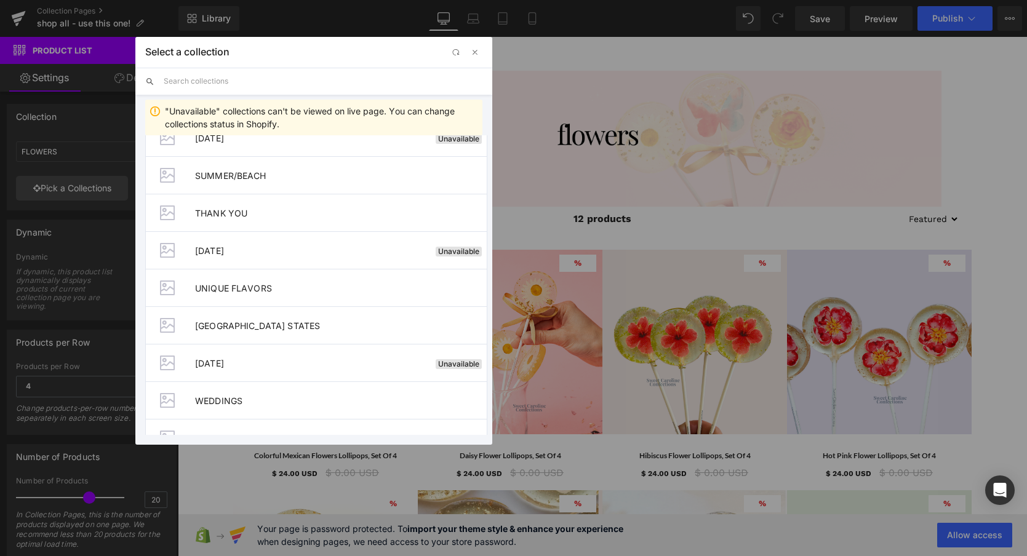
scroll to position [1360, 0]
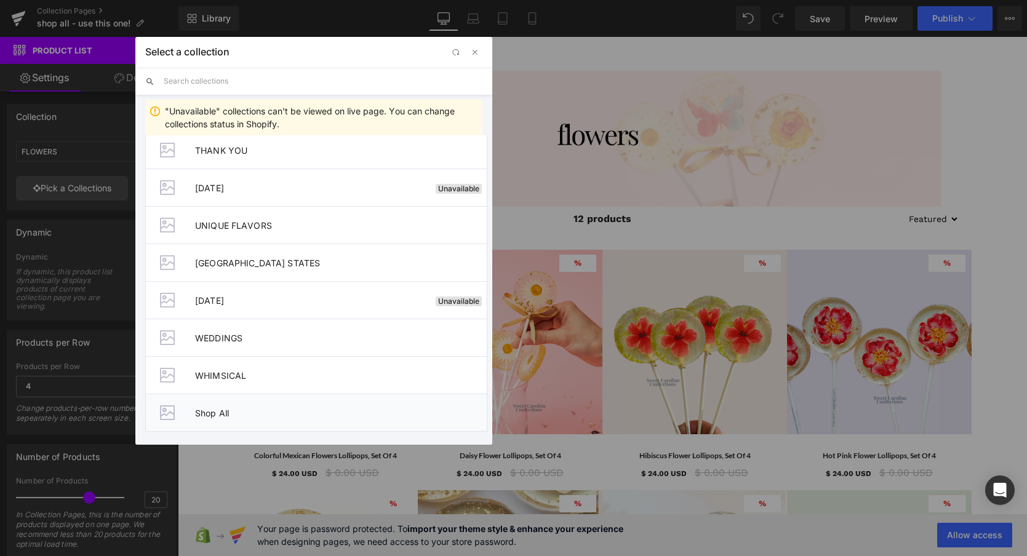
click at [214, 424] on li "Shop All" at bounding box center [316, 413] width 342 height 38
type input "Shop All"
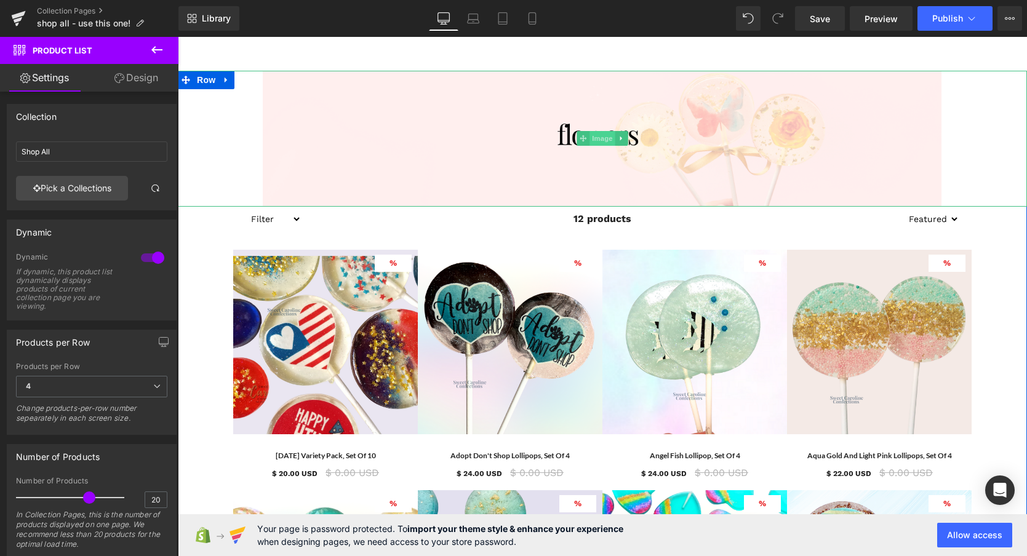
click at [603, 139] on span "Image" at bounding box center [602, 138] width 26 height 15
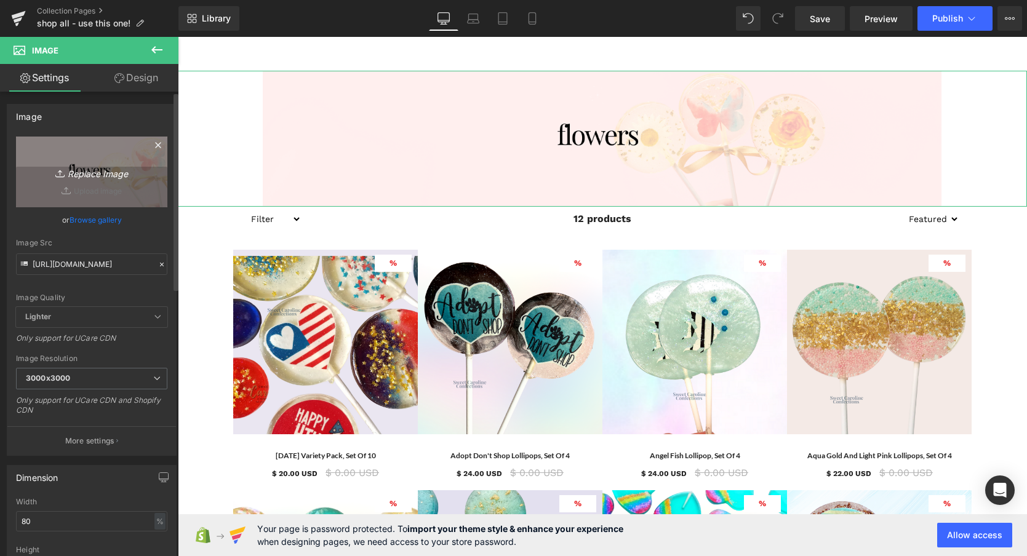
click at [76, 173] on icon "Replace Image" at bounding box center [91, 171] width 98 height 15
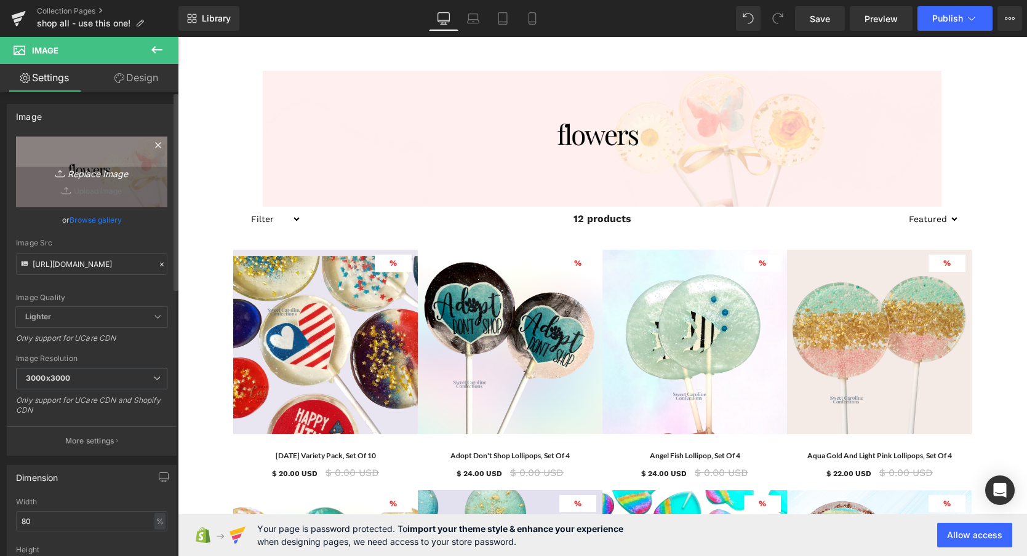
type input "C:\fakepath\2.png"
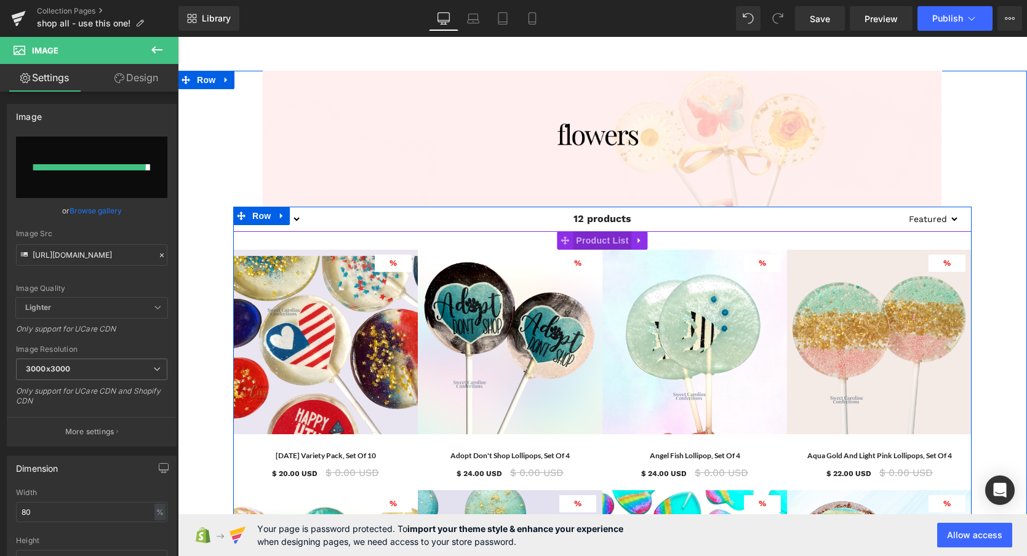
type input "https://ucarecdn.com/757ab2c1-18fd-48d8-ba42-0e43fa7b7dc5/-/format/auto/-/previ…"
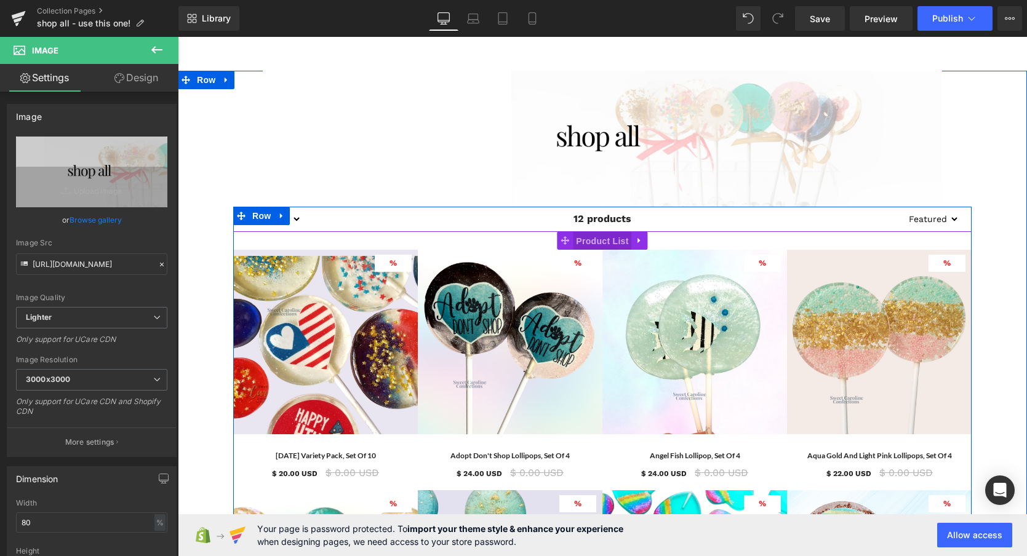
click at [600, 239] on span "Product List" at bounding box center [602, 241] width 58 height 18
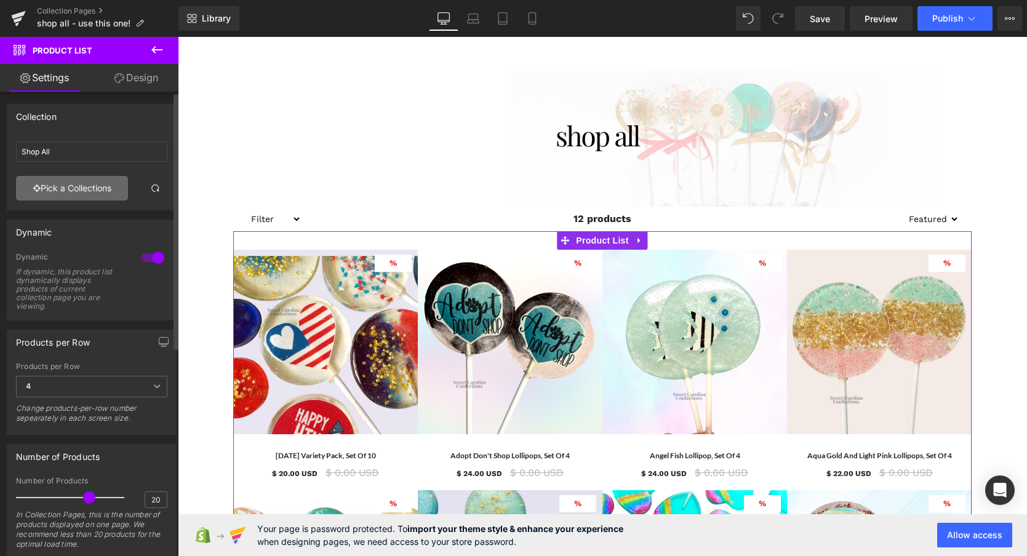
click at [100, 192] on link "Pick a Collections" at bounding box center [72, 188] width 112 height 25
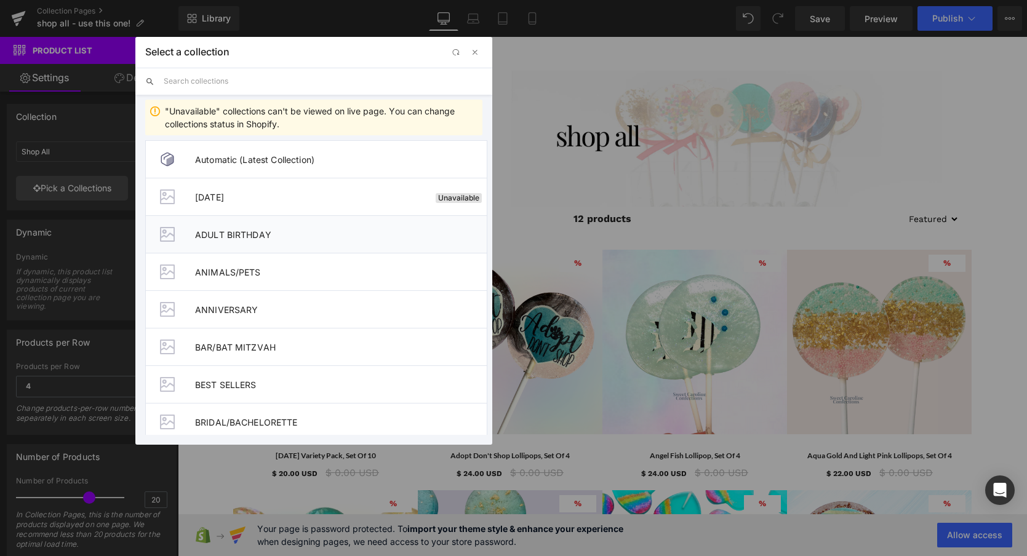
click at [238, 228] on li "ADULT BIRTHDAY" at bounding box center [316, 234] width 342 height 38
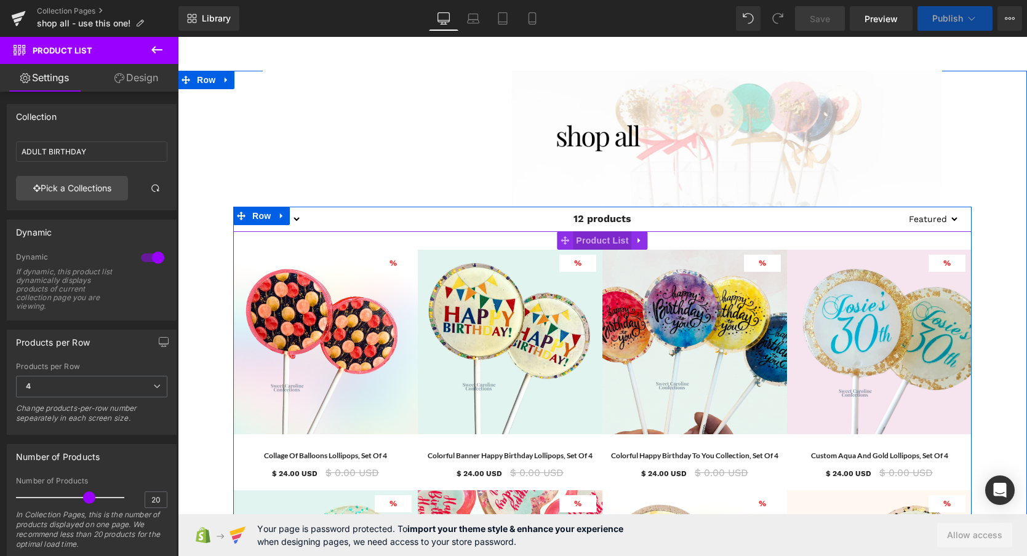
click at [607, 241] on span "Product List" at bounding box center [602, 240] width 58 height 18
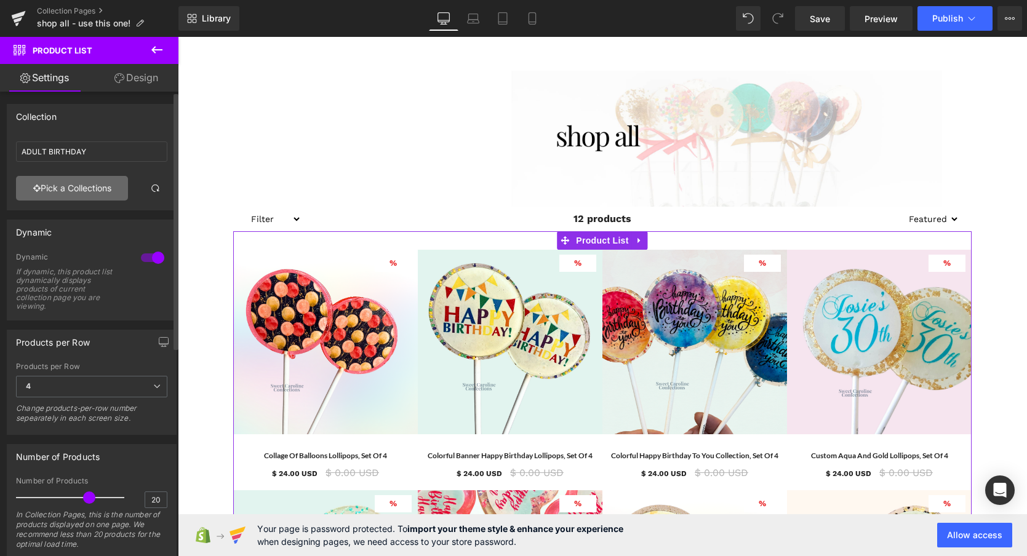
click at [84, 182] on link "Pick a Collections" at bounding box center [72, 188] width 112 height 25
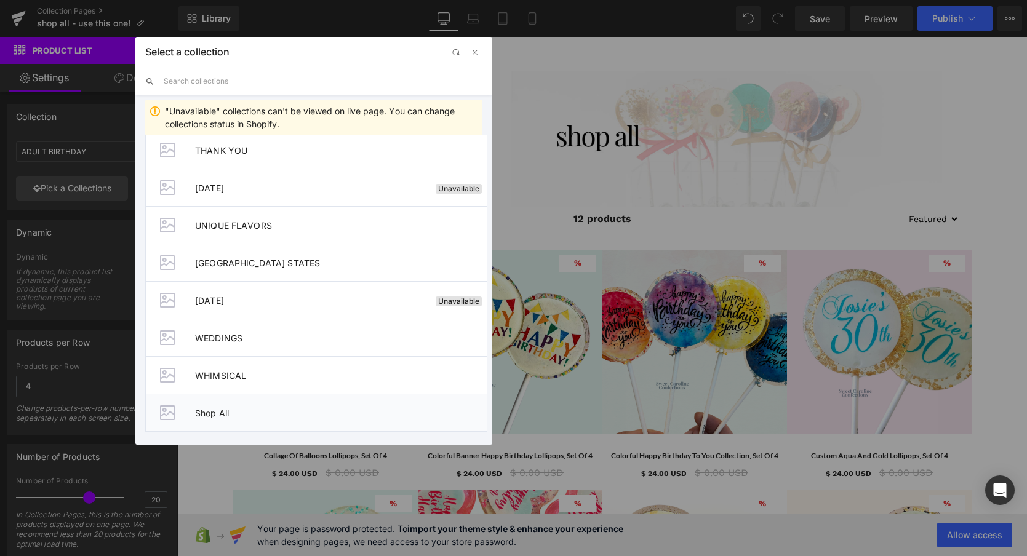
click at [220, 412] on span "Shop All" at bounding box center [341, 413] width 292 height 10
type input "Shop All"
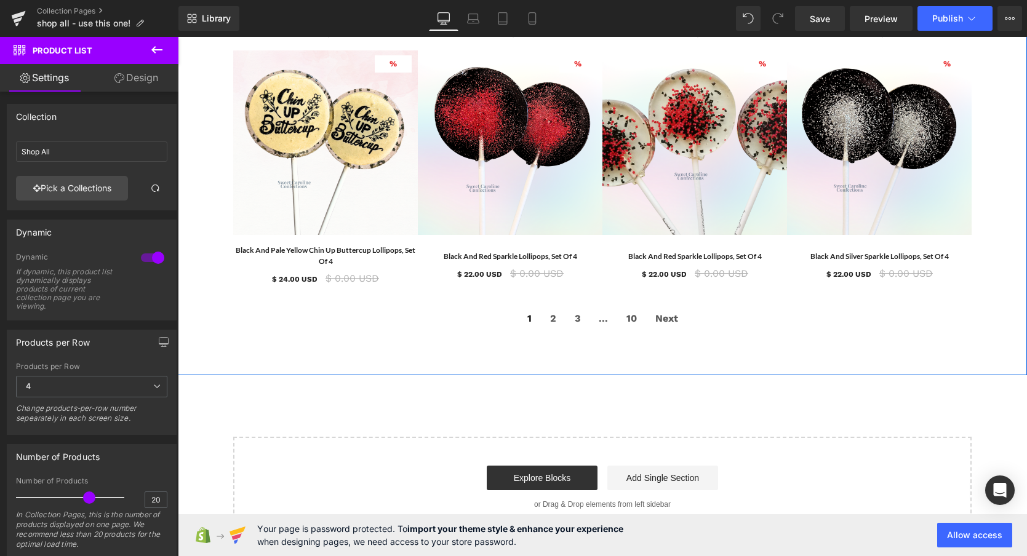
scroll to position [0, 0]
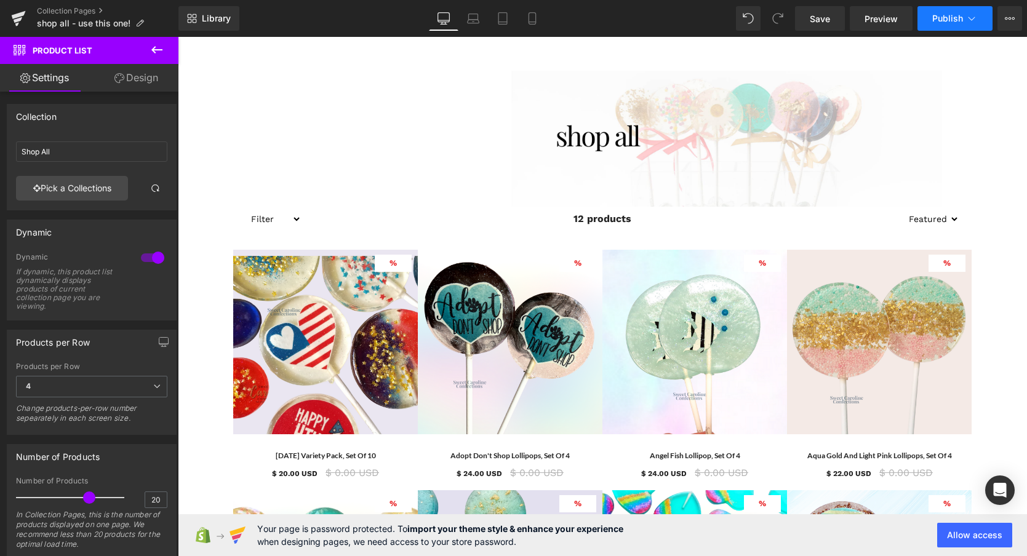
click at [941, 22] on span "Publish" at bounding box center [947, 19] width 31 height 10
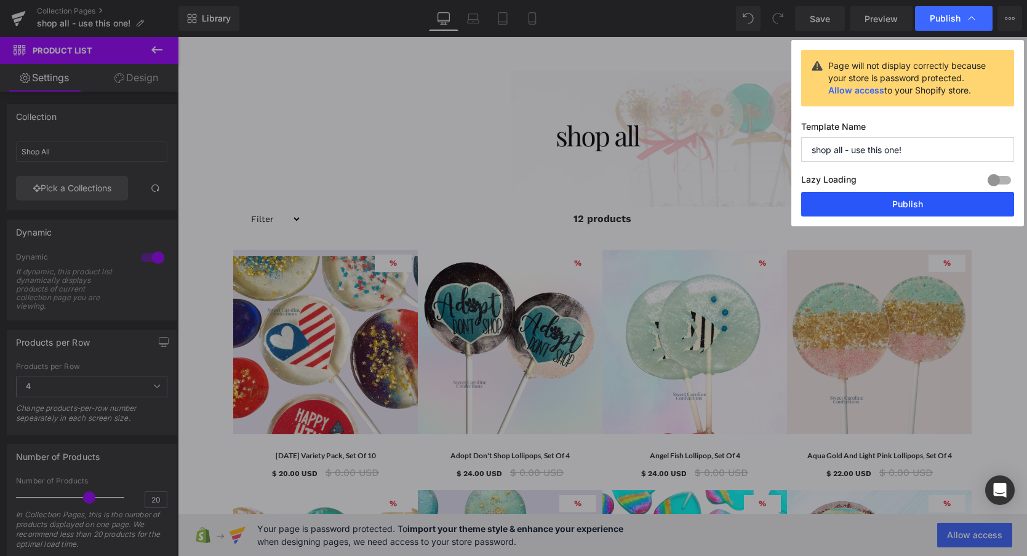
drag, startPoint x: 894, startPoint y: 205, endPoint x: 716, endPoint y: 169, distance: 181.5
click at [894, 205] on button "Publish" at bounding box center [907, 204] width 213 height 25
